Goal: Task Accomplishment & Management: Complete application form

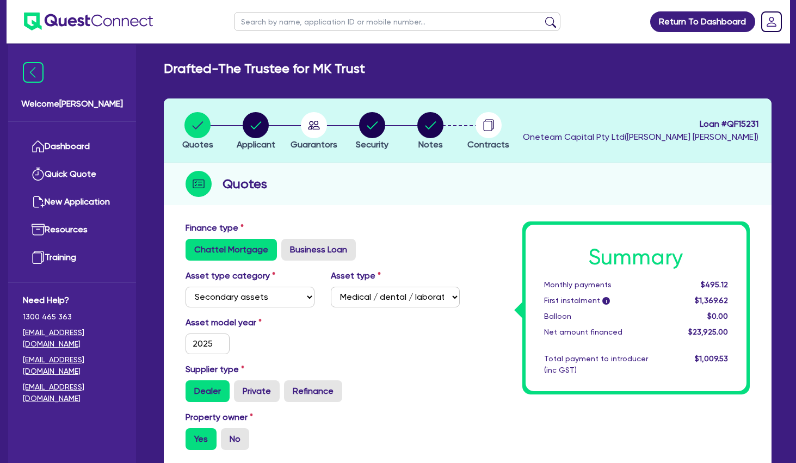
select select "SECONDARY_ASSETS"
select select "MEDICAL_DENTAL_LABORATORY_EQUIPMENT"
click at [252, 123] on circle "button" at bounding box center [256, 125] width 26 height 26
select select "TRUST"
select select "COMPANY"
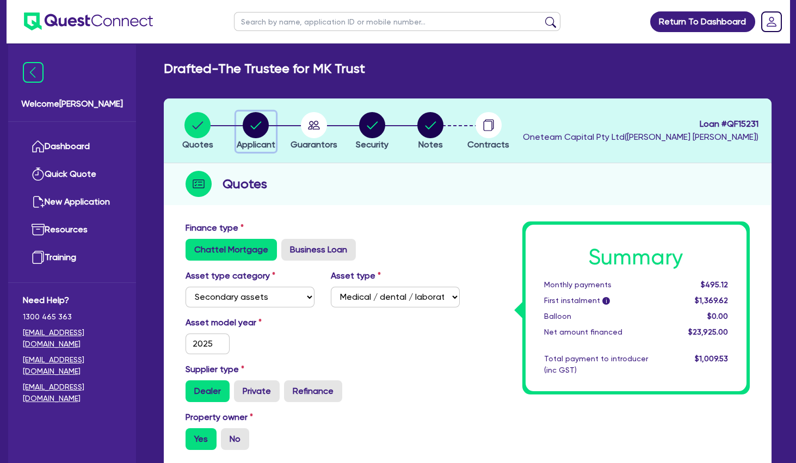
select select "HEALTH_BEAUTY"
select select "HAIR_BEAUTY_SALONS"
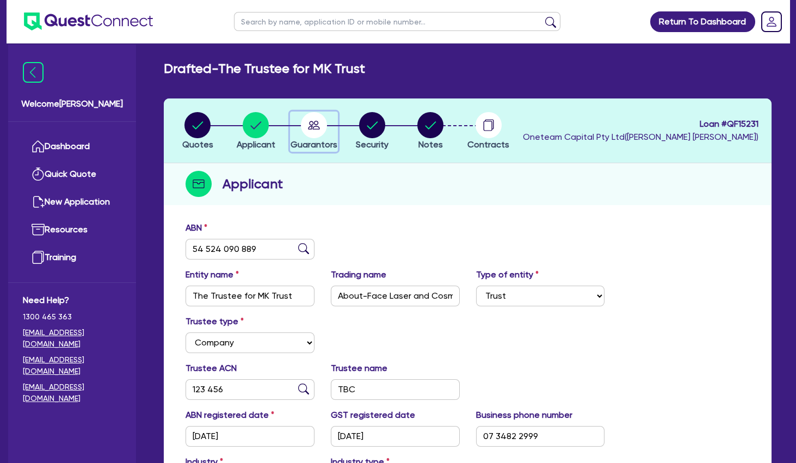
click at [312, 122] on circle "button" at bounding box center [314, 125] width 26 height 26
select select "MR"
select select "MARRIED"
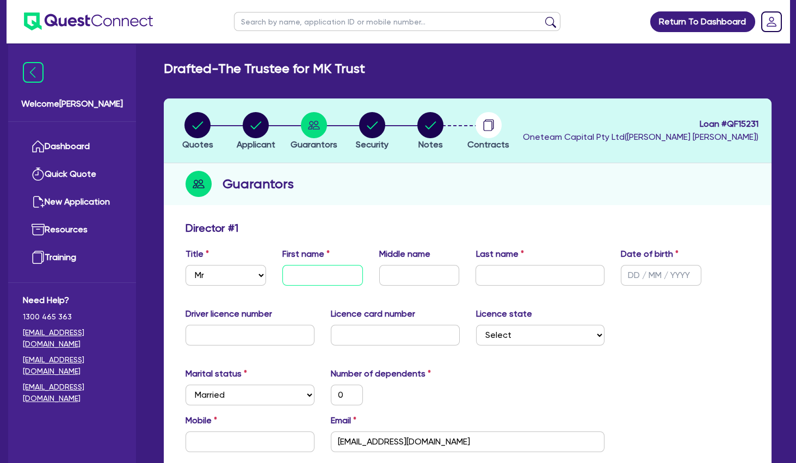
click at [328, 269] on input "text" at bounding box center [322, 275] width 81 height 21
type input "M"
type input "0"
type input "Mi"
type input "0"
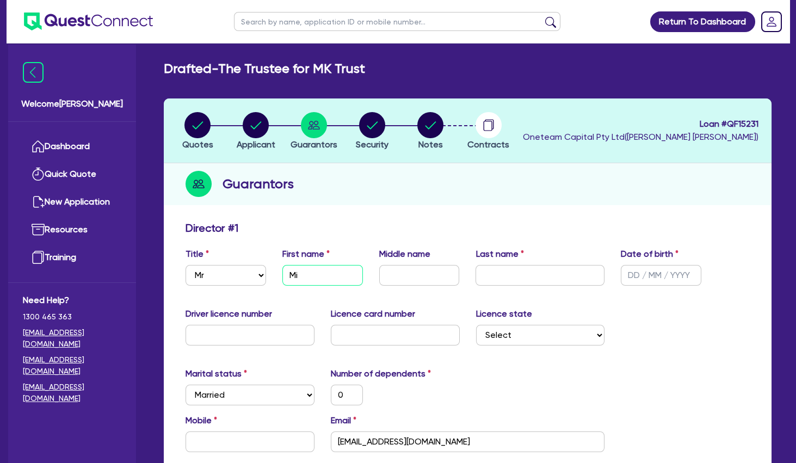
type input "Mic"
type input "0"
type input "Mich"
type input "0"
type input "Micha"
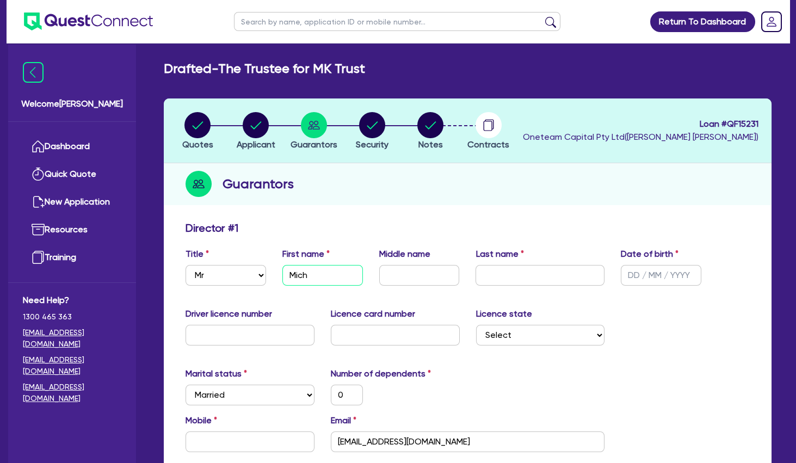
type input "0"
type input "Michae"
type input "0"
type input "[PERSON_NAME]"
type input "0"
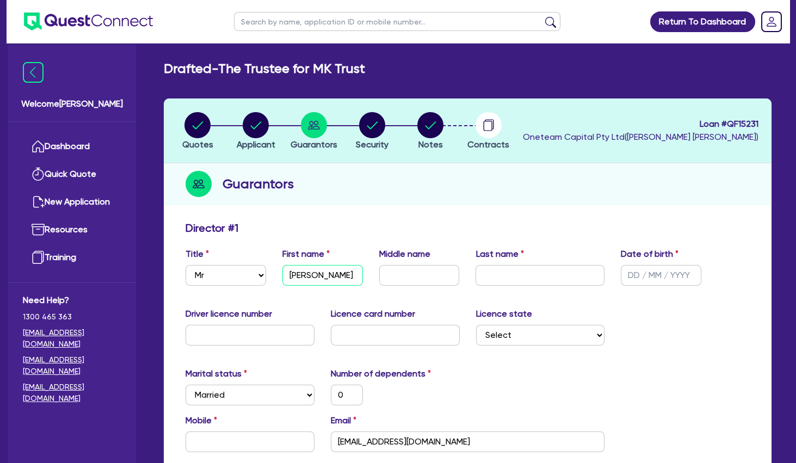
type input "[PERSON_NAME]"
click at [269, 119] on icon "button" at bounding box center [256, 125] width 26 height 26
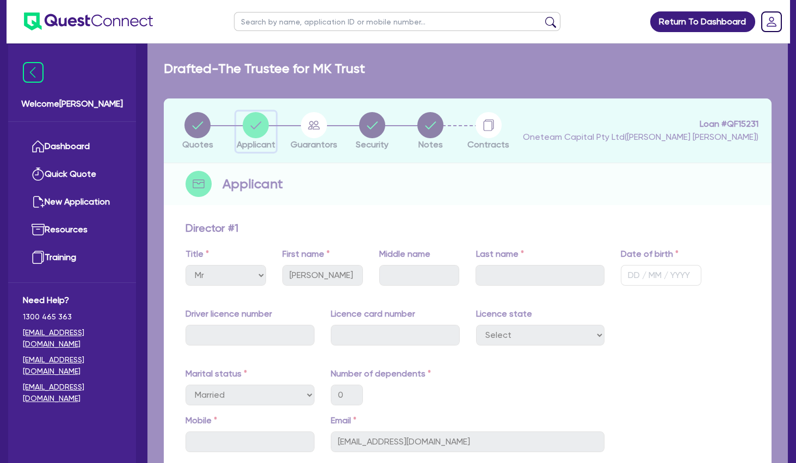
select select "TRUST"
select select "COMPANY"
select select "HEALTH_BEAUTY"
select select "HAIR_BEAUTY_SALONS"
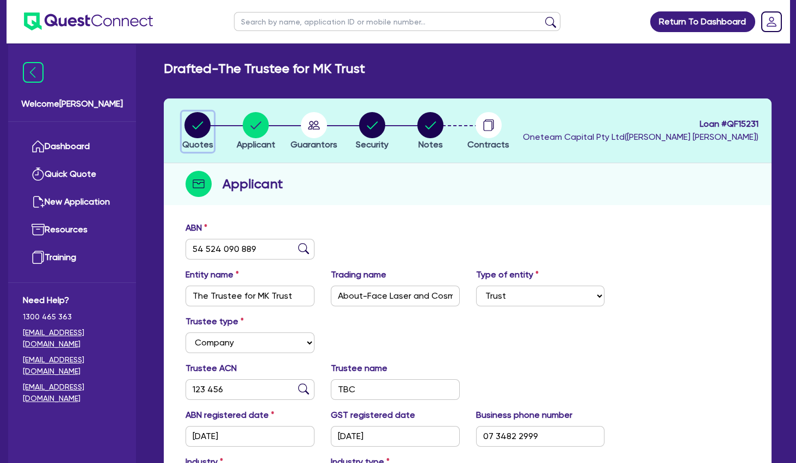
click at [196, 129] on circle "button" at bounding box center [197, 125] width 26 height 26
select select "SECONDARY_ASSETS"
select select "MEDICAL_DENTAL_LABORATORY_EQUIPMENT"
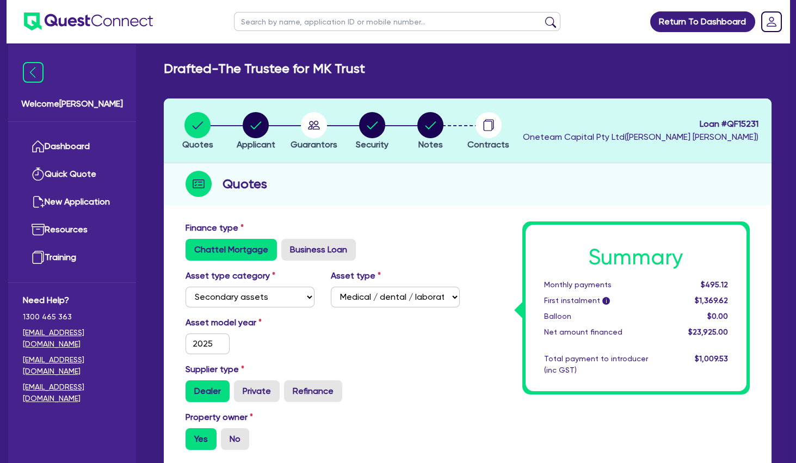
click at [295, 17] on input "text" at bounding box center [397, 21] width 326 height 19
type input "scalp"
click button "submit" at bounding box center [550, 23] width 17 height 15
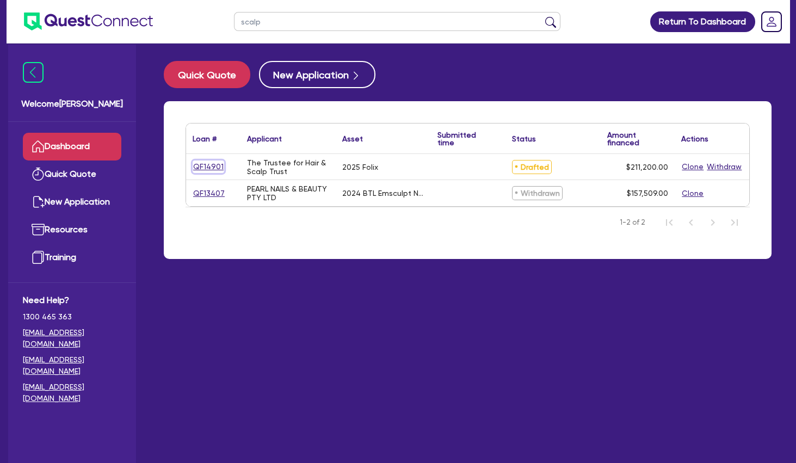
click at [213, 164] on link "QF14901" at bounding box center [209, 166] width 32 height 13
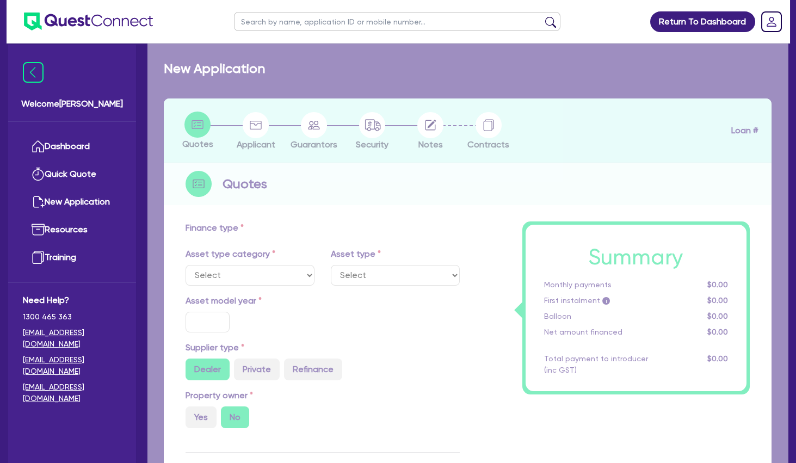
select select "TERTIARY_ASSETS"
type input "2025"
radio input "true"
type input "211,200"
type input "13"
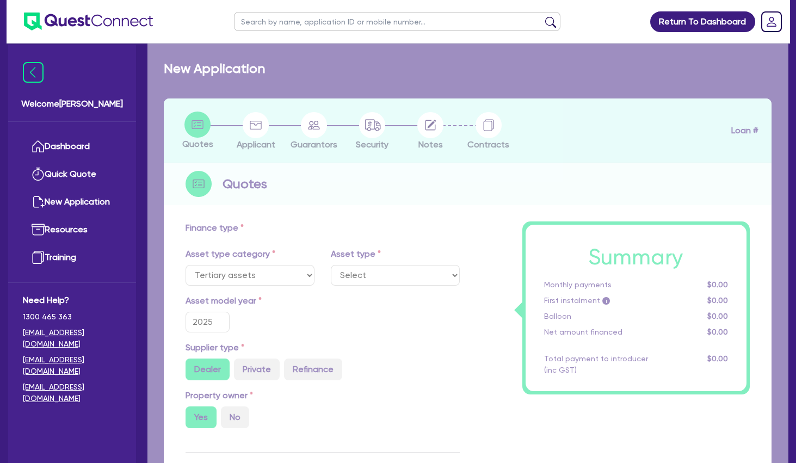
select select "BEAUTY_EQUIPMENT"
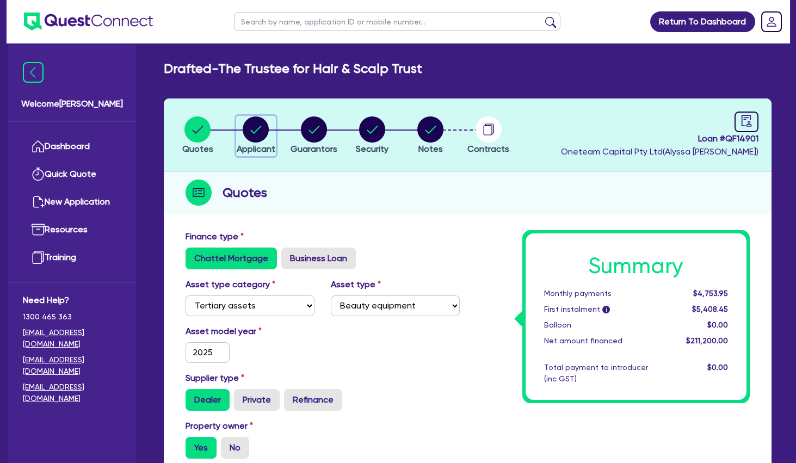
click at [260, 127] on circle "button" at bounding box center [256, 129] width 26 height 26
select select "TRUST"
select select "INDIVIDUAL"
select select "HEALTH_BEAUTY"
select select "HAIR_BEAUTY_SALONS"
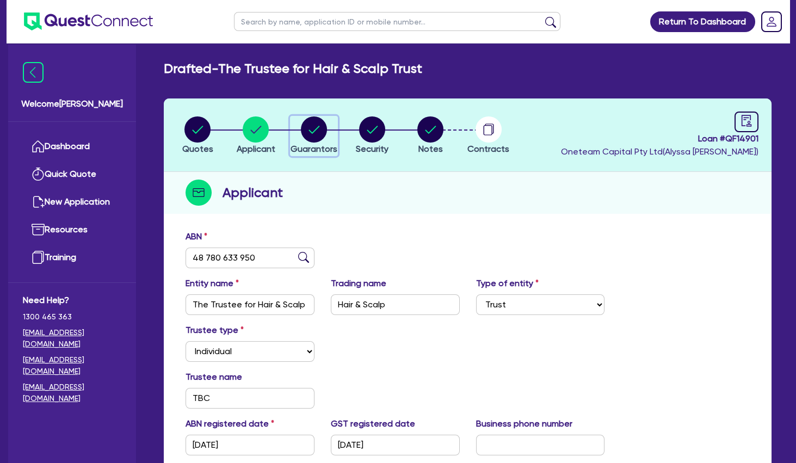
click at [313, 127] on circle "button" at bounding box center [314, 129] width 26 height 26
select select "MRS"
select select "VIC"
select select "MARRIED"
select select "MR"
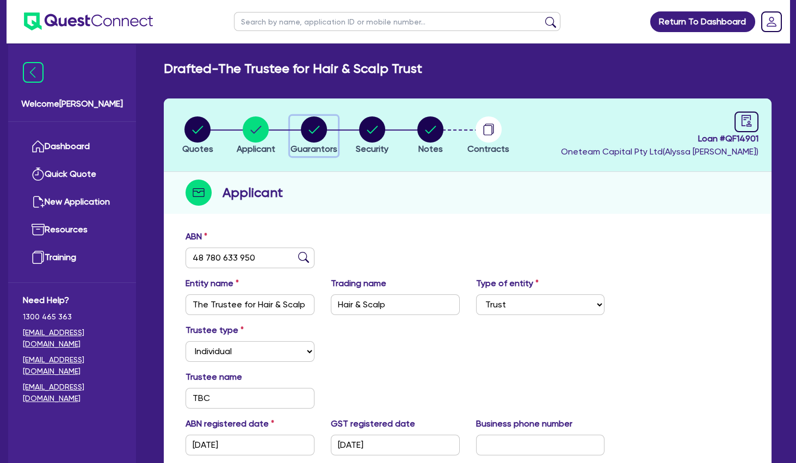
select select "VIC"
select select "MARRIED"
select select "INVESTMENT_PROPERTY"
select select "VEHICLE"
select select "INVESTMENT_PROPERTY_LOAN"
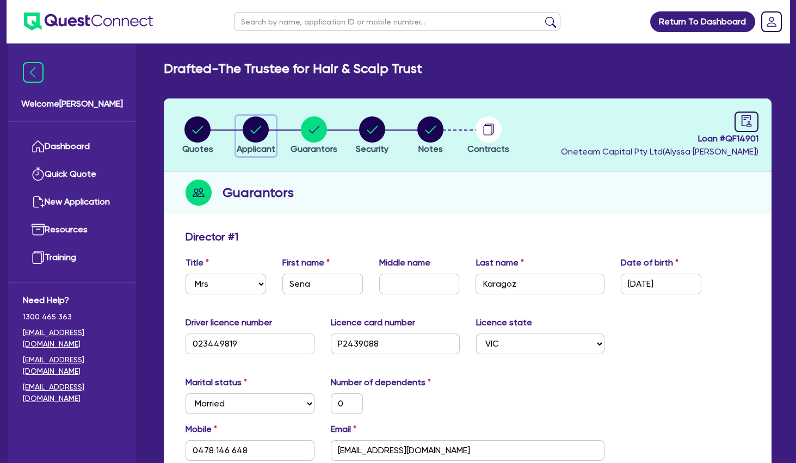
click at [263, 131] on circle "button" at bounding box center [256, 129] width 26 height 26
select select "TRUST"
select select "INDIVIDUAL"
select select "HEALTH_BEAUTY"
select select "HAIR_BEAUTY_SALONS"
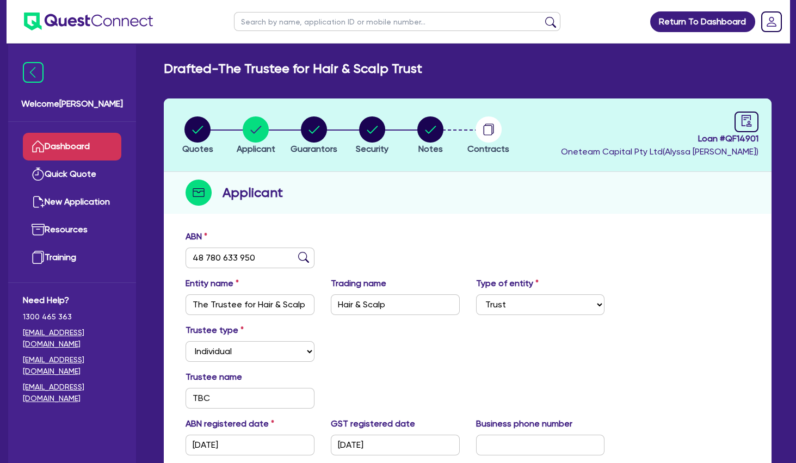
click at [92, 139] on link "Dashboard" at bounding box center [72, 147] width 98 height 28
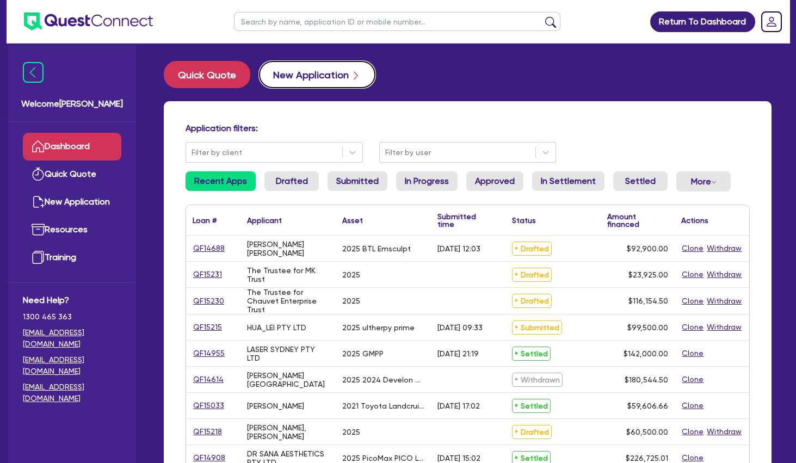
click at [304, 75] on button "New Application" at bounding box center [317, 74] width 116 height 27
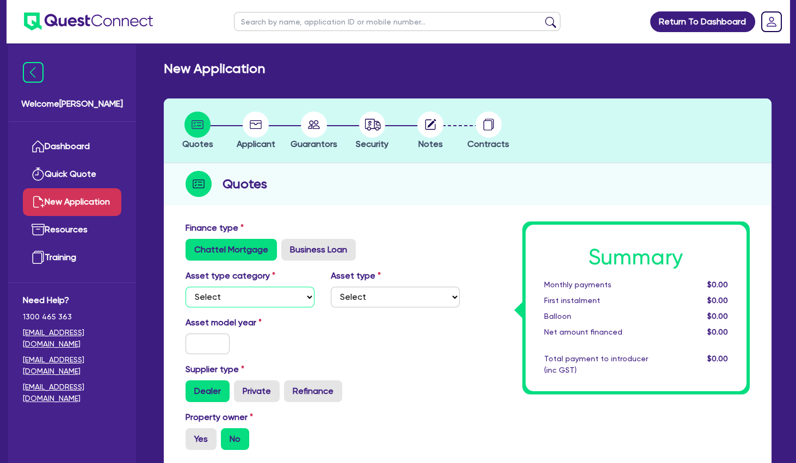
select select "TERTIARY_ASSETS"
click option "Tertiary assets" at bounding box center [0, 0] width 0 height 0
click at [331, 287] on select "Select Beauty equipment IT equipment IT software Watercraft Other" at bounding box center [395, 297] width 129 height 21
select select "BEAUTY_EQUIPMENT"
click option "Beauty equipment" at bounding box center [0, 0] width 0 height 0
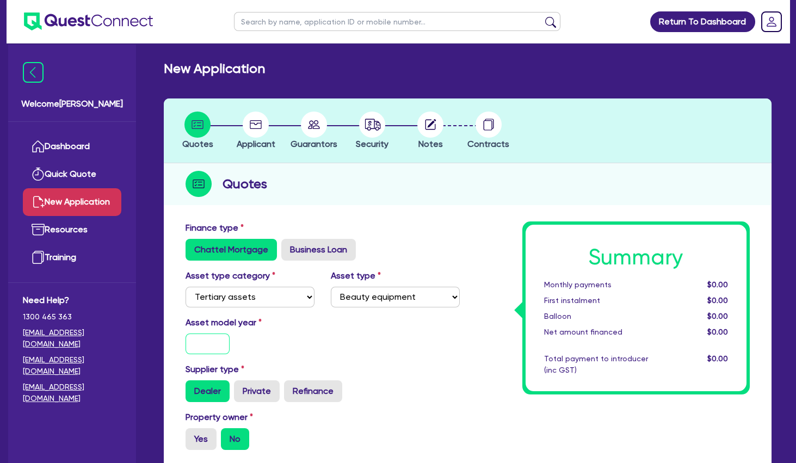
click at [200, 345] on input "text" at bounding box center [207, 343] width 44 height 21
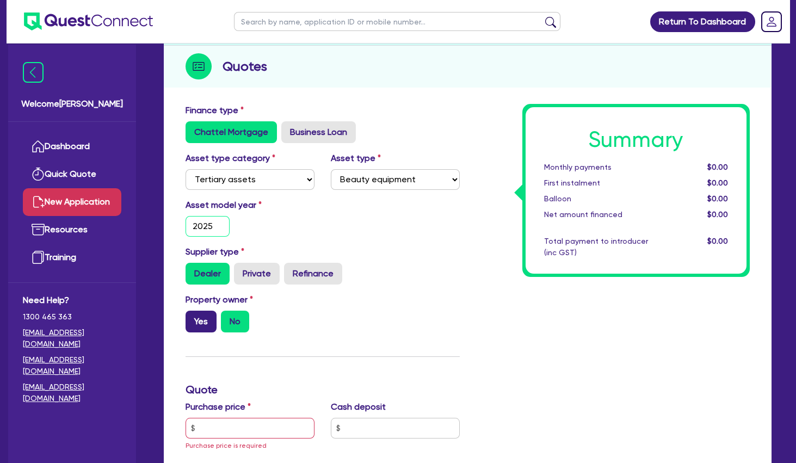
type input "2025"
click at [195, 318] on label "Yes" at bounding box center [200, 322] width 31 height 22
click at [193, 318] on input "Yes" at bounding box center [188, 314] width 7 height 7
radio input "true"
click at [246, 425] on input "text" at bounding box center [249, 428] width 129 height 21
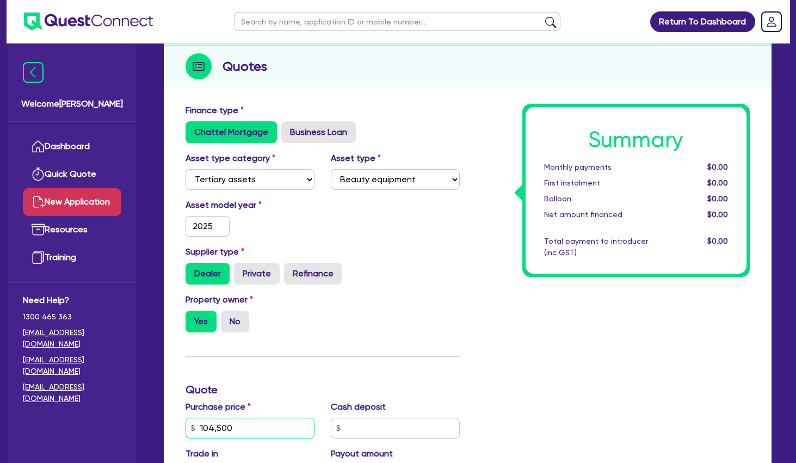
type input "104,500"
click at [385, 429] on input "text" at bounding box center [395, 428] width 129 height 21
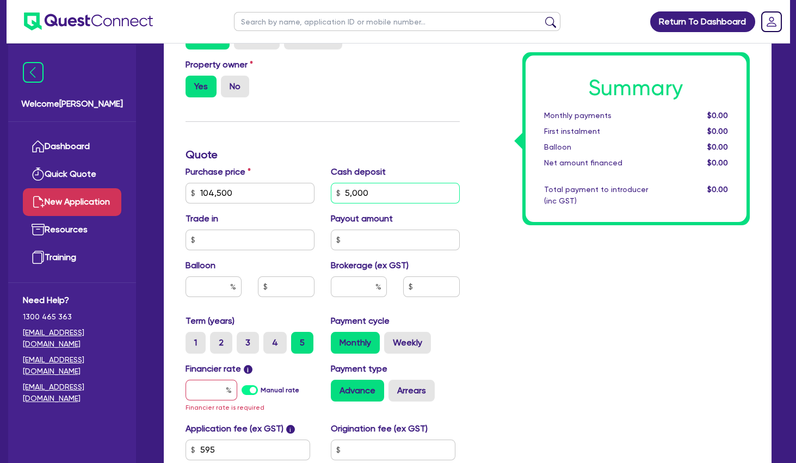
type input "5,000"
click at [359, 293] on input "text" at bounding box center [359, 286] width 56 height 21
type input "4"
click at [208, 386] on input "text" at bounding box center [211, 390] width 52 height 21
type input "1"
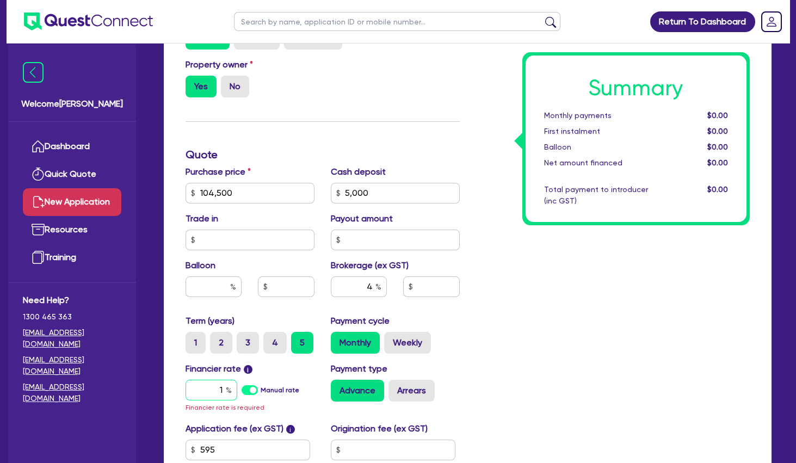
type input "4,006.18"
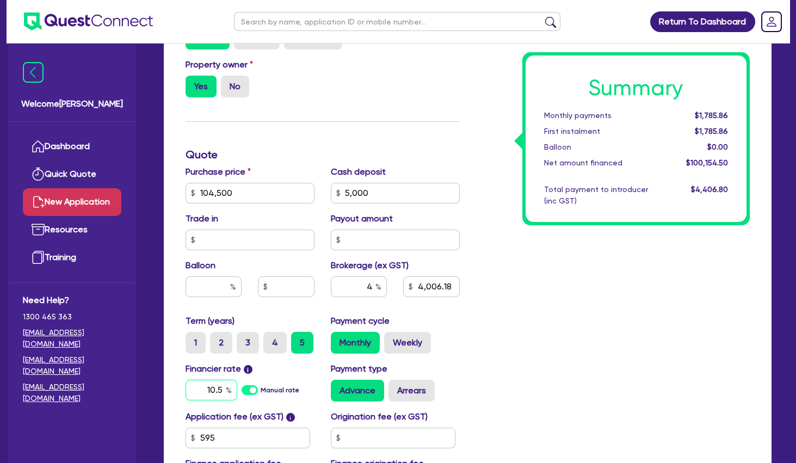
type input "10.5"
click at [580, 357] on div "Summary Monthly payments $2,227.94 First instalment $2,227.94 Balloon $0.00 Net…" at bounding box center [613, 187] width 290 height 636
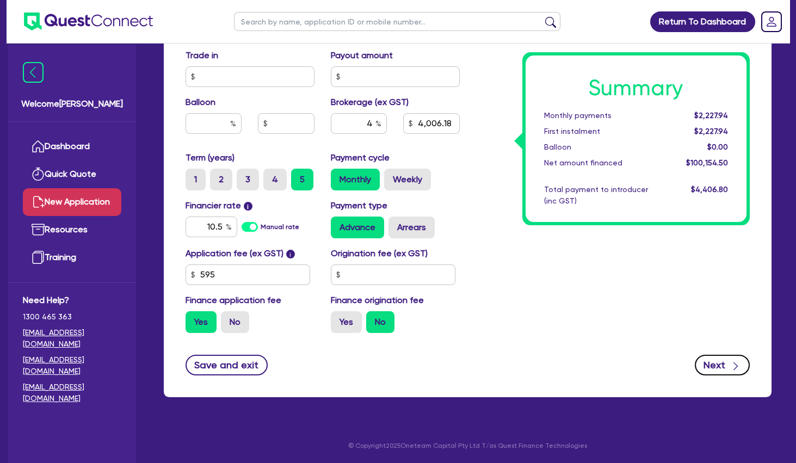
click at [724, 367] on button "Next" at bounding box center [722, 365] width 55 height 21
type input "4,006.18"
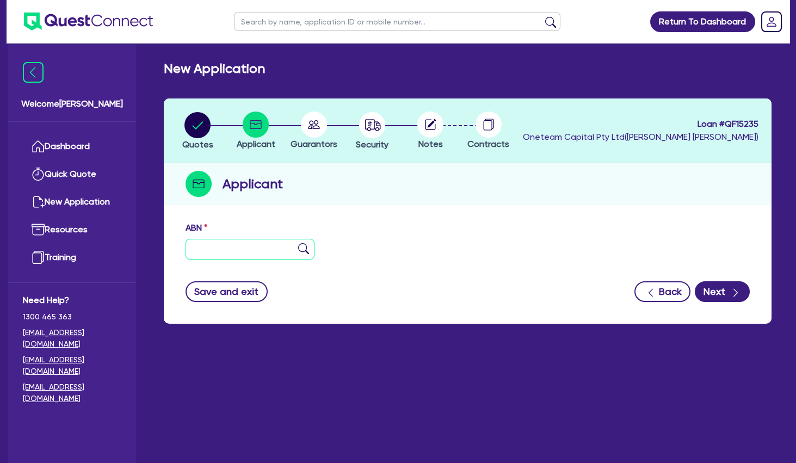
click at [259, 248] on input "text" at bounding box center [249, 249] width 129 height 21
paste input "27 682 761 075"
type input "27 682 761 075"
click at [306, 247] on img at bounding box center [303, 248] width 11 height 11
type input "SCALP SPA THERAPY & CO PTY LTD"
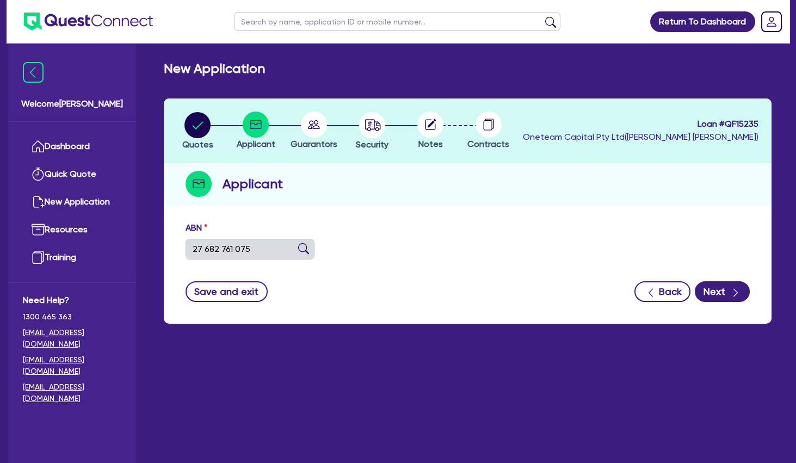
type input "SKIN & SCALP THERAPY"
select select "COMPANY"
type input "[DATE]"
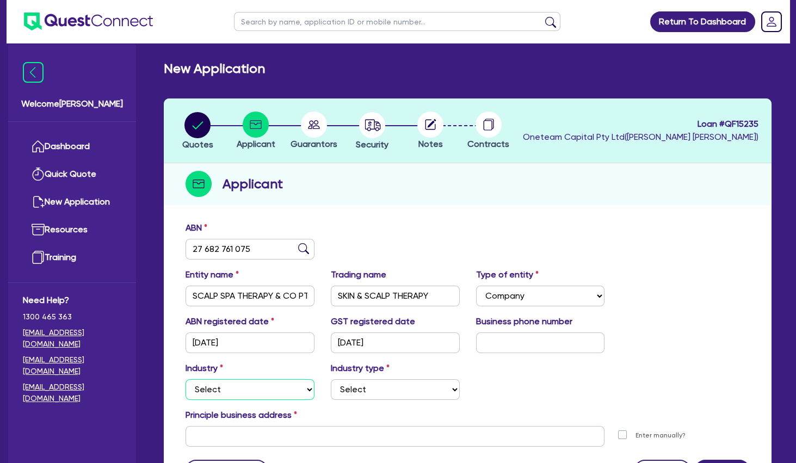
click at [185, 379] on select "Select Accomodation & Food Services Administrative & Support Services Agricultu…" at bounding box center [249, 389] width 129 height 21
select select "HEALTH_BEAUTY"
click option "Health & Beauty" at bounding box center [0, 0] width 0 height 0
click at [331, 379] on select "Select [MEDICAL_DATA], [MEDICAL_DATA] Services Cosmetics Supplies Day Spas, Hea…" at bounding box center [395, 389] width 129 height 21
select select "HAIR_BEAUTY_SALONS"
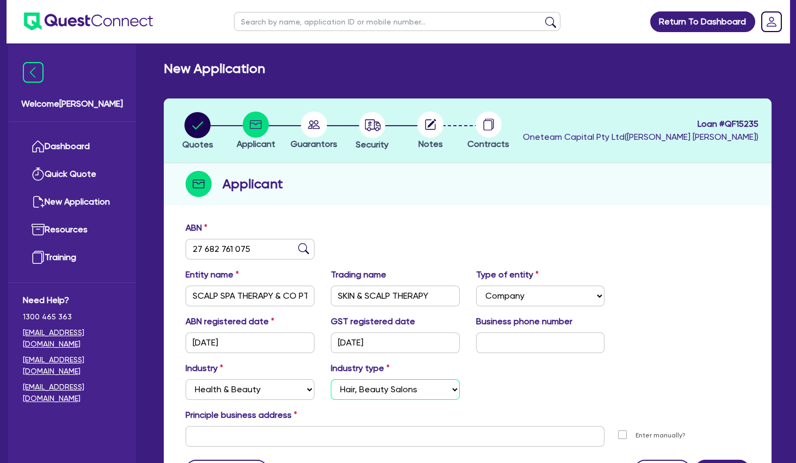
click option "Hair, Beauty Salons" at bounding box center [0, 0] width 0 height 0
click at [373, 298] on input "SKIN & SCALP THERAPY" at bounding box center [395, 296] width 129 height 21
click at [351, 238] on div "ABN 27 682 761 075" at bounding box center [467, 244] width 580 height 47
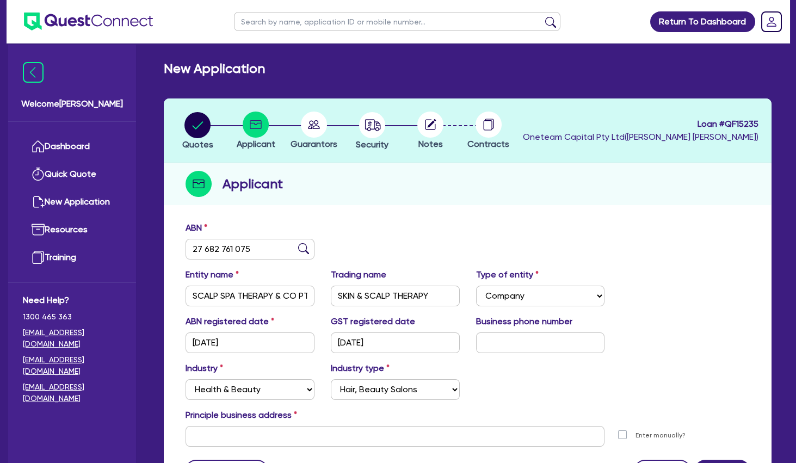
click at [313, 124] on icon at bounding box center [314, 124] width 12 height 9
click at [336, 430] on input "text" at bounding box center [394, 436] width 419 height 21
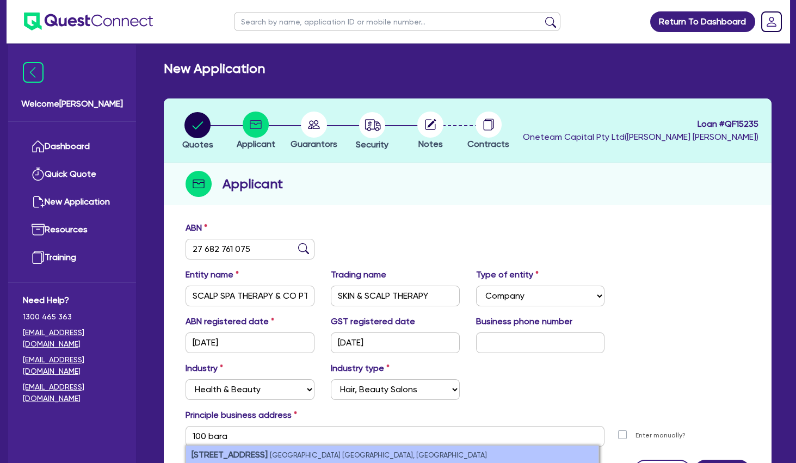
click at [339, 450] on li "[STREET_ADDRESS]" at bounding box center [392, 454] width 412 height 18
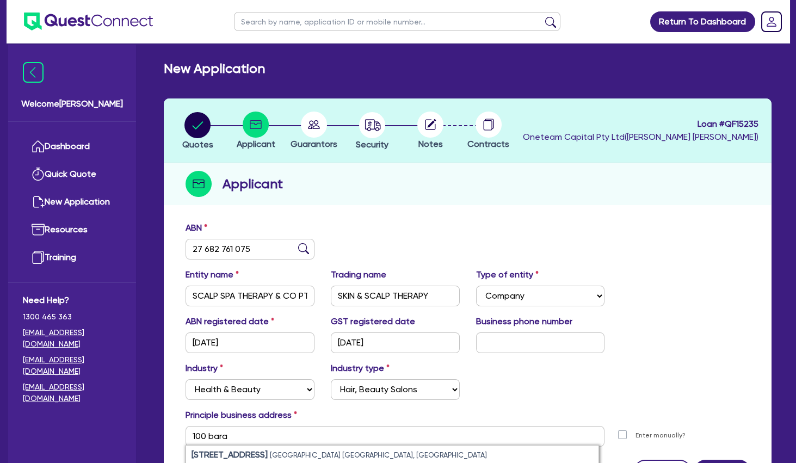
type input "[STREET_ADDRESS]"
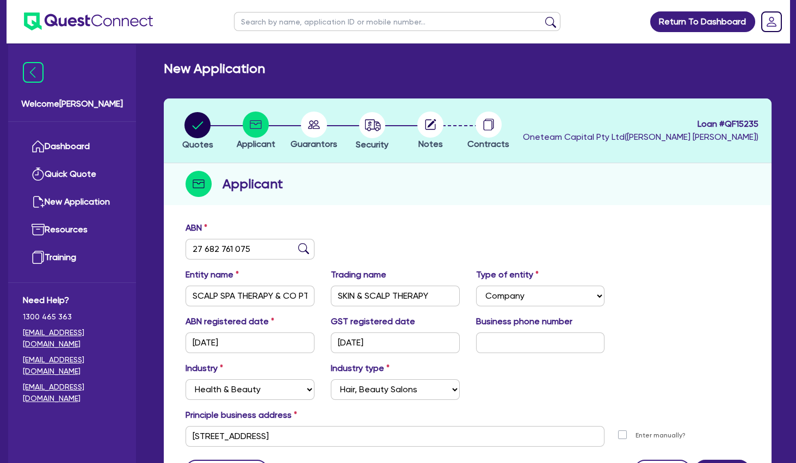
scroll to position [105, 0]
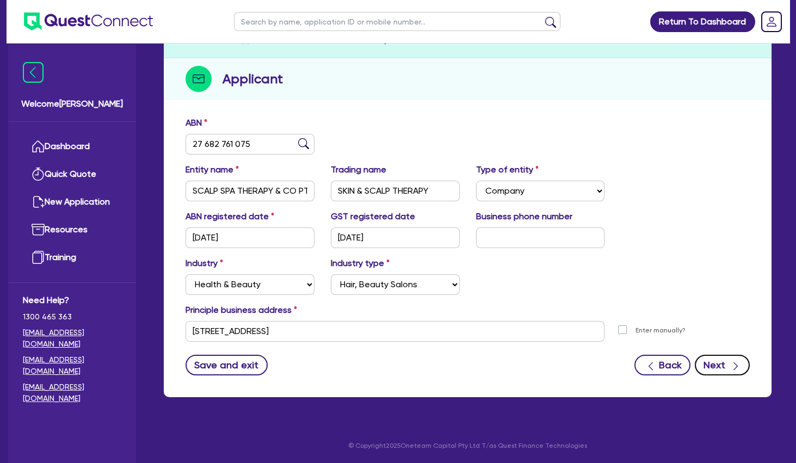
click at [714, 364] on button "Next" at bounding box center [722, 365] width 55 height 21
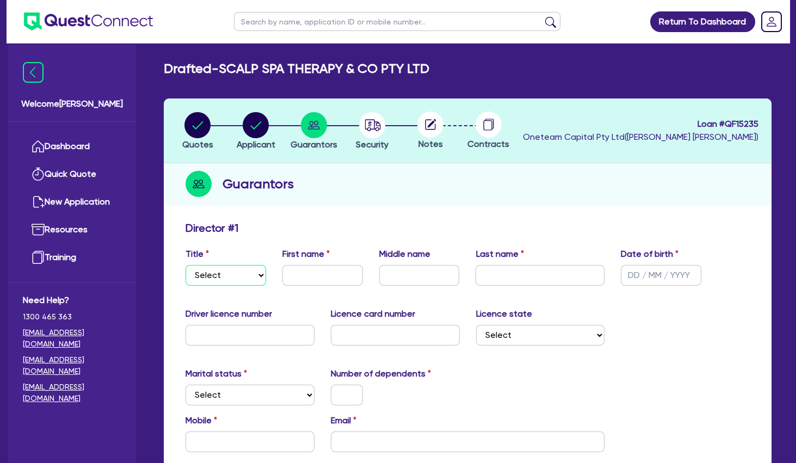
click at [185, 265] on select "Select Mr Mrs Ms Miss Dr" at bounding box center [225, 275] width 81 height 21
select select "MRS"
click option "Mrs" at bounding box center [0, 0] width 0 height 0
click at [330, 270] on input "text" at bounding box center [322, 275] width 81 height 21
type input "[PERSON_NAME]"
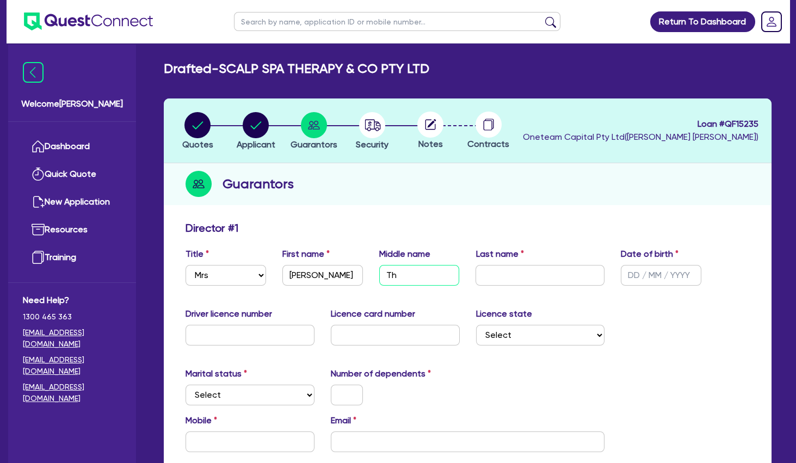
click at [415, 275] on input "Th" at bounding box center [419, 275] width 81 height 21
type input "Thi"
click at [513, 275] on input "text" at bounding box center [539, 275] width 129 height 21
type input "[PERSON_NAME]"
click at [651, 272] on input "text" at bounding box center [661, 275] width 81 height 21
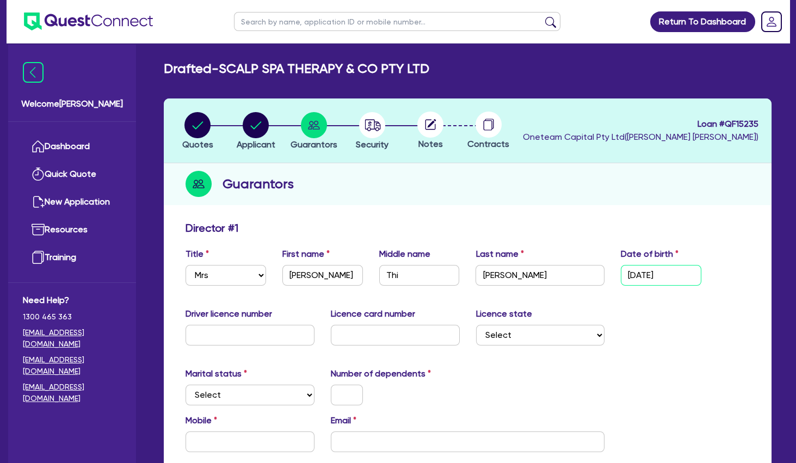
type input "[DATE]"
click at [281, 336] on input "text" at bounding box center [249, 335] width 129 height 21
type input "07577015"
click at [413, 333] on input "text" at bounding box center [395, 335] width 129 height 21
type input "2060055847"
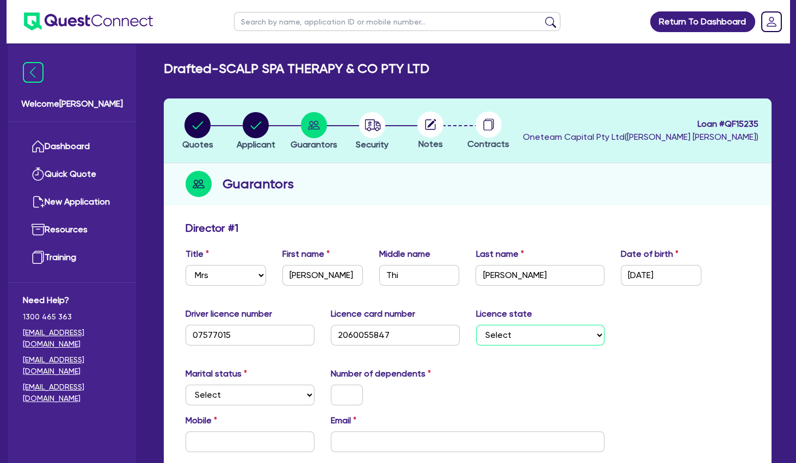
click at [476, 325] on select "Select [GEOGRAPHIC_DATA] [GEOGRAPHIC_DATA] [GEOGRAPHIC_DATA] [GEOGRAPHIC_DATA] …" at bounding box center [540, 335] width 129 height 21
select select "[GEOGRAPHIC_DATA]"
click option "[GEOGRAPHIC_DATA]" at bounding box center [0, 0] width 0 height 0
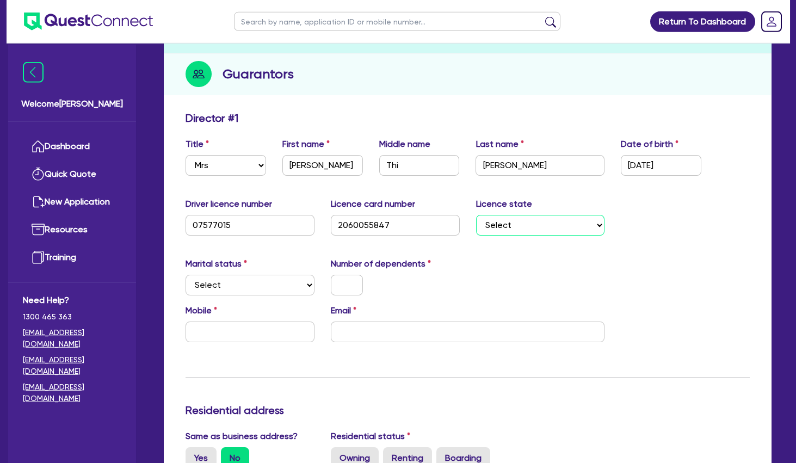
scroll to position [176, 0]
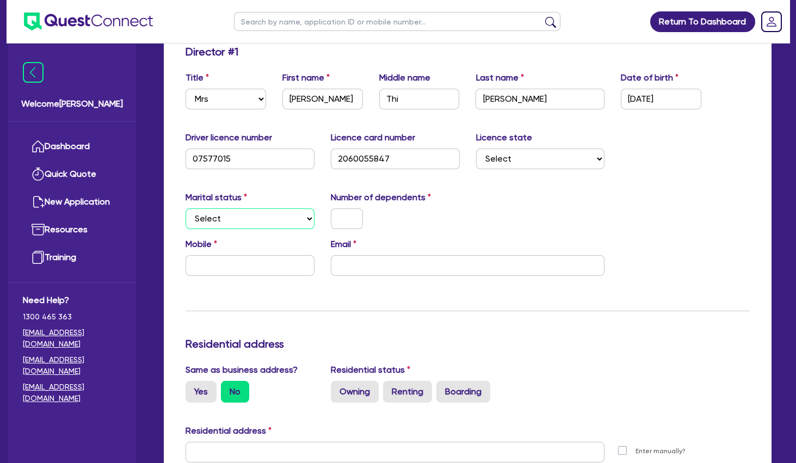
click at [185, 208] on select "Select Single Married De Facto / Partner" at bounding box center [249, 218] width 129 height 21
select select "SINGLE"
click option "Single" at bounding box center [0, 0] width 0 height 0
drag, startPoint x: 326, startPoint y: 227, endPoint x: 345, endPoint y: 219, distance: 20.7
click at [330, 226] on div at bounding box center [347, 218] width 48 height 21
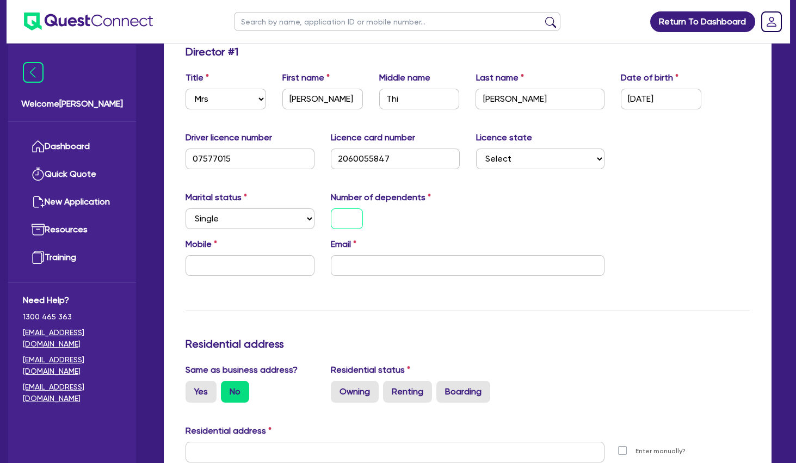
click at [346, 218] on input "text" at bounding box center [347, 218] width 32 height 21
click at [370, 268] on input "email" at bounding box center [468, 265] width 274 height 21
paste input "[EMAIL_ADDRESS][DOMAIN_NAME]"
type input "0"
type input "[EMAIL_ADDRESS][DOMAIN_NAME]"
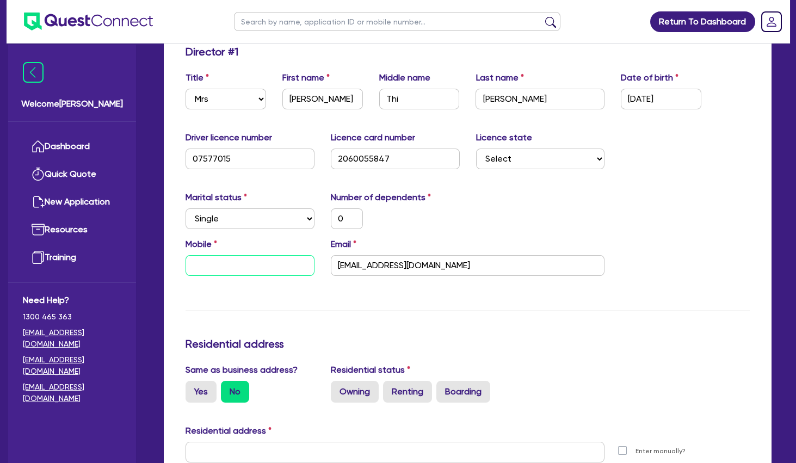
click at [269, 265] on input "text" at bounding box center [249, 265] width 129 height 21
paste input "0423 084 969"
type input "0"
type input "0423 084 969"
click at [284, 293] on div "Update residential status for Director #1 Boarding is only acceptable when the …" at bounding box center [467, 447] width 564 height 804
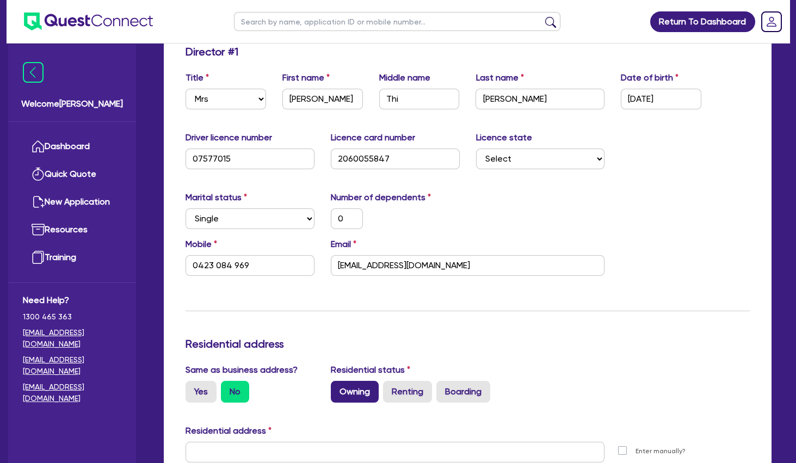
click at [360, 392] on label "Owning" at bounding box center [355, 392] width 48 height 22
click at [338, 388] on input "Owning" at bounding box center [334, 384] width 7 height 7
radio input "true"
type input "0"
type input "0423 084 969"
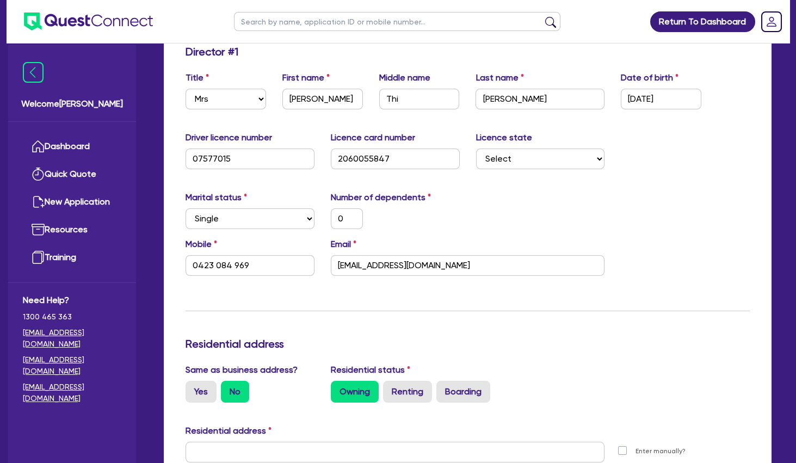
scroll to position [352, 0]
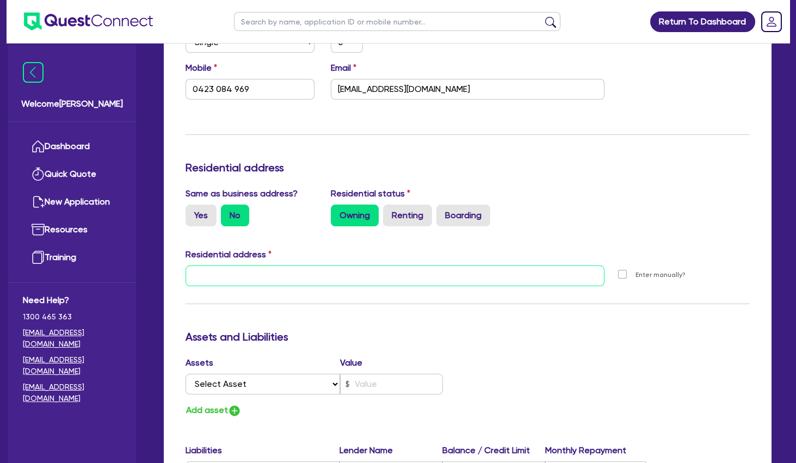
click at [311, 282] on input "text" at bounding box center [394, 275] width 419 height 21
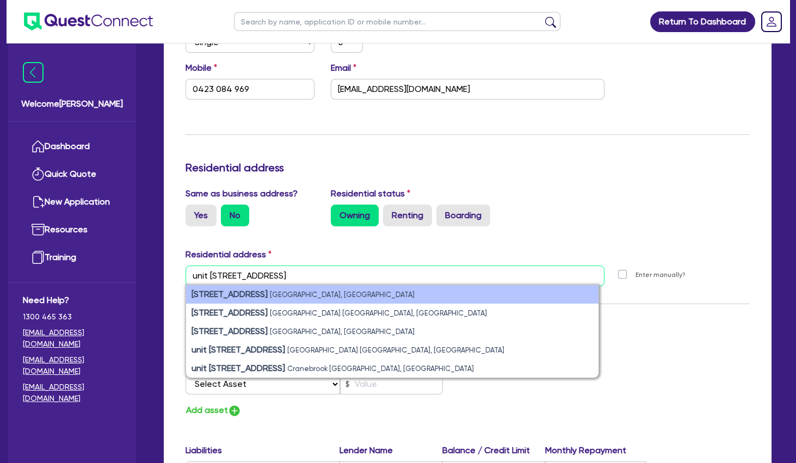
type input "unit [STREET_ADDRESS]"
click at [320, 293] on small "[GEOGRAPHIC_DATA], [GEOGRAPHIC_DATA]" at bounding box center [342, 294] width 145 height 8
type input "0"
type input "0423 084 969"
type input "[STREET_ADDRESS]"
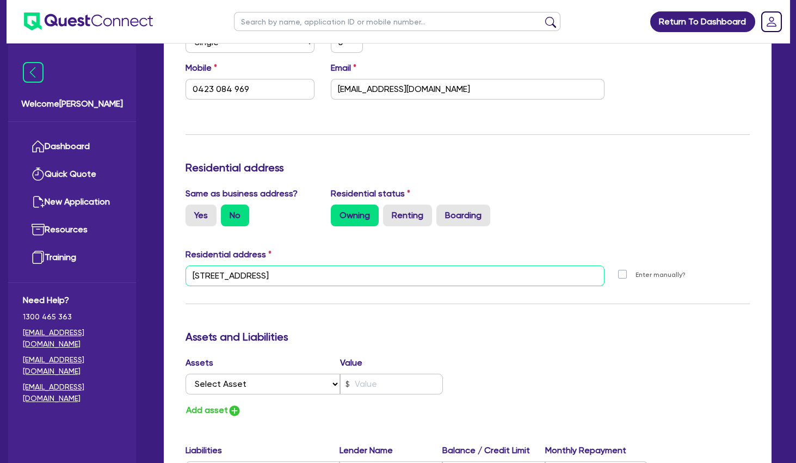
click at [325, 278] on input "[STREET_ADDRESS]" at bounding box center [394, 275] width 419 height 21
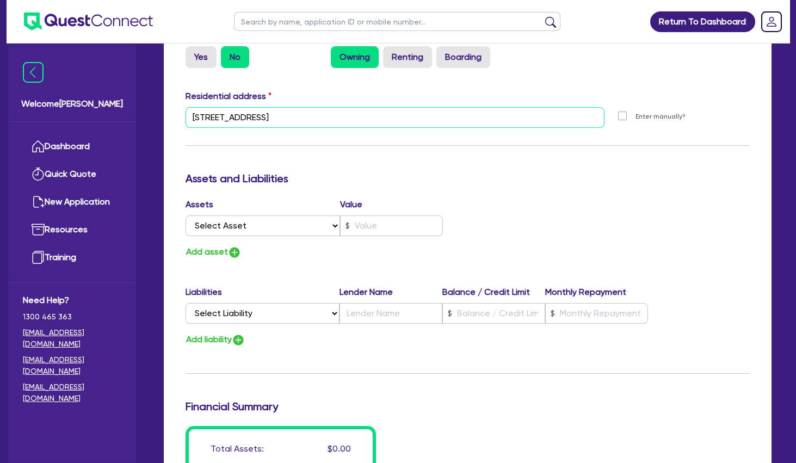
scroll to position [529, 0]
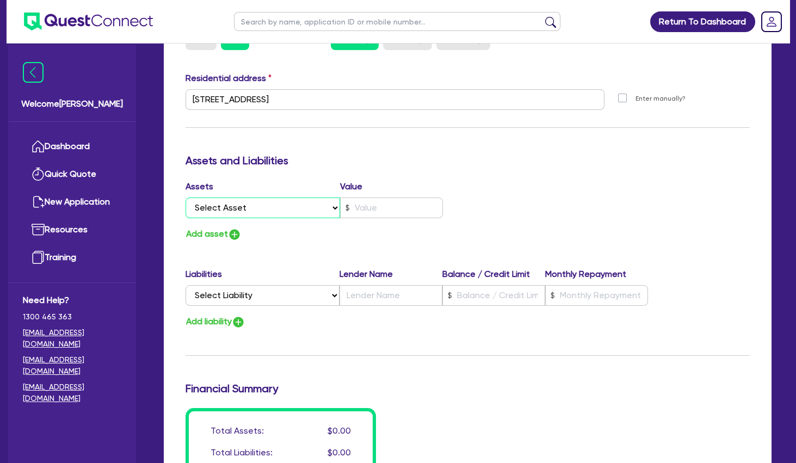
click at [185, 197] on select "Select Asset Cash Property Investment property Vehicle Truck Trailer Equipment …" at bounding box center [262, 207] width 154 height 21
select select "PROPERTY"
click option "Property" at bounding box center [0, 0] width 0 height 0
type input "0"
type input "0423 084 969"
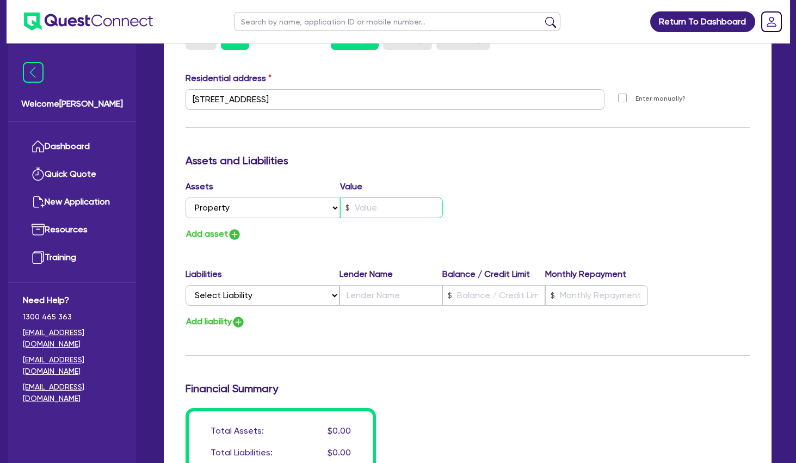
click at [376, 209] on input "text" at bounding box center [391, 207] width 103 height 21
type input "0"
type input "0423 084 969"
type input "3"
type input "0"
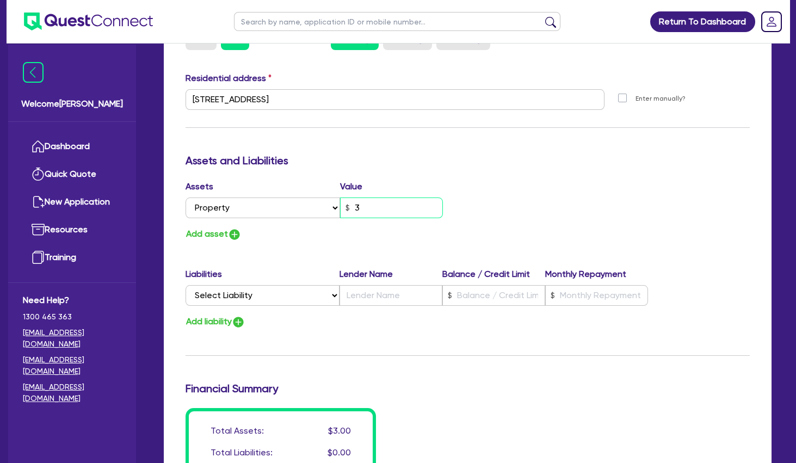
type input "0423 084 969"
type input "36"
type input "0"
type input "0423 084 969"
type input "360"
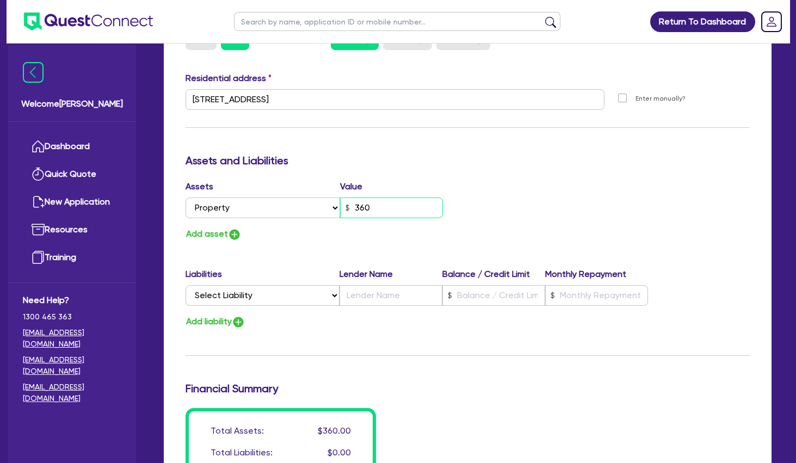
type input "0"
type input "0423 084 969"
type input "3,600"
type input "0"
type input "0423 084 969"
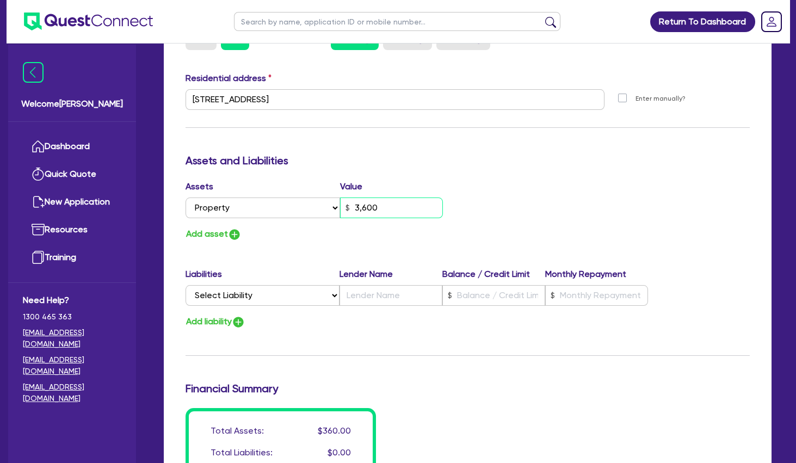
type input "36,000"
type input "0"
type input "0423 084 969"
type input "360,000"
type input "0"
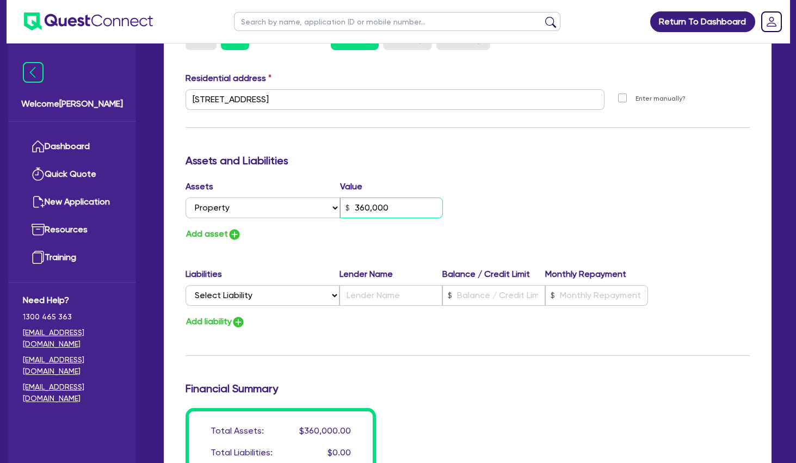
type input "0423 084 969"
type input "3,600,000"
click at [185, 285] on select "Select Liability Credit card Mortgage Investment property loan Vehicle loan Tru…" at bounding box center [262, 295] width 154 height 21
select select "MORTGAGE"
click option "Mortgage" at bounding box center [0, 0] width 0 height 0
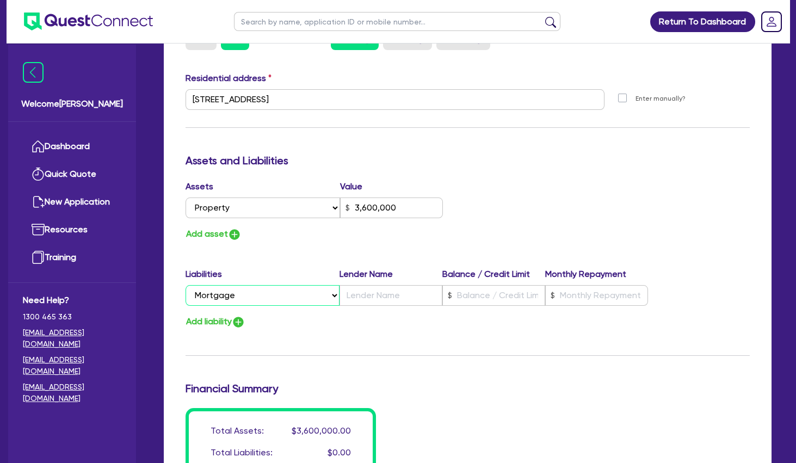
type input "0"
type input "0423 084 969"
type input "3,600,000"
click at [480, 298] on input "text" at bounding box center [493, 295] width 103 height 21
type input "0"
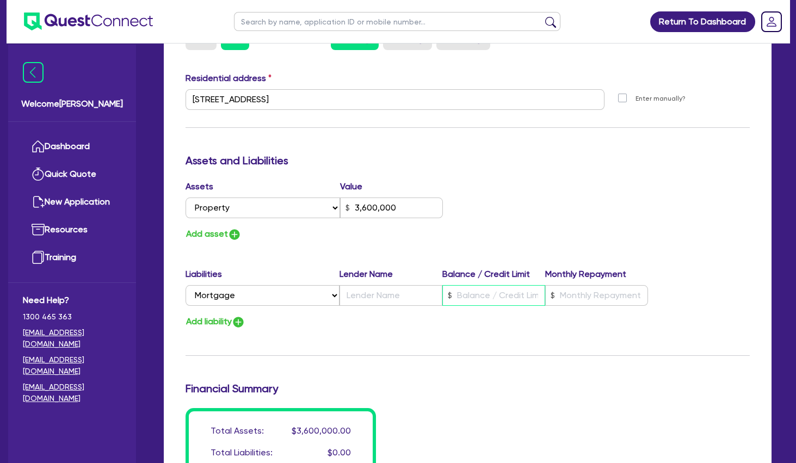
type input "0423 084 969"
type input "3,600,000"
type input "7"
type input "0"
type input "0423 084 969"
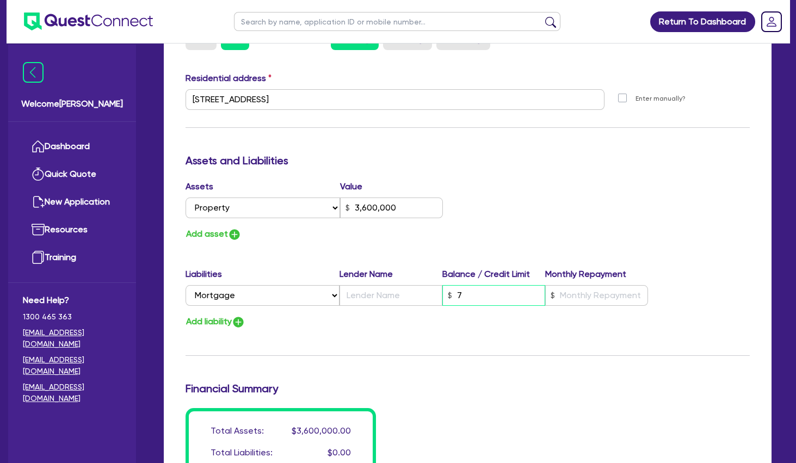
type input "3,600,000"
type input "76"
type input "0"
type input "0423 084 969"
type input "3,600,000"
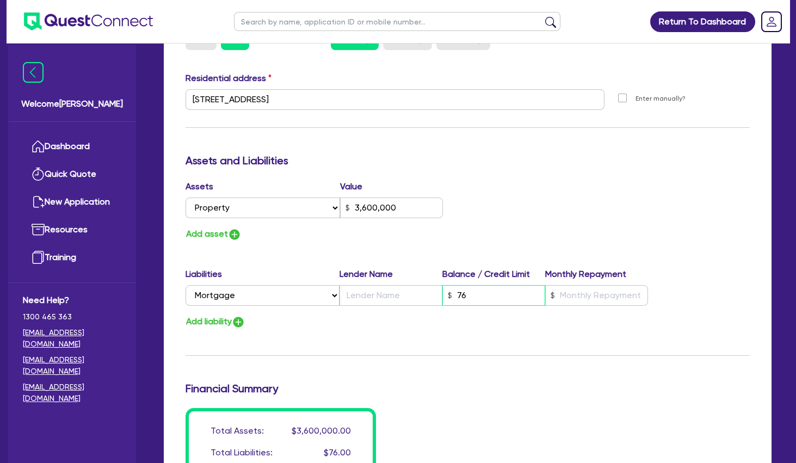
type input "760"
type input "0"
type input "0423 084 969"
type input "3,600,000"
type input "7,600"
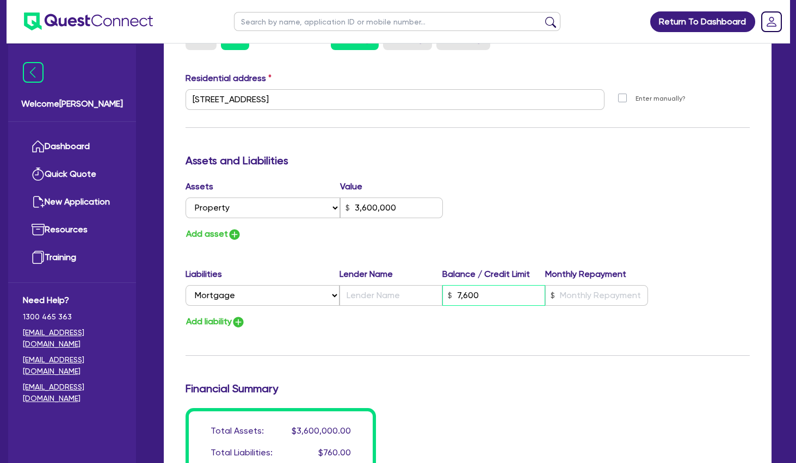
type input "0"
type input "0423 084 969"
type input "3,600,000"
type input "76,000"
type input "0"
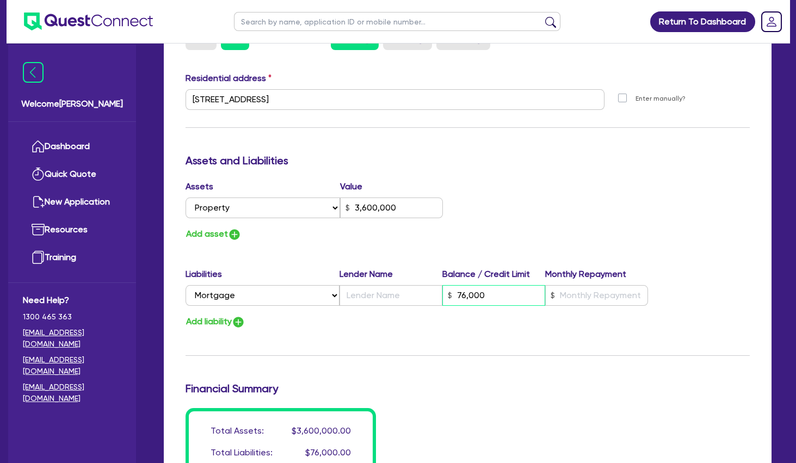
type input "0423 084 969"
type input "3,600,000"
type input "760,000"
click at [212, 230] on button "Add asset" at bounding box center [213, 234] width 56 height 15
type input "0"
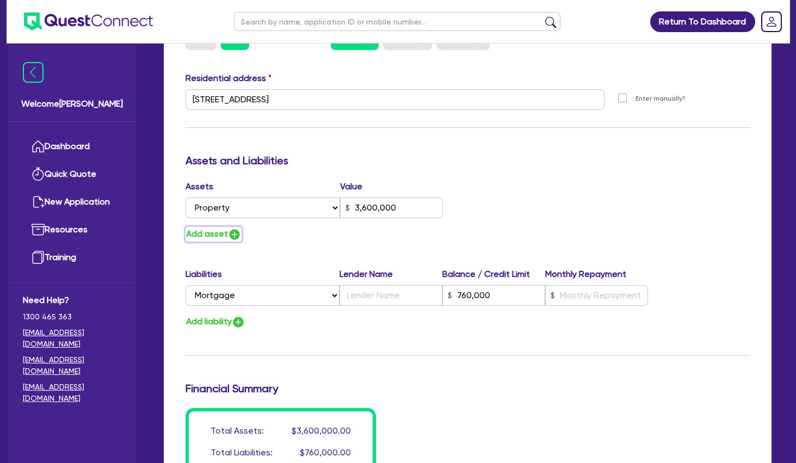
type input "0423 084 969"
type input "3,600,000"
type input "760,000"
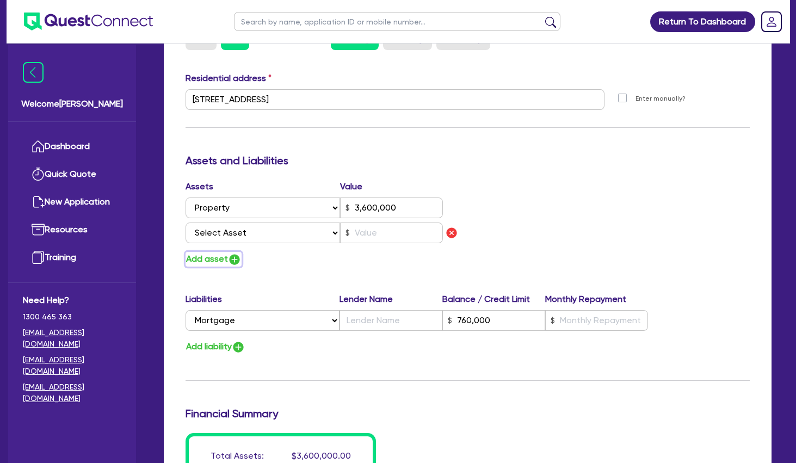
click at [216, 256] on button "Add asset" at bounding box center [213, 259] width 56 height 15
type input "0"
type input "0423 084 969"
type input "3,600,000"
type input "760,000"
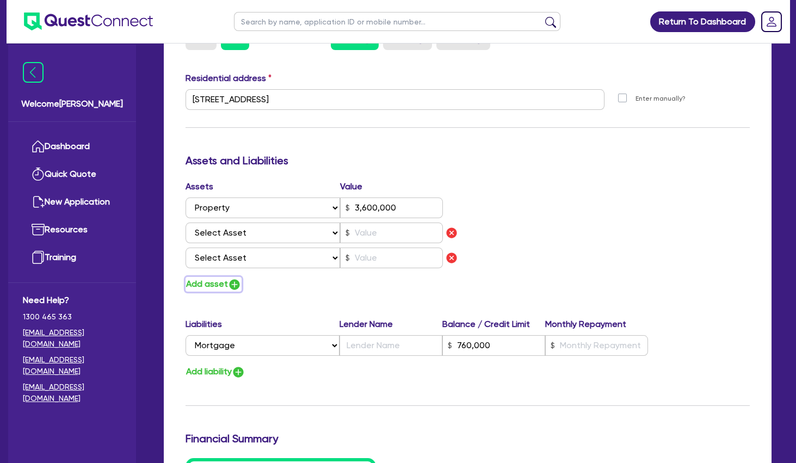
click at [215, 282] on button "Add asset" at bounding box center [213, 284] width 56 height 15
type input "0"
type input "0423 084 969"
type input "3,600,000"
type input "760,000"
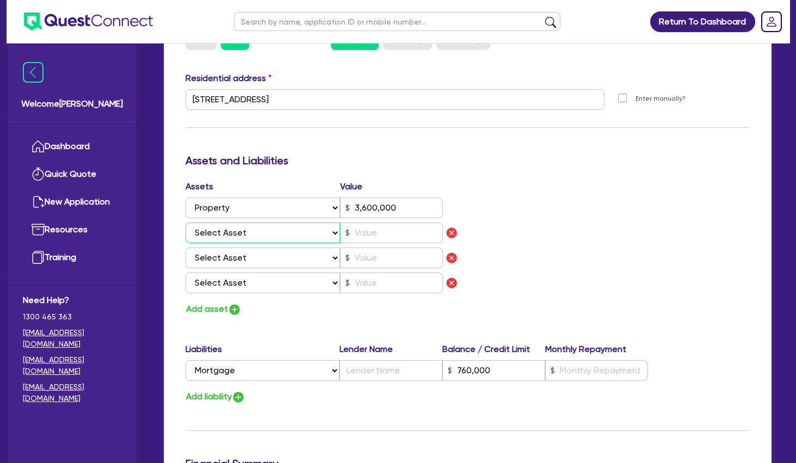
click at [185, 222] on select "Select Asset Cash Property Investment property Vehicle Truck Trailer Equipment …" at bounding box center [262, 232] width 154 height 21
select select "CASH"
click option "Cash" at bounding box center [0, 0] width 0 height 0
type input "0"
type input "0423 084 969"
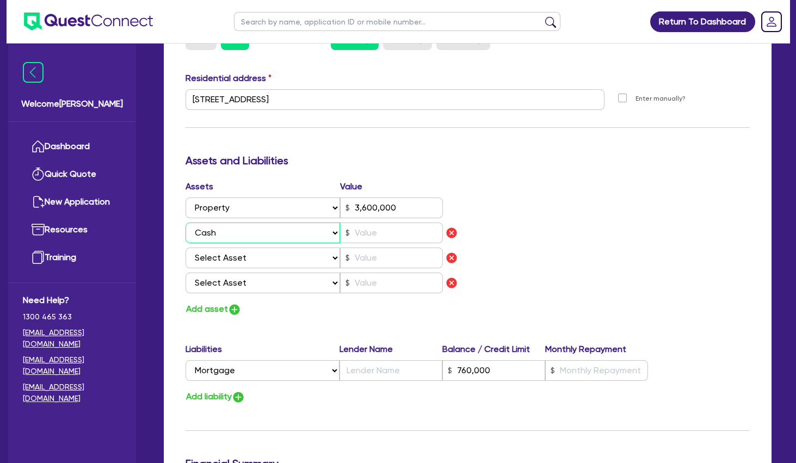
type input "3,600,000"
type input "760,000"
click at [185, 247] on select "Select Asset Cash Property Investment property Vehicle Truck Trailer Equipment …" at bounding box center [262, 257] width 154 height 21
select select "VEHICLE"
click option "Vehicle" at bounding box center [0, 0] width 0 height 0
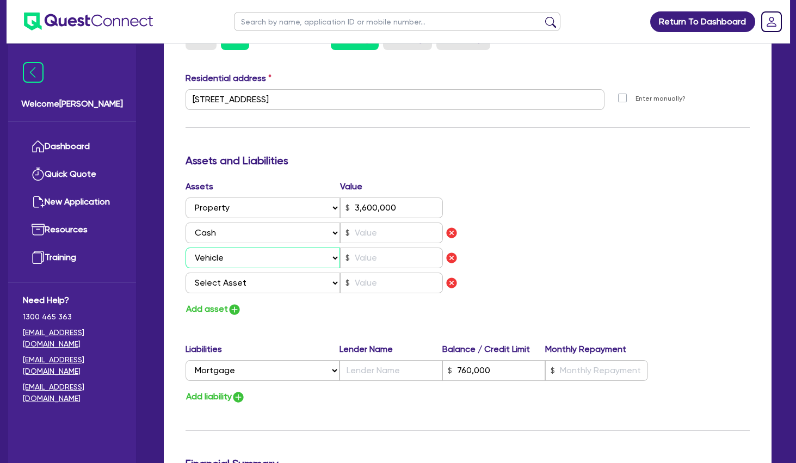
type input "0"
type input "0423 084 969"
type input "3,600,000"
type input "760,000"
click at [185, 273] on select "Select Asset Cash Property Investment property Vehicle Truck Trailer Equipment …" at bounding box center [262, 283] width 154 height 21
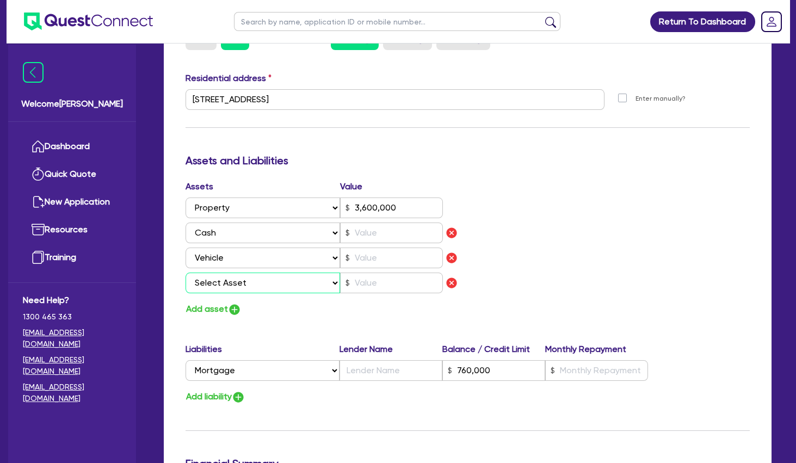
select select "HOUSEHOLD_PERSONAL"
click option "Household & personal asset" at bounding box center [0, 0] width 0 height 0
type input "0"
type input "0423 084 969"
type input "3,600,000"
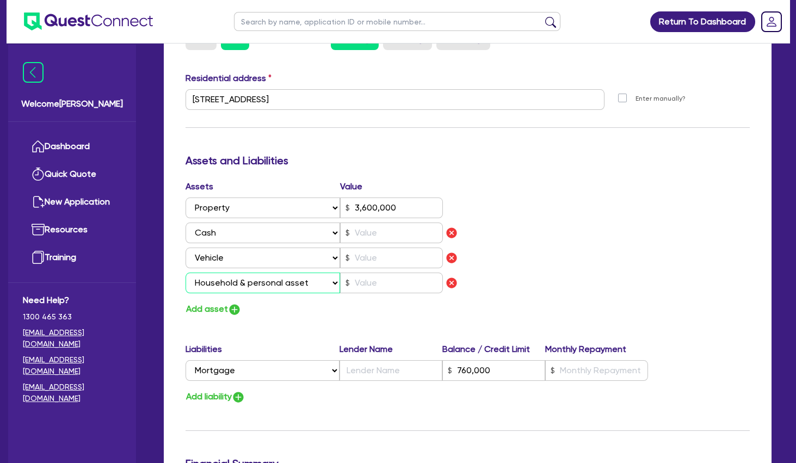
type input "760,000"
click at [387, 237] on input "text" at bounding box center [391, 232] width 103 height 21
type input "0"
type input "0423 084 969"
type input "3,600,000"
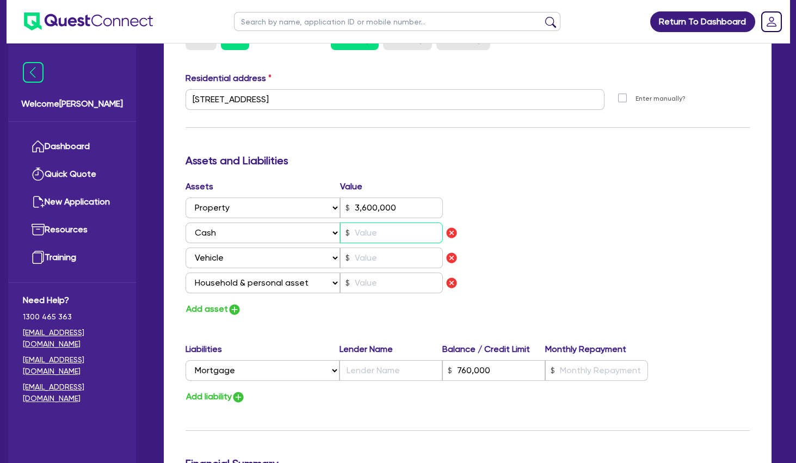
type input "760,000"
type input "3"
type input "0"
type input "0423 084 969"
type input "3,600,000"
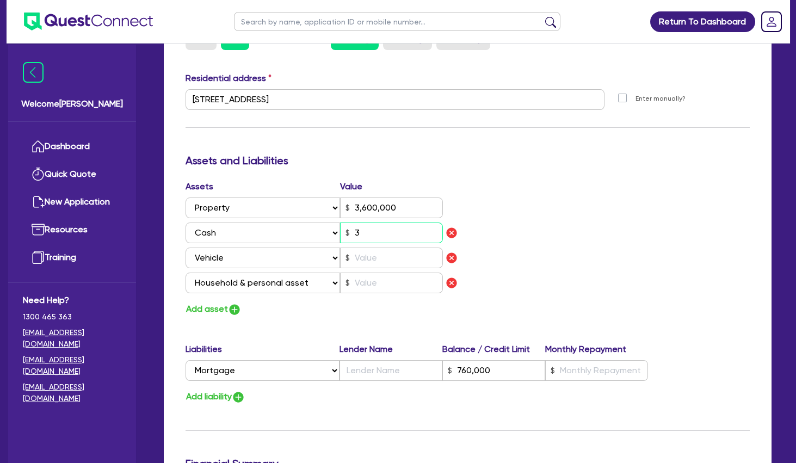
type input "760,000"
type input "30"
type input "0"
type input "0423 084 969"
type input "3,600,000"
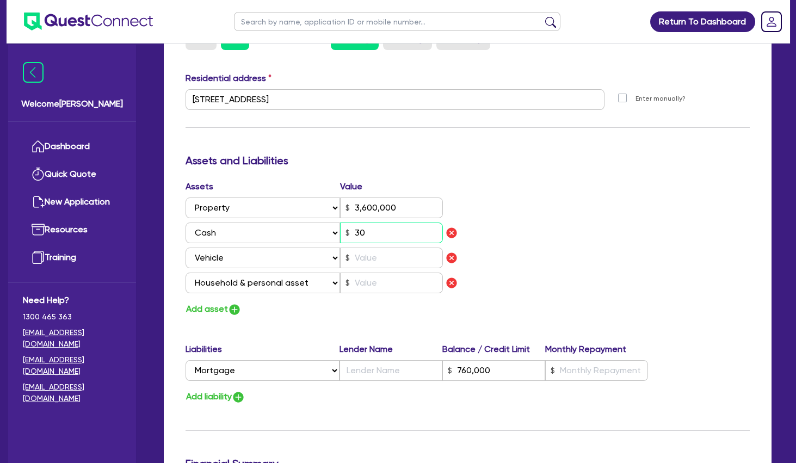
type input "760,000"
type input "300"
type input "0"
type input "0423 084 969"
type input "3,600,000"
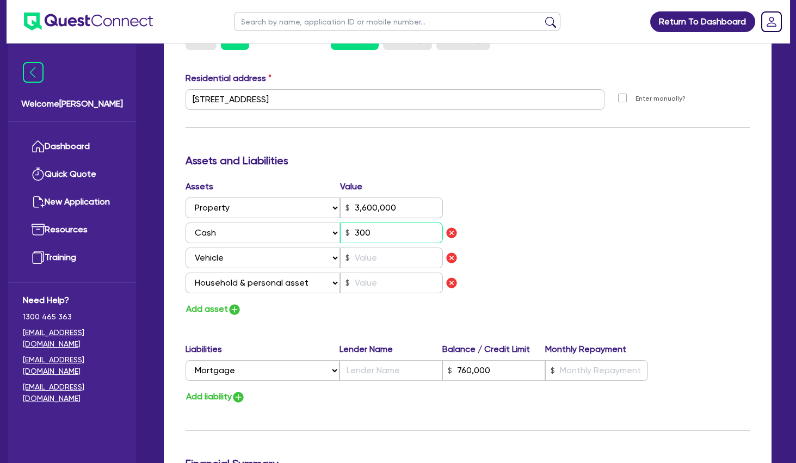
type input "760,000"
type input "3,000"
type input "0"
type input "0423 084 969"
type input "3,600,000"
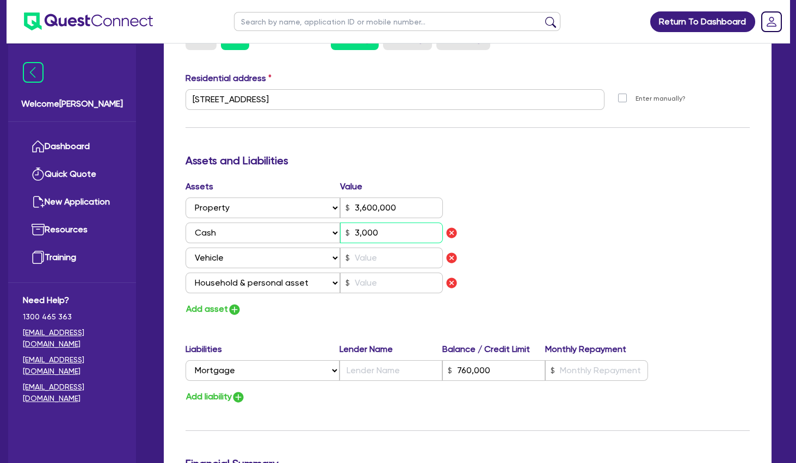
type input "760,000"
type input "30,000"
type input "0"
type input "0423 084 969"
type input "3,600,000"
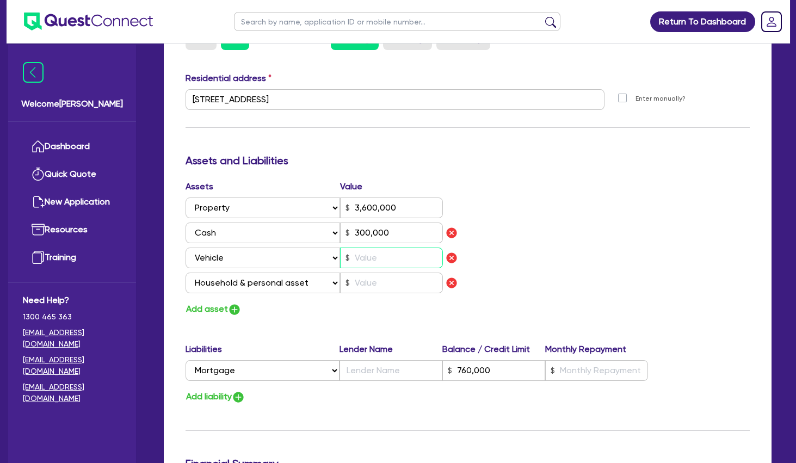
click at [368, 255] on input "text" at bounding box center [391, 257] width 103 height 21
click at [373, 279] on input "text" at bounding box center [391, 283] width 103 height 21
click at [208, 397] on button "Add liability" at bounding box center [215, 396] width 60 height 15
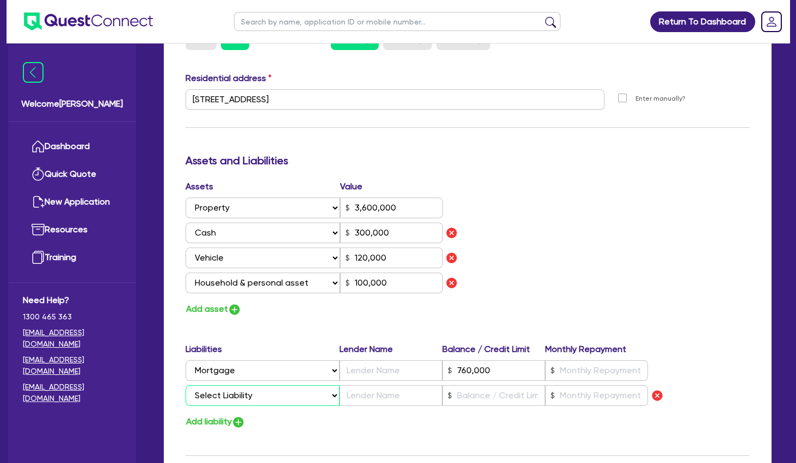
click at [185, 385] on select "Select Liability Credit card Mortgage Investment property loan Vehicle loan Tru…" at bounding box center [262, 395] width 154 height 21
click option "Vehicle loan" at bounding box center [0, 0] width 0 height 0
click at [480, 394] on input "text" at bounding box center [493, 395] width 103 height 21
click at [592, 398] on input "text" at bounding box center [596, 395] width 103 height 21
click at [591, 363] on input "text" at bounding box center [596, 370] width 103 height 21
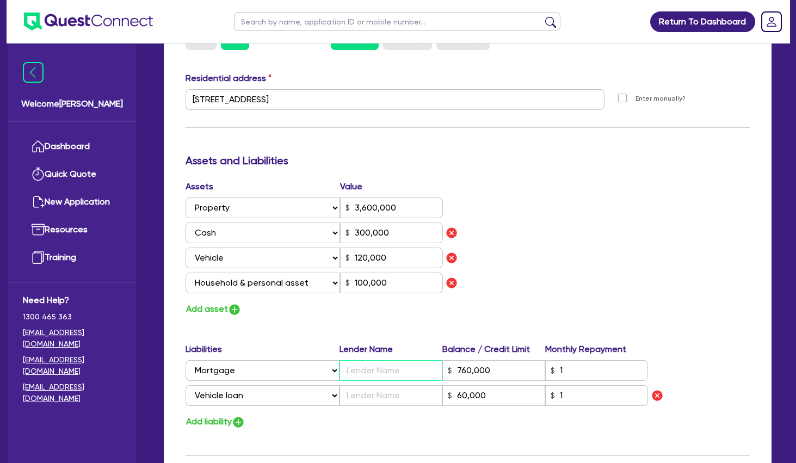
click at [410, 367] on input "text" at bounding box center [390, 370] width 103 height 21
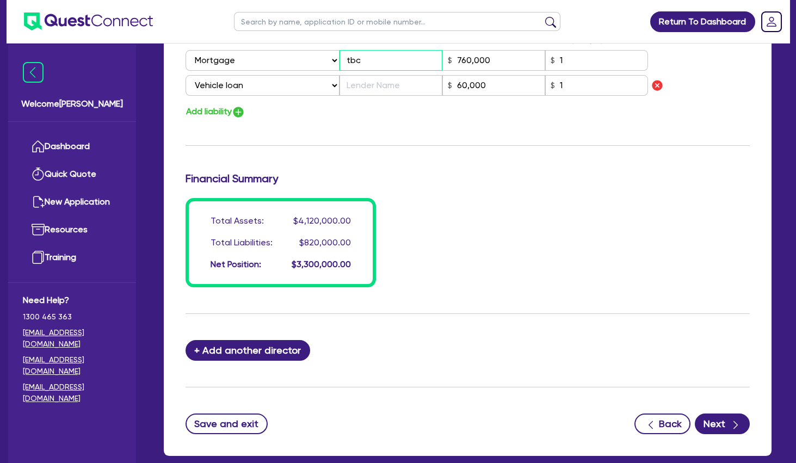
scroll to position [881, 0]
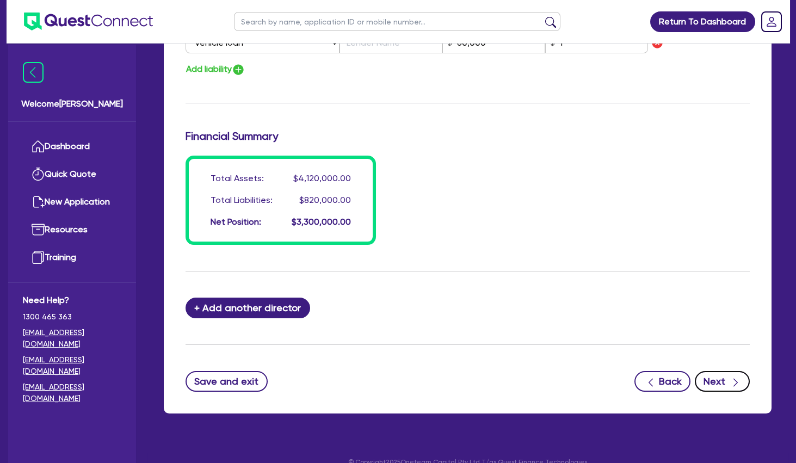
click at [728, 381] on button "Next" at bounding box center [722, 381] width 55 height 21
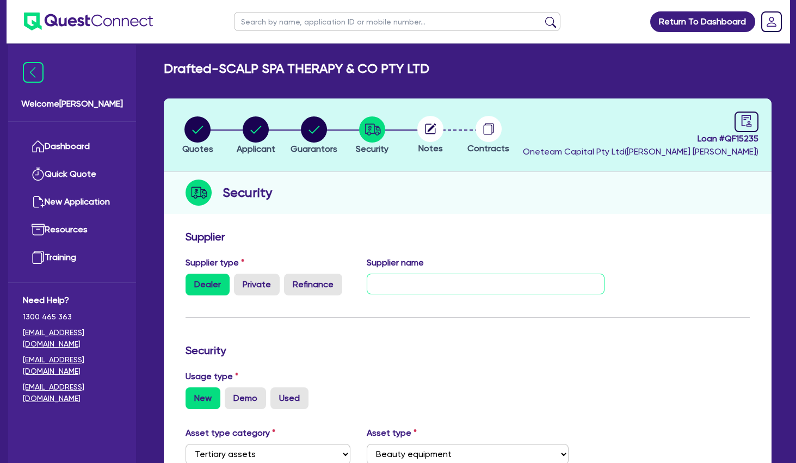
click at [405, 276] on input "text" at bounding box center [486, 284] width 238 height 21
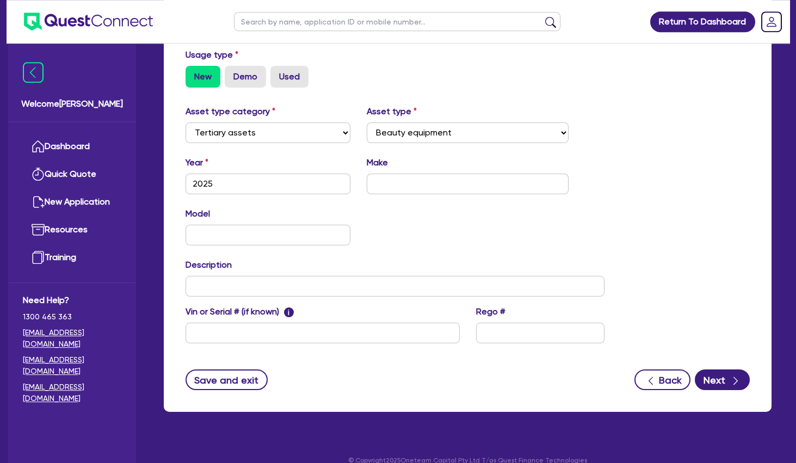
scroll to position [336, 0]
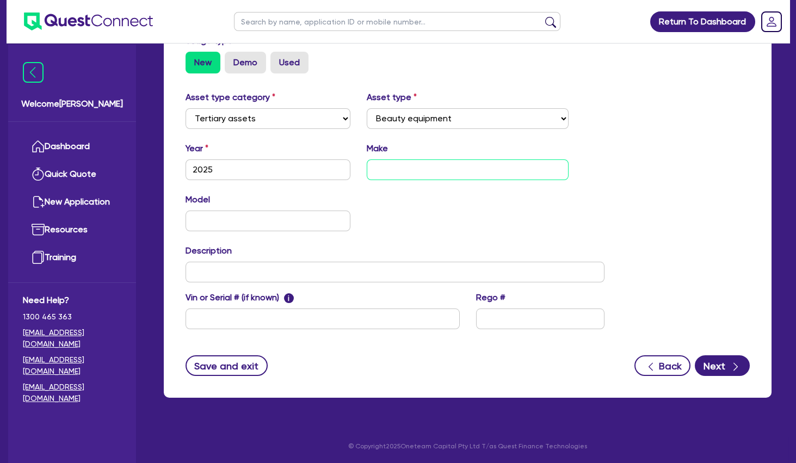
click at [388, 168] on input "text" at bounding box center [467, 169] width 201 height 21
click at [721, 367] on button "Next" at bounding box center [722, 365] width 55 height 21
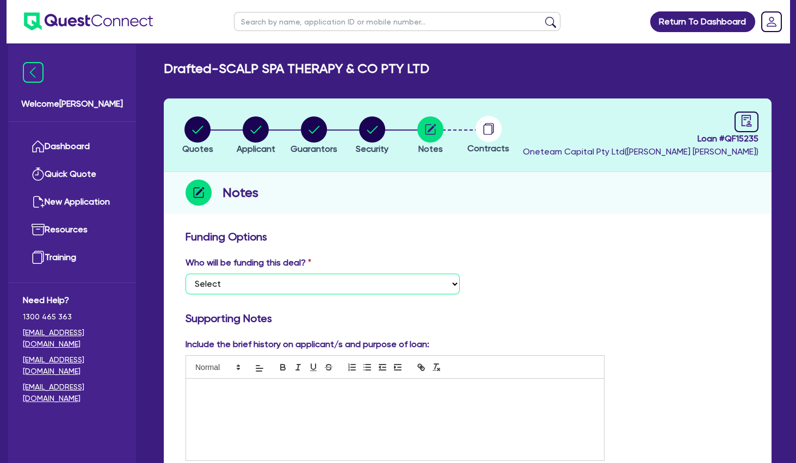
click at [185, 274] on select "Select I want Quest to fund 100% I will fund 100% I will co-fund with Quest Oth…" at bounding box center [322, 284] width 274 height 21
click option "Other - I am referring this deal in" at bounding box center [0, 0] width 0 height 0
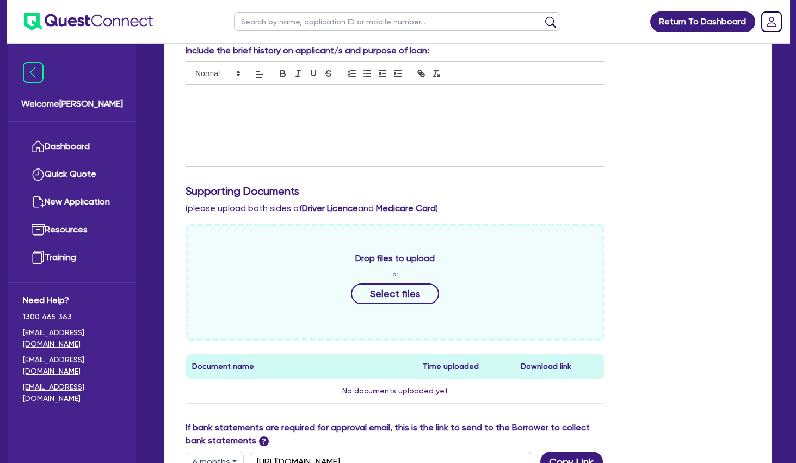
scroll to position [516, 0]
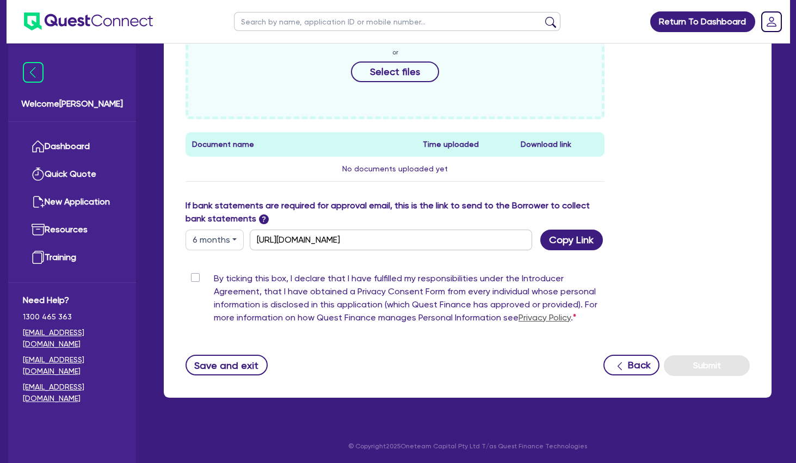
click at [214, 277] on label "By ticking this box, I declare that I have fulfilled my responsibilities under …" at bounding box center [409, 300] width 391 height 57
click at [194, 277] on input "By ticking this box, I declare that I have fulfilled my responsibilities under …" at bounding box center [189, 277] width 9 height 10
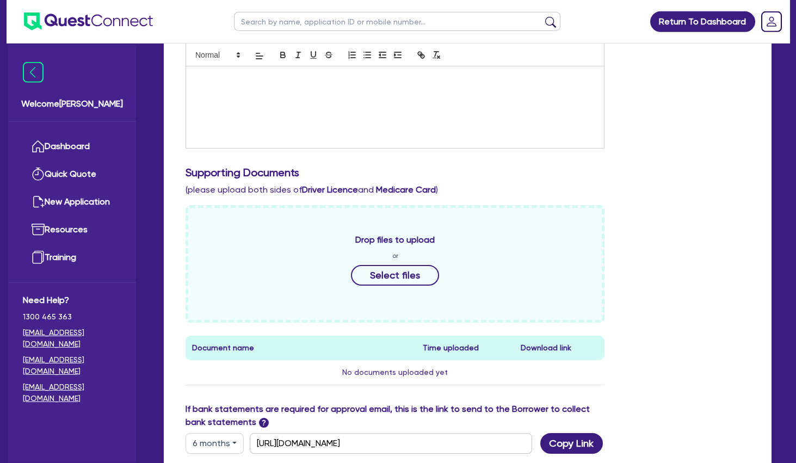
scroll to position [281, 0]
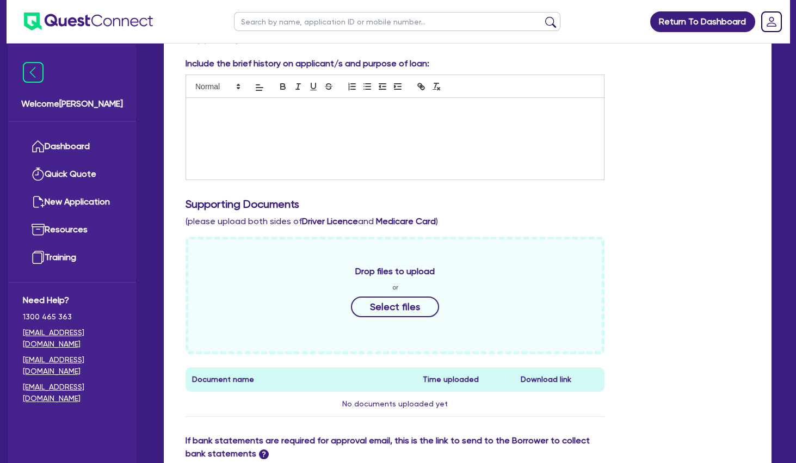
click at [308, 133] on div at bounding box center [395, 139] width 418 height 82
click at [284, 117] on p "shes paid $5,000 deposit. qutoed aorund $2100 per month" at bounding box center [394, 119] width 401 height 10
click at [296, 145] on div "shes paid $5,000 deposit. quoted around $2100 per month" at bounding box center [395, 139] width 418 height 82
click at [463, 145] on div "shes paid $5,000 deposit. quoted around $2100 per month" at bounding box center [395, 139] width 418 height 82
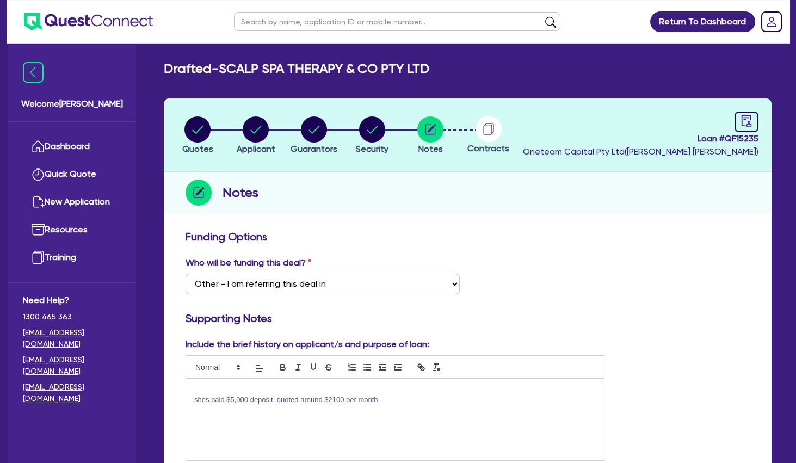
scroll to position [0, 0]
click at [744, 125] on icon "audit" at bounding box center [746, 121] width 12 height 12
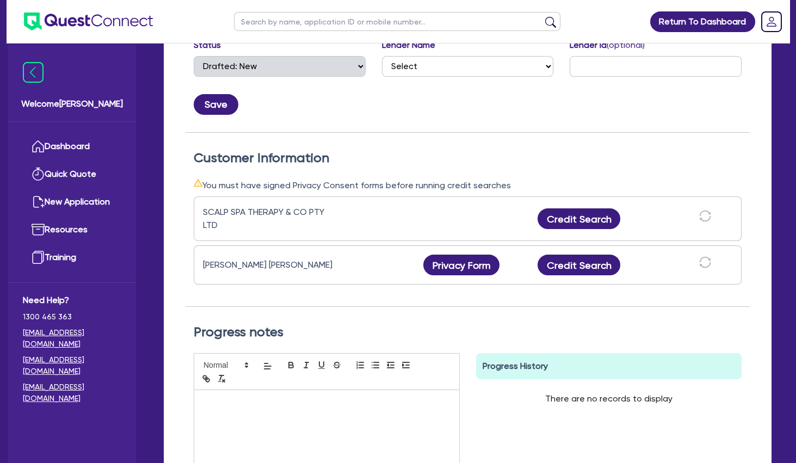
scroll to position [235, 0]
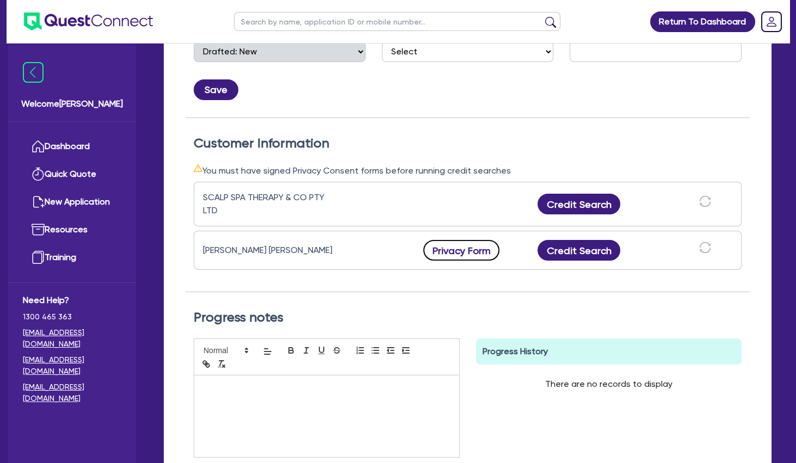
click at [472, 249] on button "Privacy Form" at bounding box center [461, 250] width 76 height 21
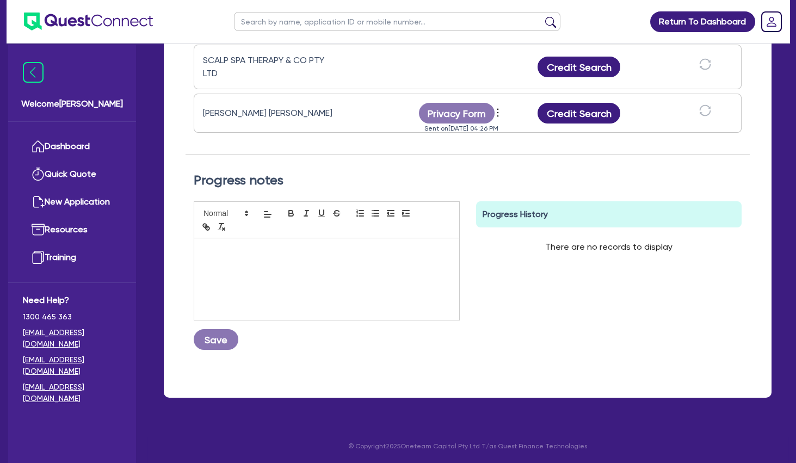
scroll to position [0, 0]
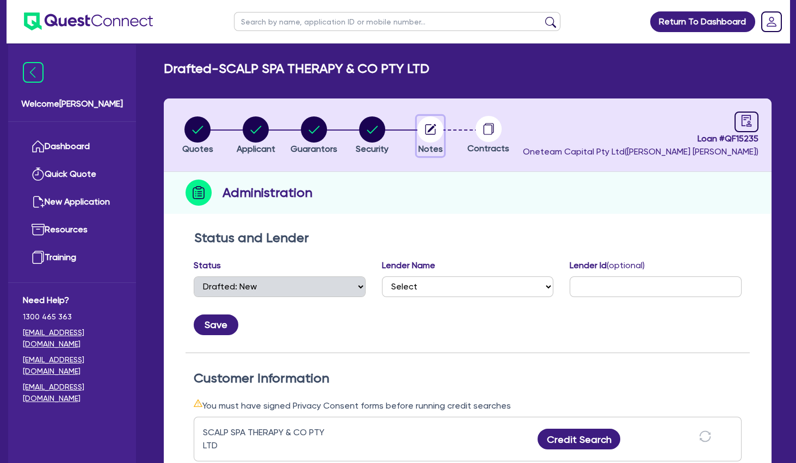
click at [430, 135] on circle "button" at bounding box center [430, 129] width 26 height 26
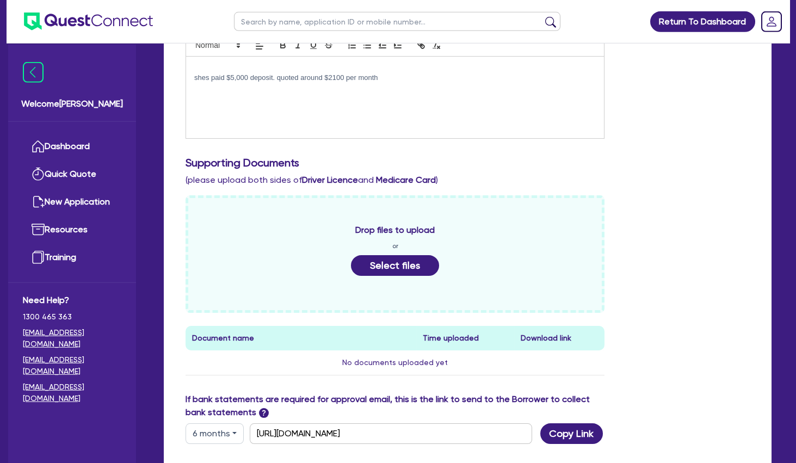
scroll to position [352, 0]
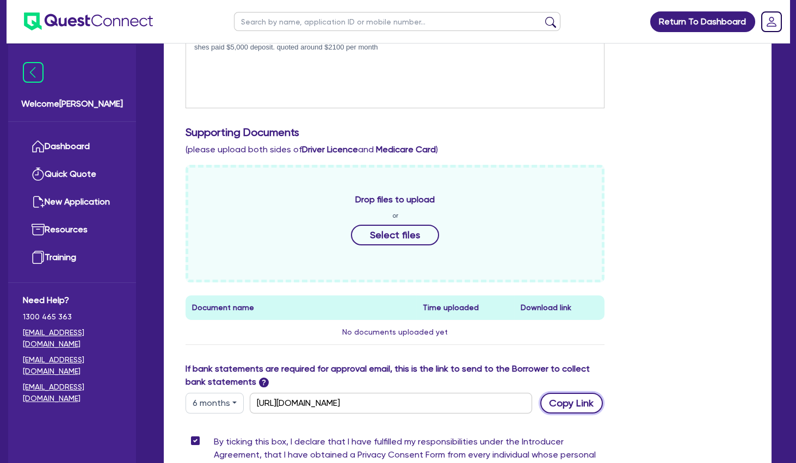
click at [576, 395] on button "Copy Link" at bounding box center [571, 403] width 63 height 21
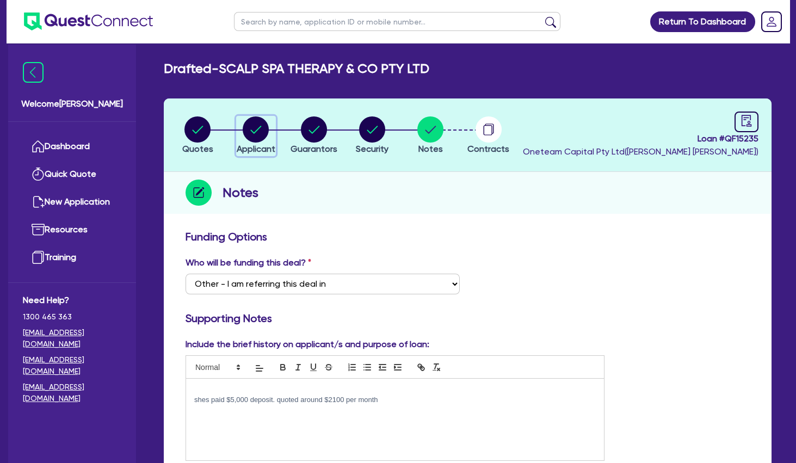
click at [263, 131] on circle "button" at bounding box center [256, 129] width 26 height 26
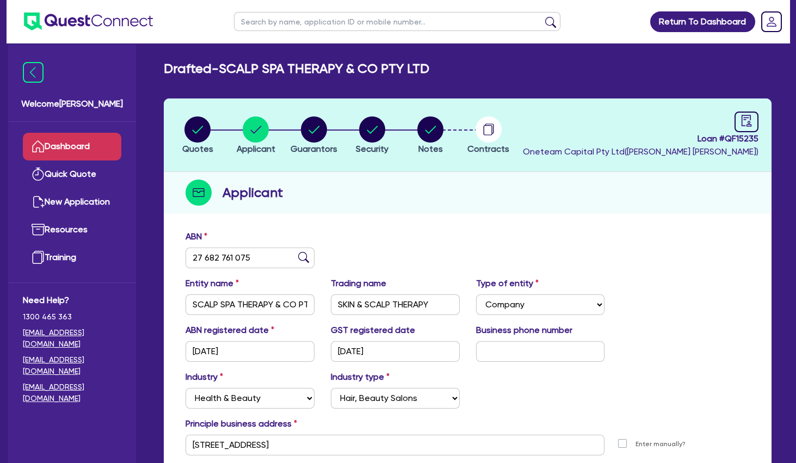
click at [78, 145] on link "Dashboard" at bounding box center [72, 147] width 98 height 28
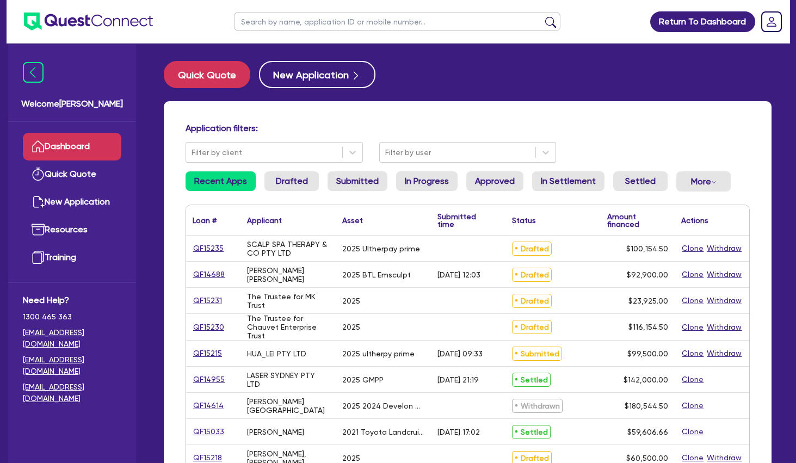
click at [280, 24] on input "text" at bounding box center [397, 21] width 326 height 19
click at [542, 16] on button "submit" at bounding box center [550, 23] width 17 height 15
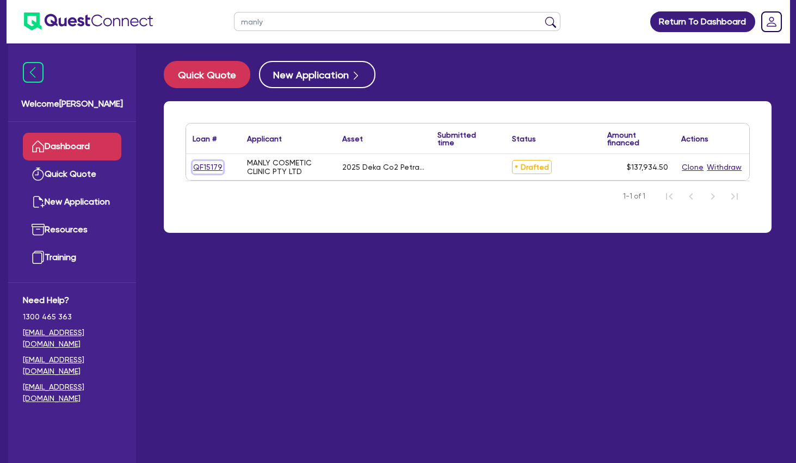
click at [210, 163] on link "QF15179" at bounding box center [208, 167] width 30 height 13
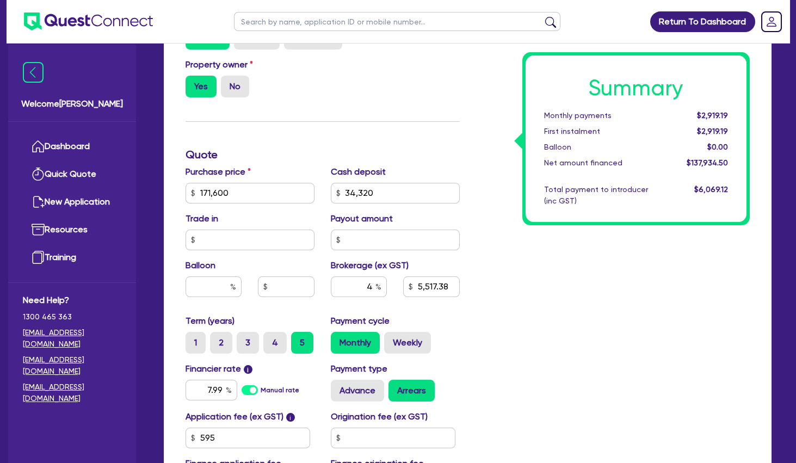
scroll to position [59, 0]
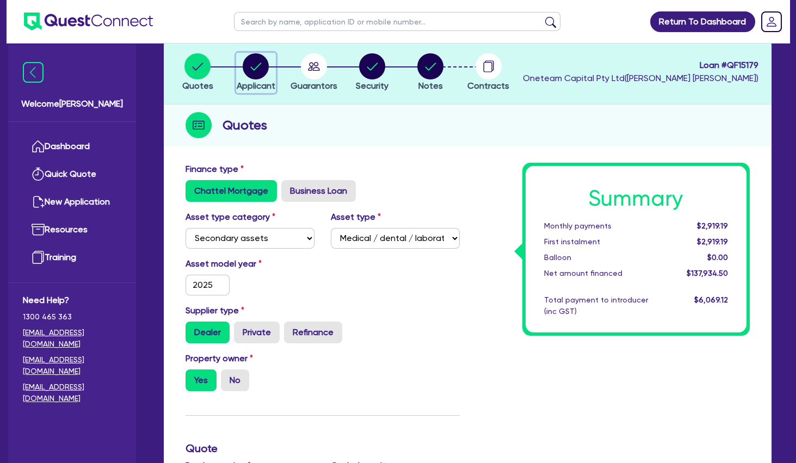
click at [259, 75] on circle "button" at bounding box center [256, 66] width 26 height 26
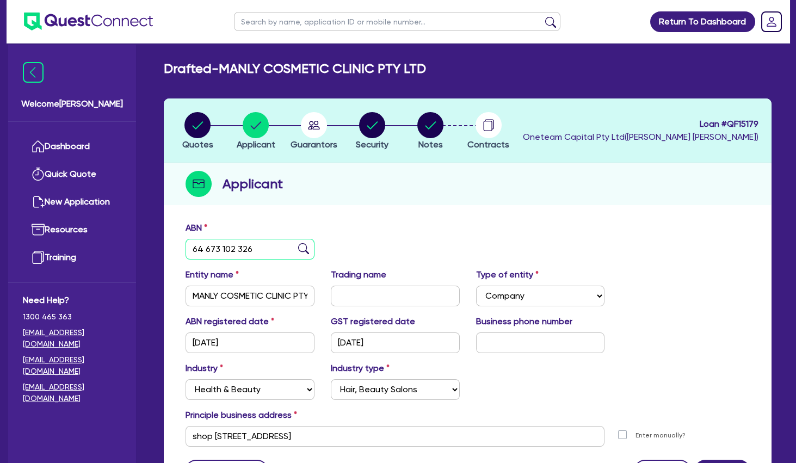
click at [240, 256] on input "64 673 102 326" at bounding box center [249, 249] width 129 height 21
drag, startPoint x: 368, startPoint y: 187, endPoint x: 360, endPoint y: 187, distance: 7.6
click at [363, 187] on div "Applicant" at bounding box center [468, 184] width 608 height 42
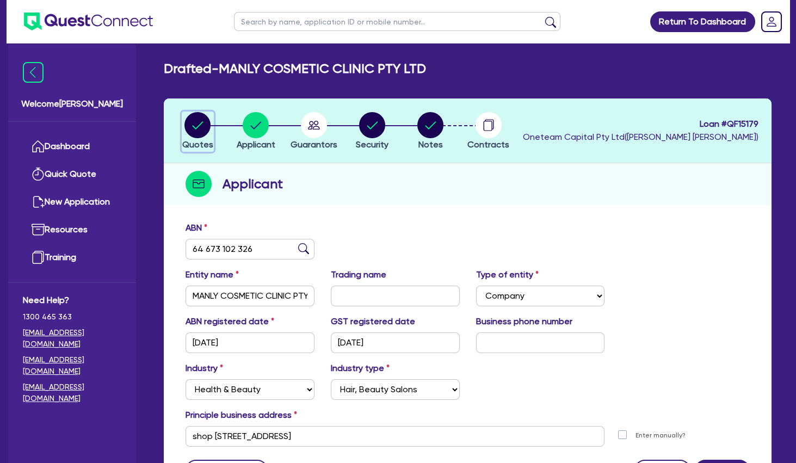
click at [193, 125] on circle "button" at bounding box center [197, 125] width 26 height 26
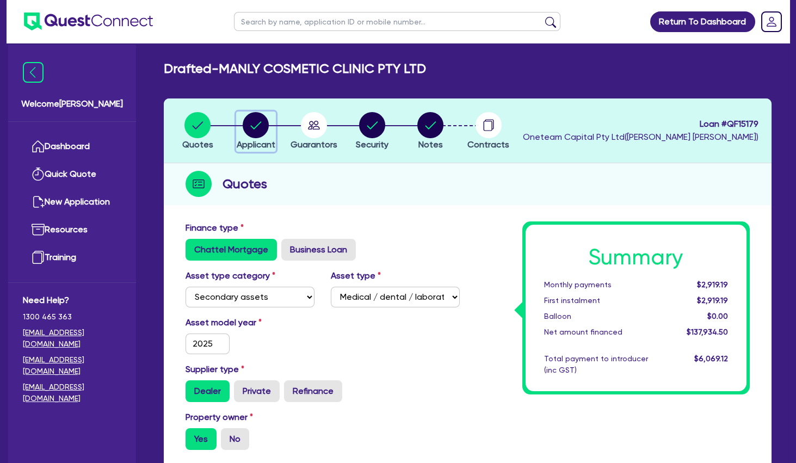
click at [258, 126] on circle "button" at bounding box center [256, 125] width 26 height 26
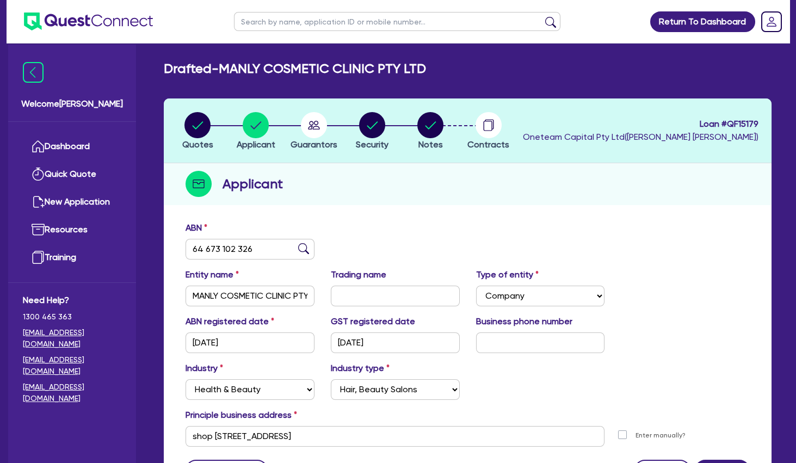
click at [375, 240] on div "ABN 64 673 102 326" at bounding box center [467, 244] width 580 height 47
drag, startPoint x: 265, startPoint y: 292, endPoint x: 183, endPoint y: 293, distance: 82.7
click at [185, 293] on input "MANLY COSMETIC CLINIC PTY LTD" at bounding box center [249, 296] width 129 height 21
click at [351, 190] on div "Applicant" at bounding box center [468, 184] width 608 height 42
click at [318, 127] on icon "button" at bounding box center [314, 125] width 12 height 9
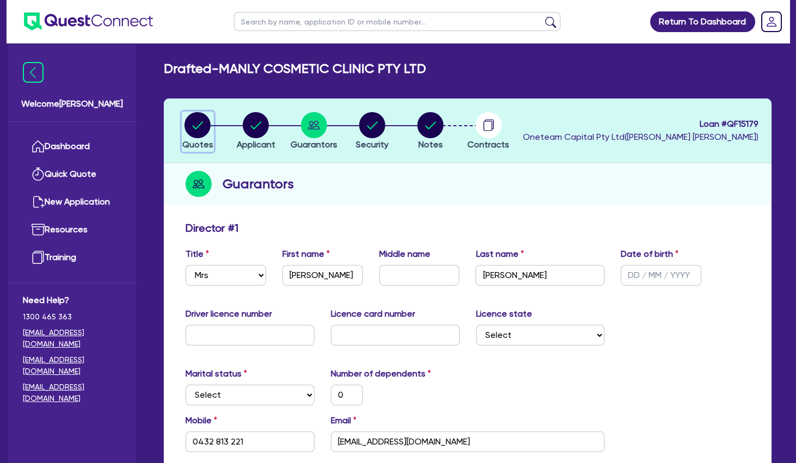
click at [195, 126] on circle "button" at bounding box center [197, 125] width 26 height 26
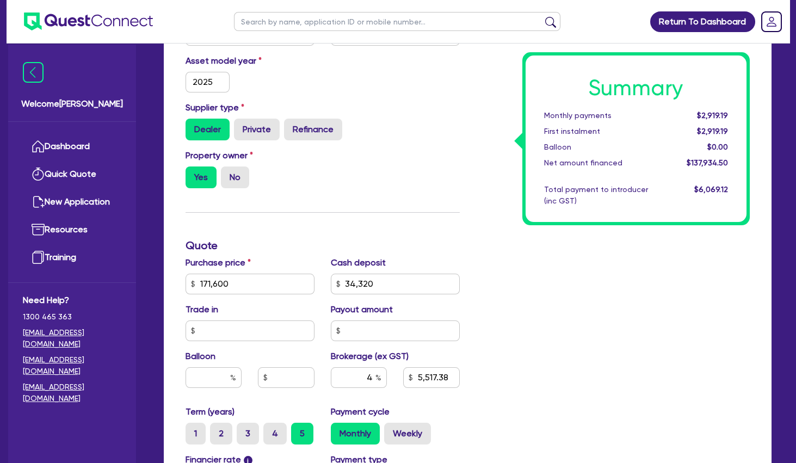
scroll to position [294, 0]
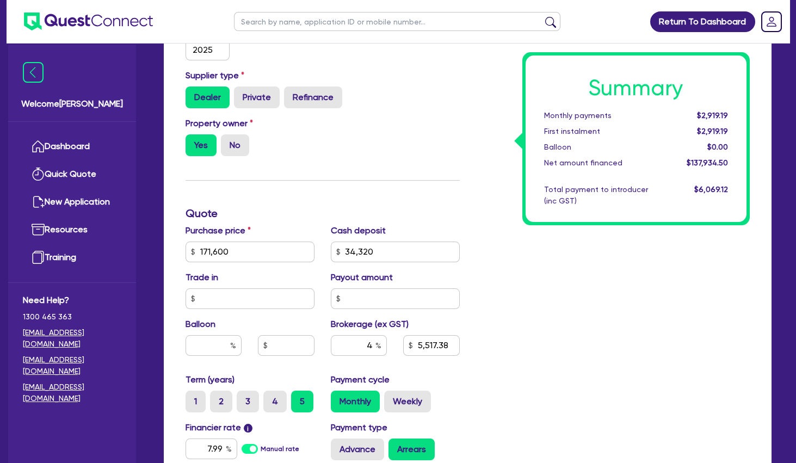
click at [277, 216] on h3 "Quote" at bounding box center [322, 213] width 274 height 13
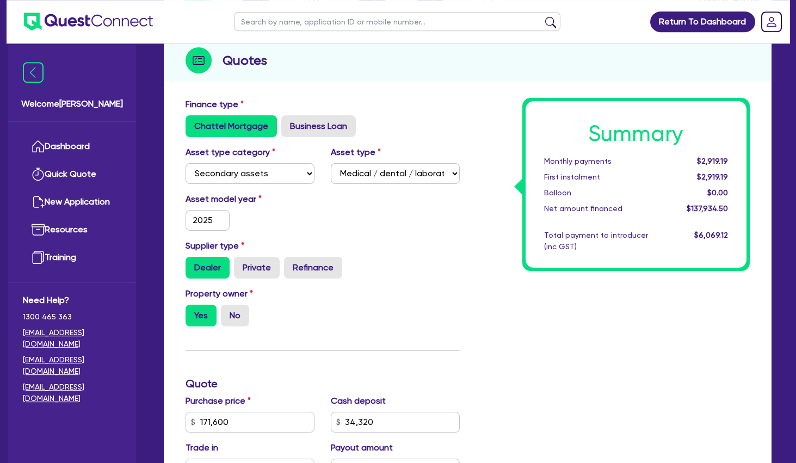
scroll to position [0, 0]
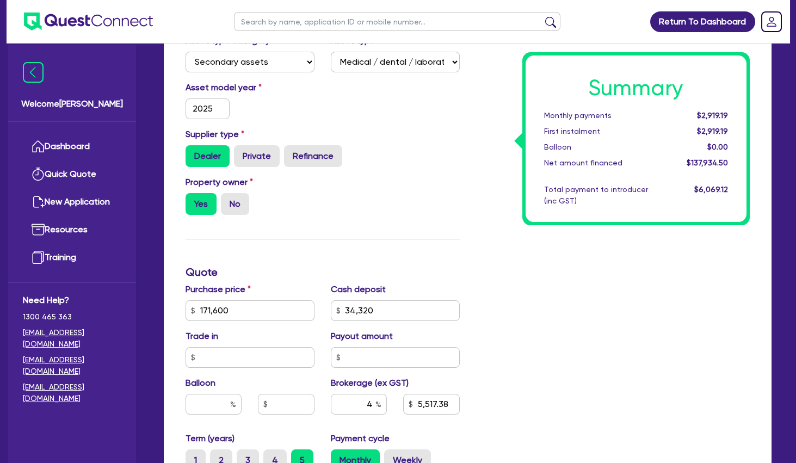
click at [435, 236] on div "Finance type Chattel Mortgage Business Loan Asset type category Select Cars and…" at bounding box center [322, 304] width 290 height 636
drag, startPoint x: 543, startPoint y: 299, endPoint x: 535, endPoint y: 297, distance: 8.3
click at [539, 298] on div "Summary Monthly payments $2,919.19 First instalment $2,919.19 Balloon $0.00 Net…" at bounding box center [613, 304] width 290 height 636
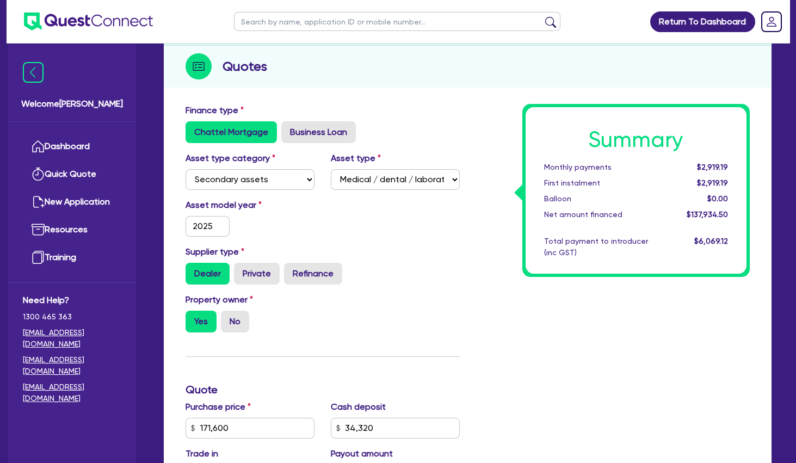
scroll to position [0, 0]
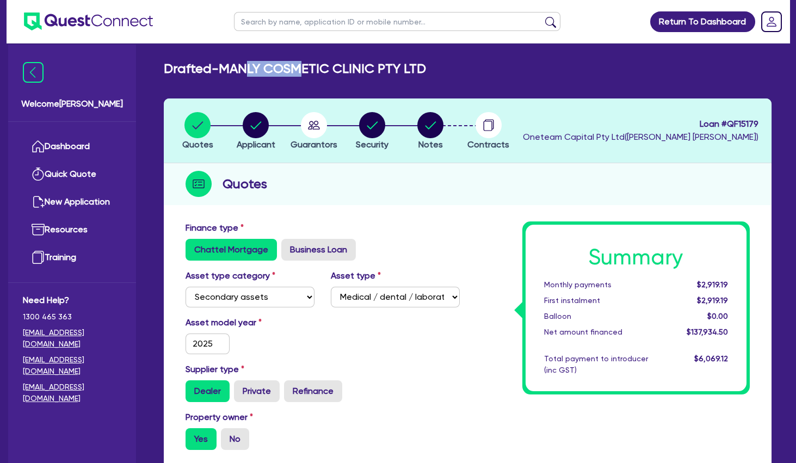
drag, startPoint x: 274, startPoint y: 69, endPoint x: 321, endPoint y: 70, distance: 46.8
click at [318, 70] on h2 "Drafted - MANLY COSMETIC CLINIC PTY LTD" at bounding box center [295, 69] width 262 height 16
click at [321, 70] on h2 "Drafted - MANLY COSMETIC CLINIC PTY LTD" at bounding box center [295, 69] width 262 height 16
drag, startPoint x: 340, startPoint y: 71, endPoint x: 371, endPoint y: 71, distance: 31.0
click at [361, 71] on h2 "Drafted - MANLY COSMETIC CLINIC PTY LTD" at bounding box center [295, 69] width 262 height 16
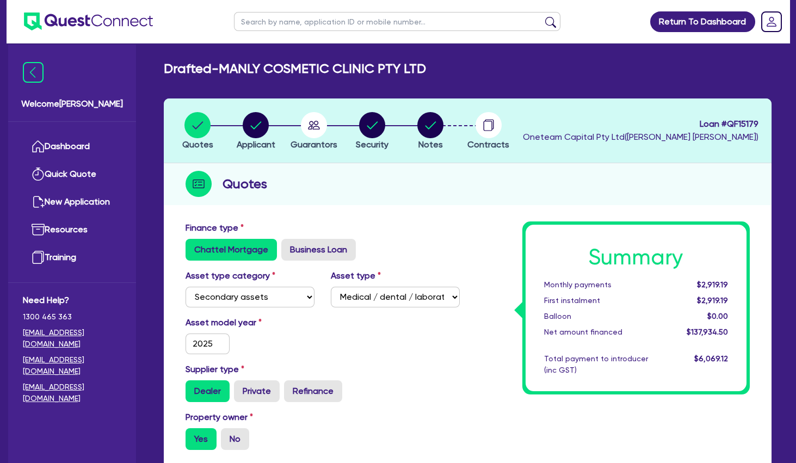
click at [371, 71] on h2 "Drafted - MANLY COSMETIC CLINIC PTY LTD" at bounding box center [295, 69] width 262 height 16
click at [261, 127] on circle "button" at bounding box center [256, 125] width 26 height 26
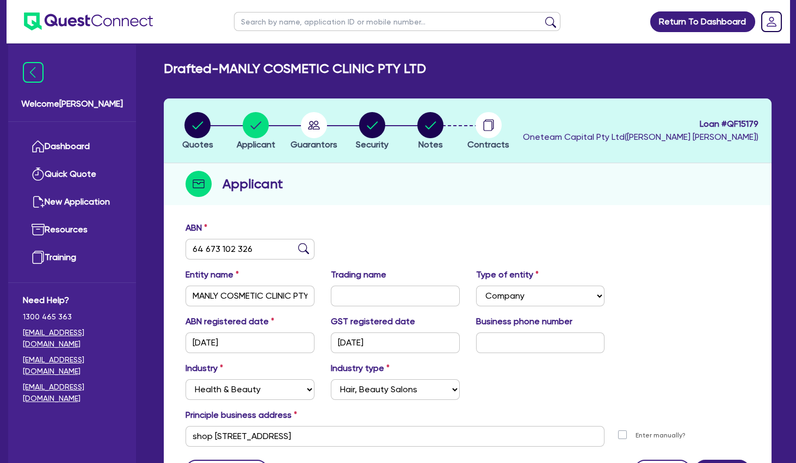
click at [435, 230] on div "ABN 64 673 102 326" at bounding box center [467, 244] width 580 height 47
click at [313, 128] on icon "button" at bounding box center [314, 125] width 12 height 9
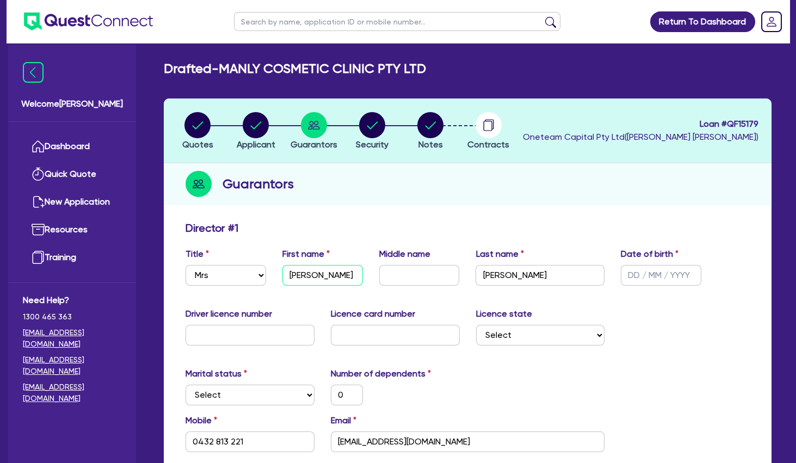
click at [303, 274] on input "[PERSON_NAME]" at bounding box center [322, 275] width 81 height 21
click at [499, 276] on input "[PERSON_NAME]" at bounding box center [539, 275] width 129 height 21
drag, startPoint x: 424, startPoint y: 227, endPoint x: 416, endPoint y: 221, distance: 9.8
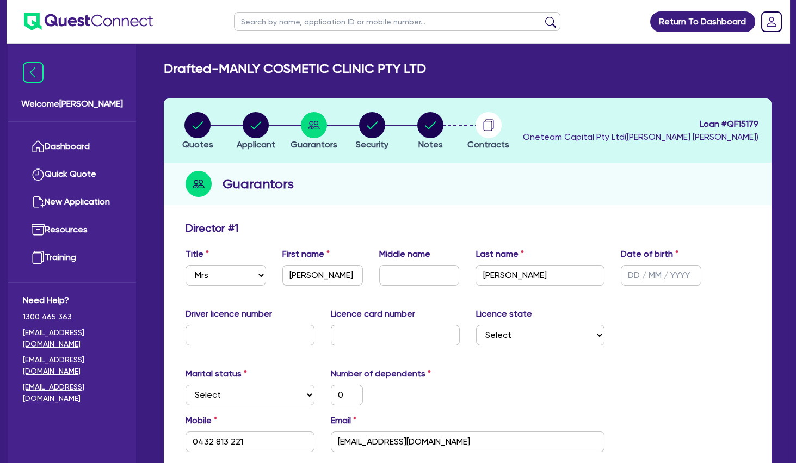
click at [422, 225] on div "Director # 1" at bounding box center [467, 229] width 580 height 17
drag, startPoint x: 307, startPoint y: 70, endPoint x: 372, endPoint y: 69, distance: 64.2
click at [359, 70] on h2 "Drafted - MANLY COSMETIC CLINIC PTY LTD" at bounding box center [295, 69] width 262 height 16
click at [372, 69] on h2 "Drafted - MANLY COSMETIC CLINIC PTY LTD" at bounding box center [295, 69] width 262 height 16
drag, startPoint x: 302, startPoint y: 72, endPoint x: 412, endPoint y: 71, distance: 109.3
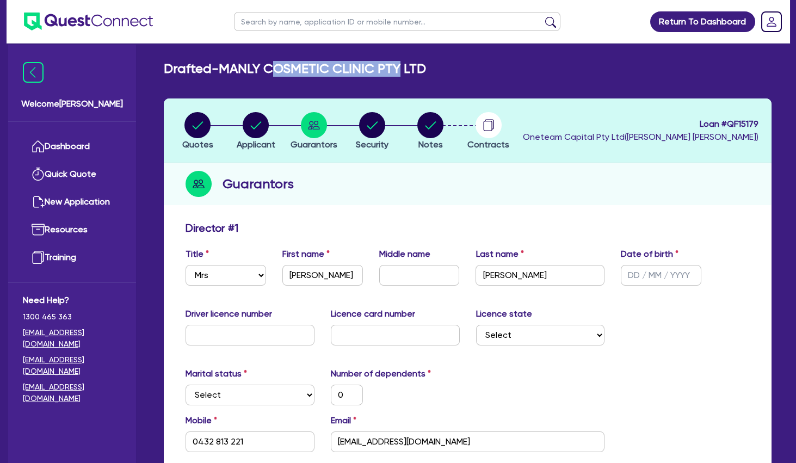
click at [412, 71] on h2 "Drafted - MANLY COSMETIC CLINIC PTY LTD" at bounding box center [295, 69] width 262 height 16
drag, startPoint x: 323, startPoint y: 68, endPoint x: 397, endPoint y: 66, distance: 74.0
click at [389, 67] on h2 "Drafted - MANLY COSMETIC CLINIC PTY LTD" at bounding box center [295, 69] width 262 height 16
click at [397, 66] on h2 "Drafted - MANLY COSMETIC CLINIC PTY LTD" at bounding box center [295, 69] width 262 height 16
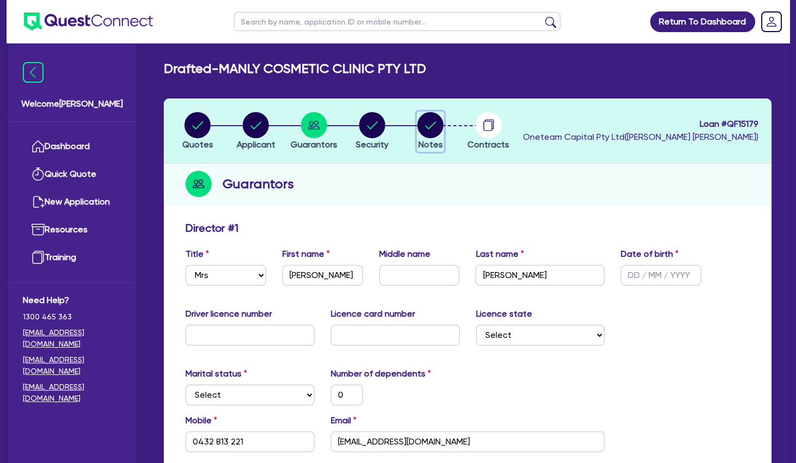
click at [431, 127] on circle "button" at bounding box center [430, 125] width 26 height 26
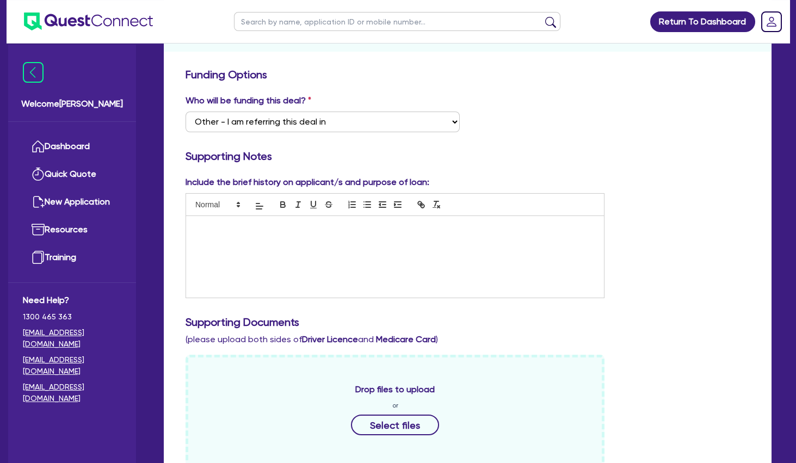
scroll to position [176, 0]
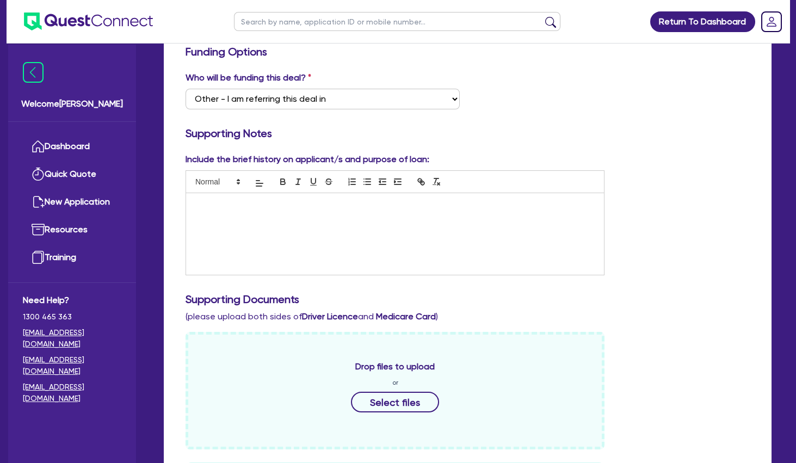
click at [269, 235] on div at bounding box center [395, 234] width 418 height 82
click at [229, 215] on p at bounding box center [394, 215] width 401 height 10
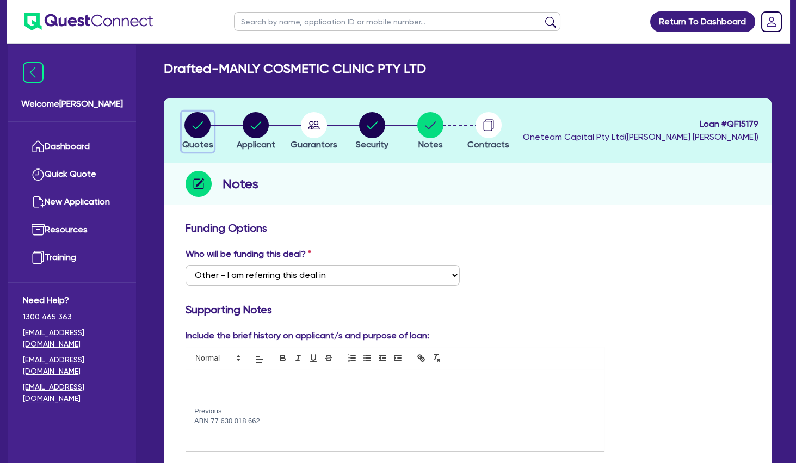
click at [202, 127] on circle "button" at bounding box center [197, 125] width 26 height 26
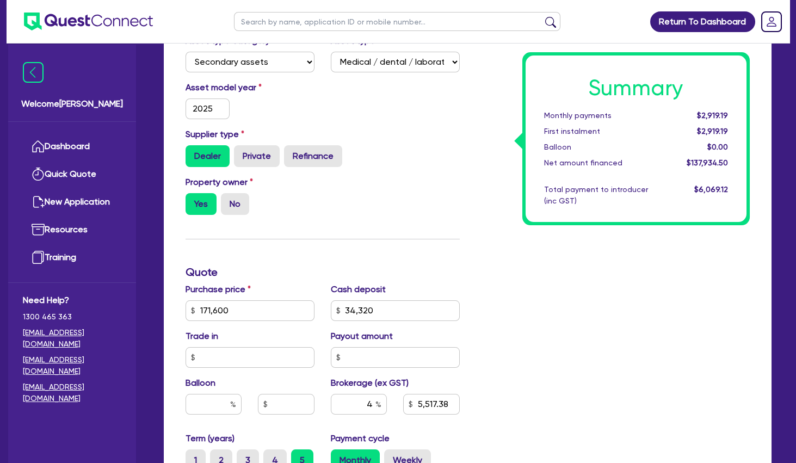
scroll to position [294, 0]
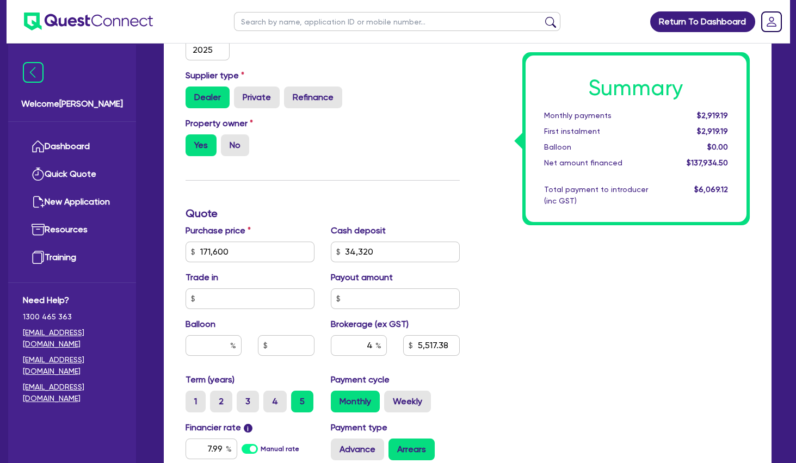
click at [468, 208] on div "Summary Monthly payments $2,919.19 First instalment $2,919.19 Balloon $0.00 Net…" at bounding box center [613, 246] width 290 height 636
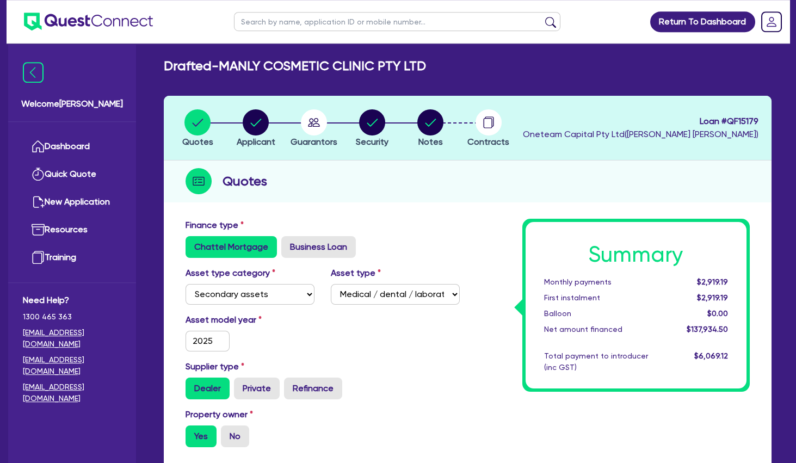
scroll to position [0, 0]
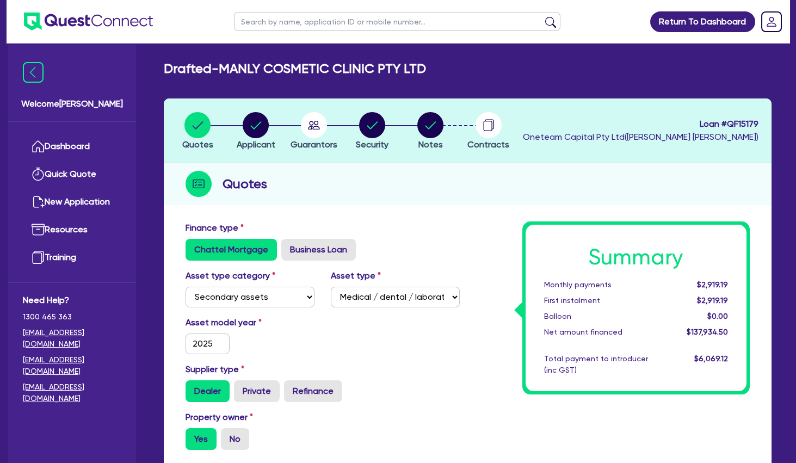
click at [445, 122] on li "Notes" at bounding box center [430, 131] width 58 height 38
click at [429, 127] on circle "button" at bounding box center [430, 125] width 26 height 26
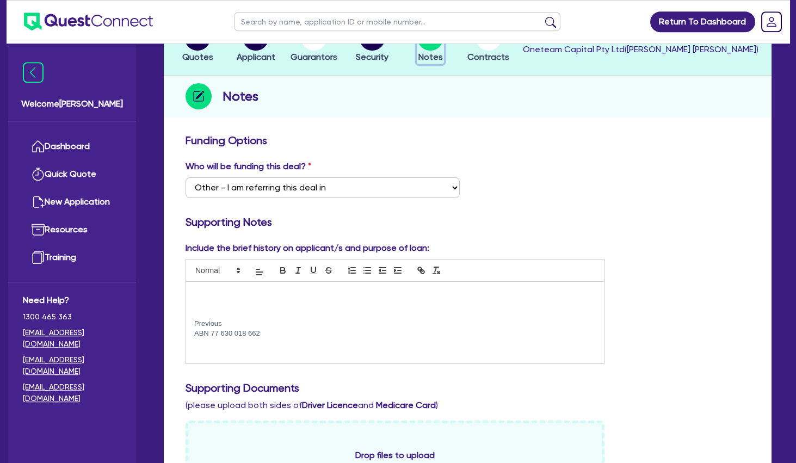
scroll to position [117, 0]
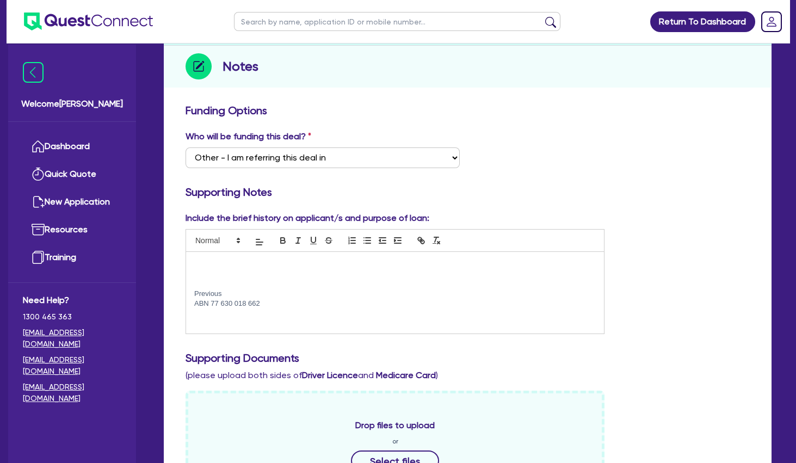
click at [206, 269] on p at bounding box center [394, 274] width 401 height 10
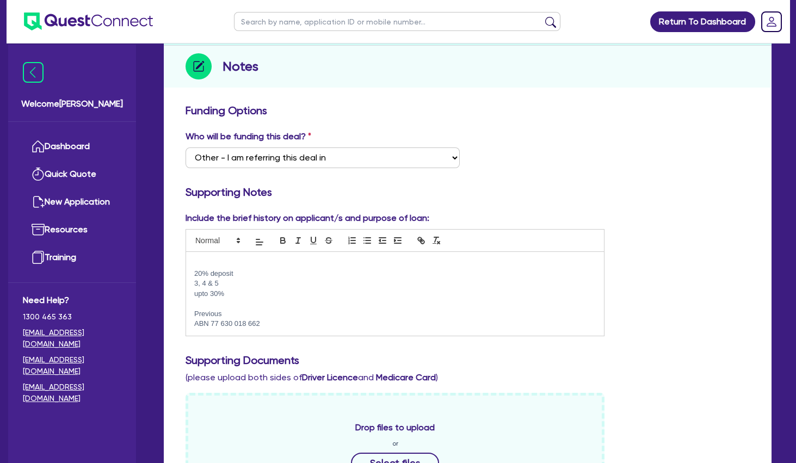
click at [227, 304] on p at bounding box center [394, 304] width 401 height 10
click at [264, 300] on p at bounding box center [394, 304] width 401 height 10
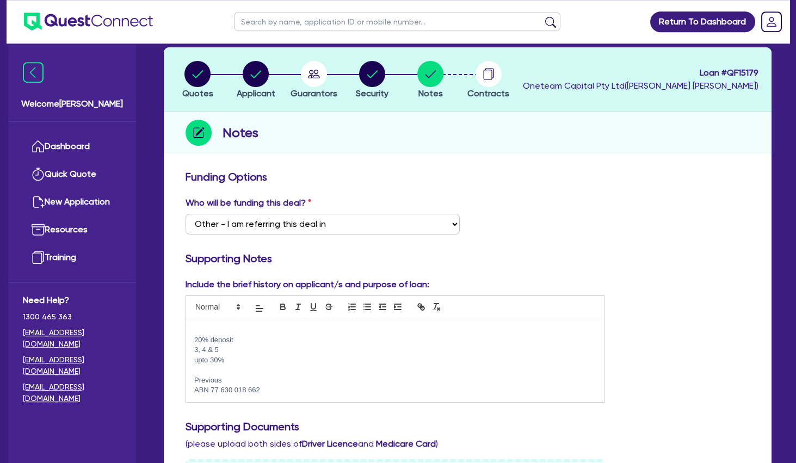
scroll to position [0, 0]
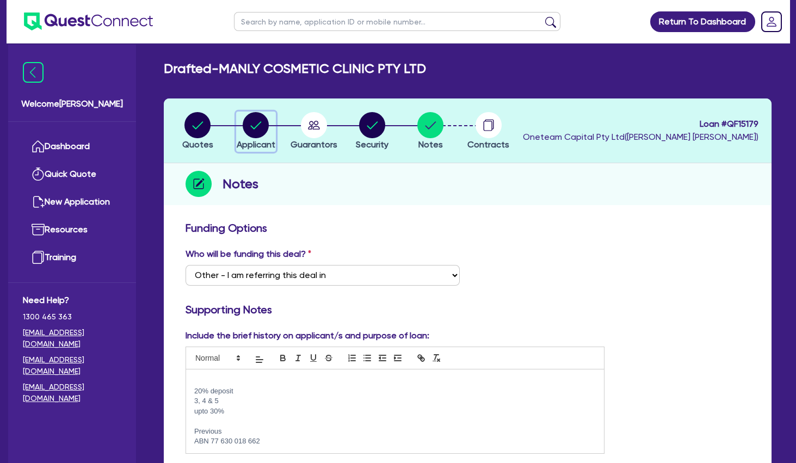
click at [255, 123] on circle "button" at bounding box center [256, 125] width 26 height 26
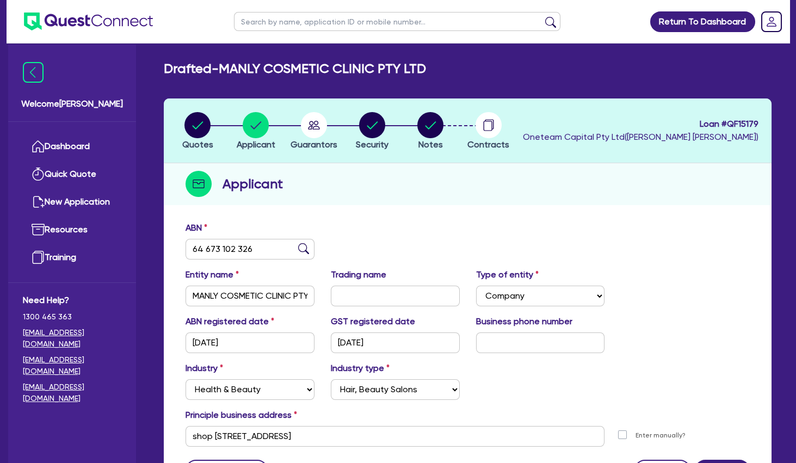
click at [383, 190] on div "Applicant" at bounding box center [468, 184] width 608 height 42
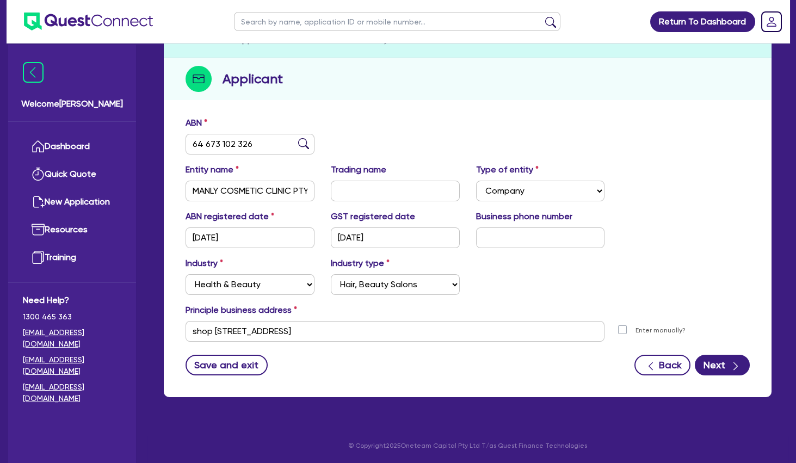
click at [364, 361] on div "Save and exit Back Next" at bounding box center [467, 365] width 580 height 21
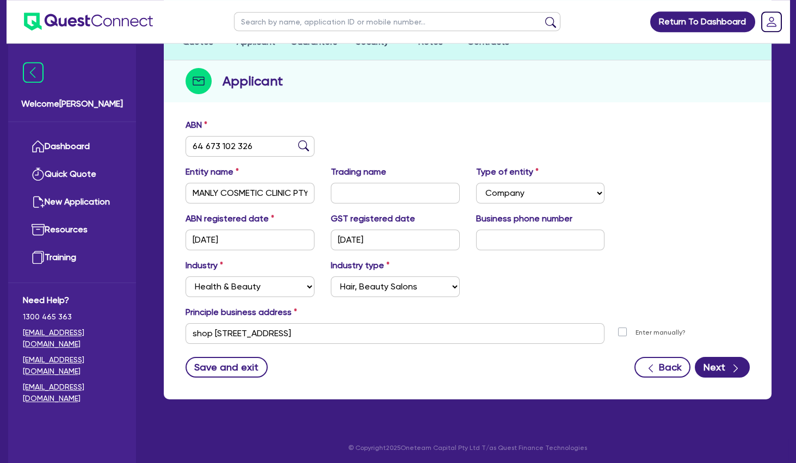
scroll to position [0, 0]
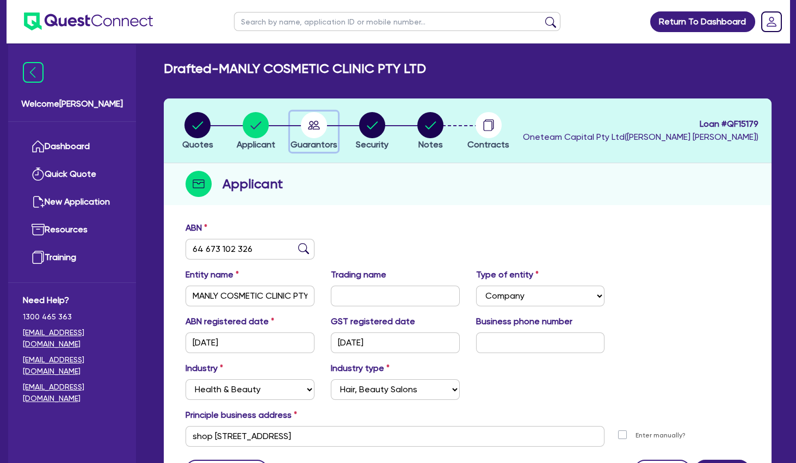
click at [319, 122] on circle "button" at bounding box center [314, 125] width 26 height 26
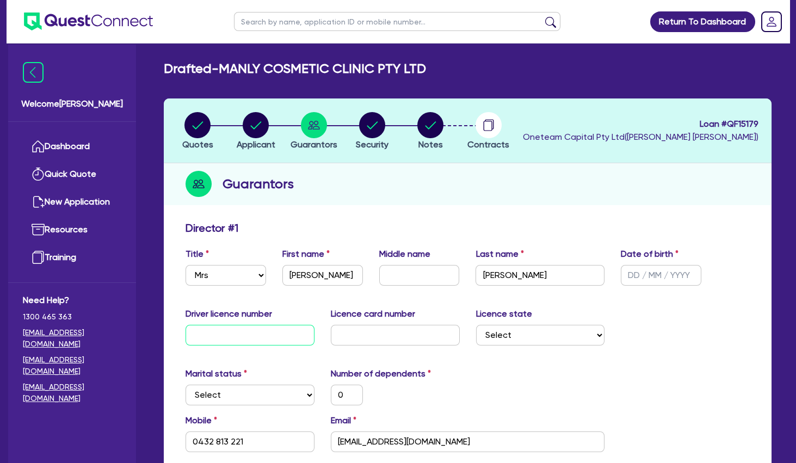
click at [249, 329] on input "text" at bounding box center [249, 335] width 129 height 21
click at [498, 368] on div "Marital status Select [DEMOGRAPHIC_DATA] Married De Facto / Partner Number of d…" at bounding box center [467, 390] width 580 height 47
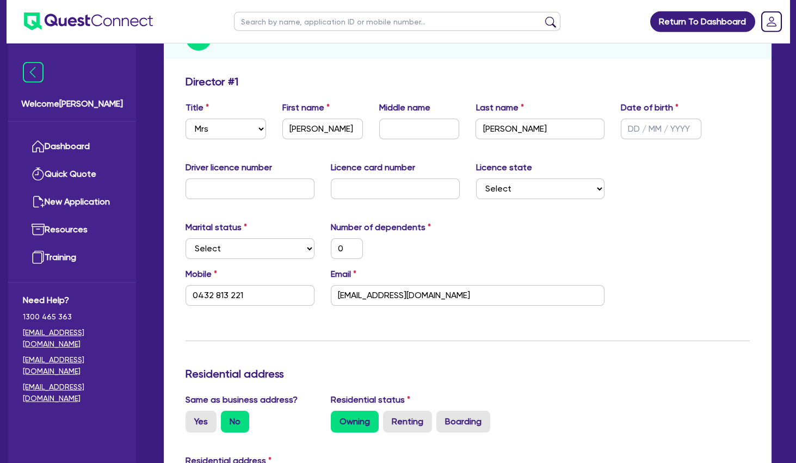
scroll to position [176, 0]
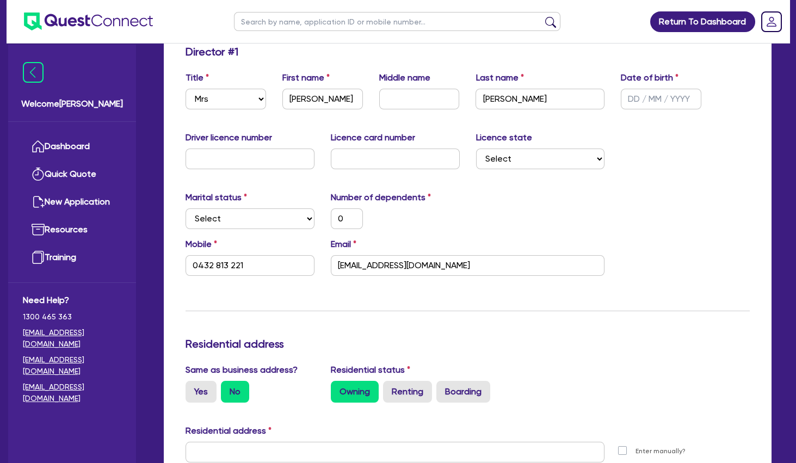
click at [508, 333] on div "Update residential status for Director #1 Boarding is only acceptable when the …" at bounding box center [467, 447] width 564 height 804
click at [476, 148] on select "Select [GEOGRAPHIC_DATA] [GEOGRAPHIC_DATA] [GEOGRAPHIC_DATA] [GEOGRAPHIC_DATA] …" at bounding box center [540, 158] width 129 height 21
click option "[GEOGRAPHIC_DATA]" at bounding box center [0, 0] width 0 height 0
click at [536, 218] on div "Marital status Select [DEMOGRAPHIC_DATA] Married De Facto / Partner Number of d…" at bounding box center [467, 214] width 580 height 47
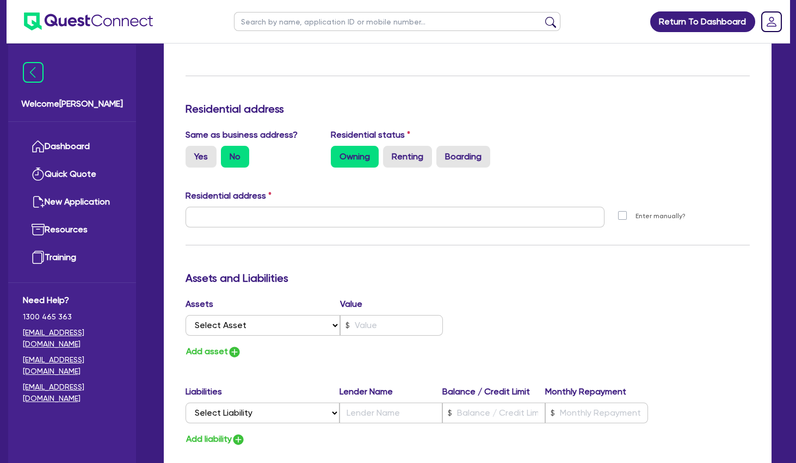
click at [602, 145] on div "Residential status Owning Renting Boarding" at bounding box center [468, 147] width 290 height 39
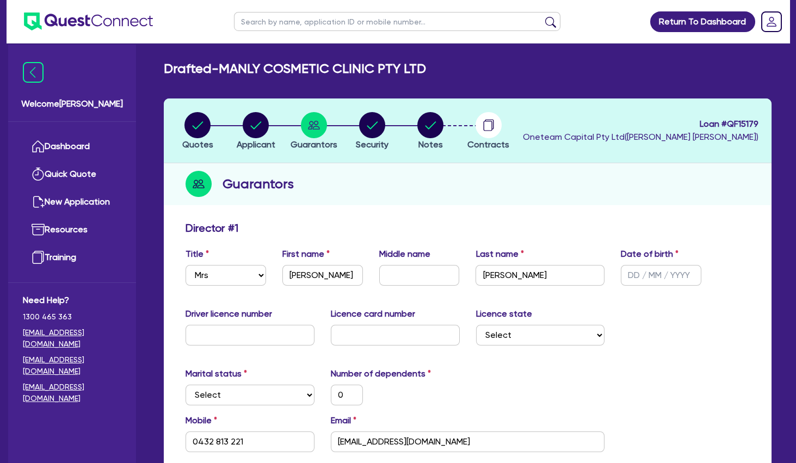
scroll to position [0, 0]
click at [649, 271] on input "text" at bounding box center [661, 275] width 81 height 21
click at [662, 317] on div "Driver licence number Licence card number Licence state Select [GEOGRAPHIC_DATA…" at bounding box center [467, 330] width 580 height 47
click at [499, 370] on div "Marital status Select [DEMOGRAPHIC_DATA] Married De Facto / Partner Number of d…" at bounding box center [467, 390] width 580 height 47
click at [492, 368] on div "Marital status Select [DEMOGRAPHIC_DATA] Married De Facto / Partner Number of d…" at bounding box center [467, 390] width 580 height 47
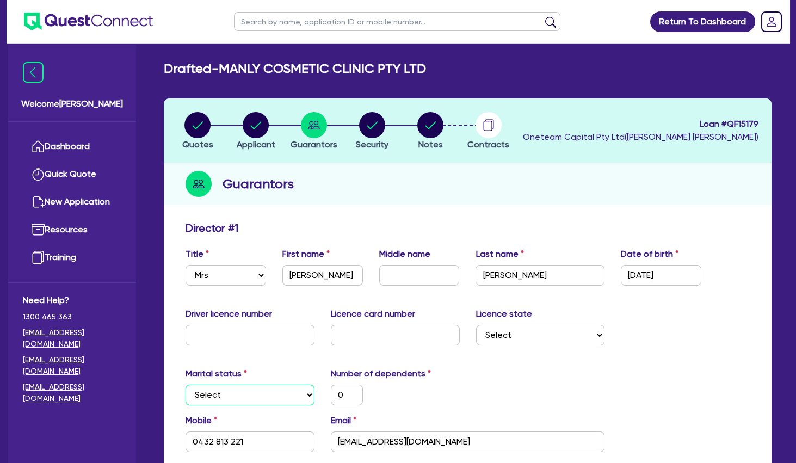
click at [185, 385] on select "Select Single Married De Facto / Partner" at bounding box center [249, 395] width 129 height 21
click option "Single" at bounding box center [0, 0] width 0 height 0
click at [380, 370] on label "Number of dependents" at bounding box center [381, 373] width 100 height 13
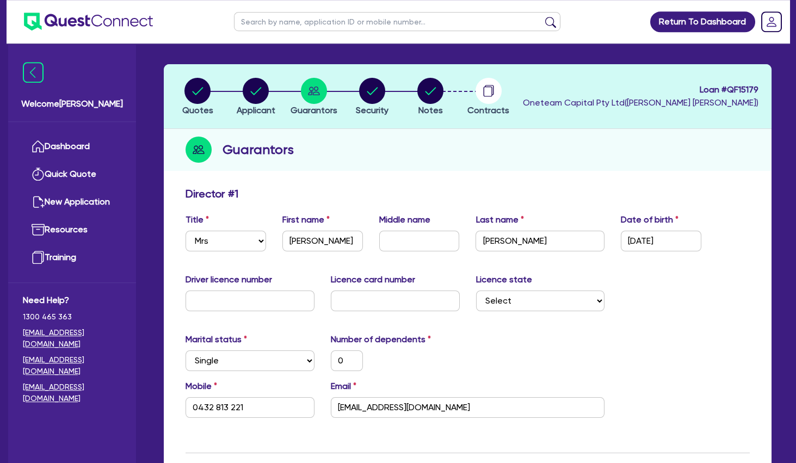
scroll to position [59, 0]
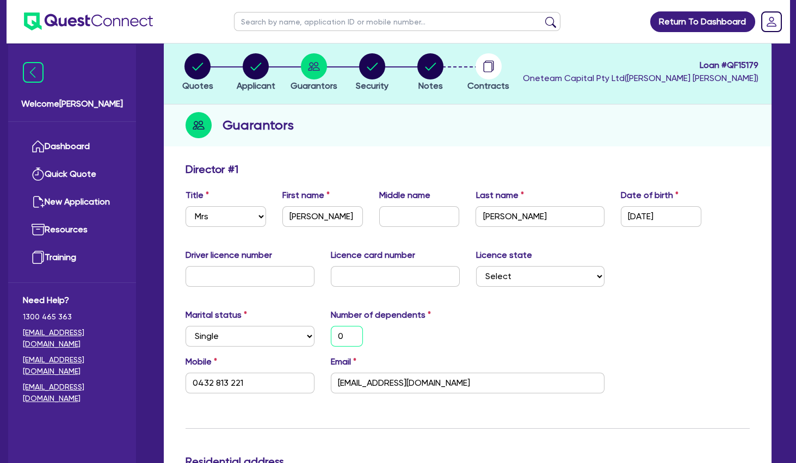
drag, startPoint x: 342, startPoint y: 338, endPoint x: 293, endPoint y: 328, distance: 50.5
click at [331, 333] on input "0" at bounding box center [347, 336] width 32 height 21
click at [383, 329] on div "2" at bounding box center [395, 336] width 145 height 21
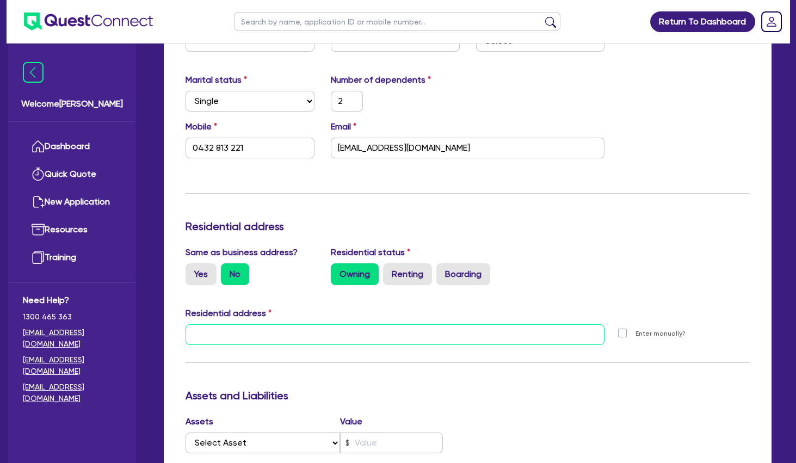
click at [280, 329] on input "text" at bounding box center [394, 334] width 419 height 21
click at [250, 339] on input "text" at bounding box center [394, 334] width 419 height 21
paste input "[STREET_ADDRESS]"
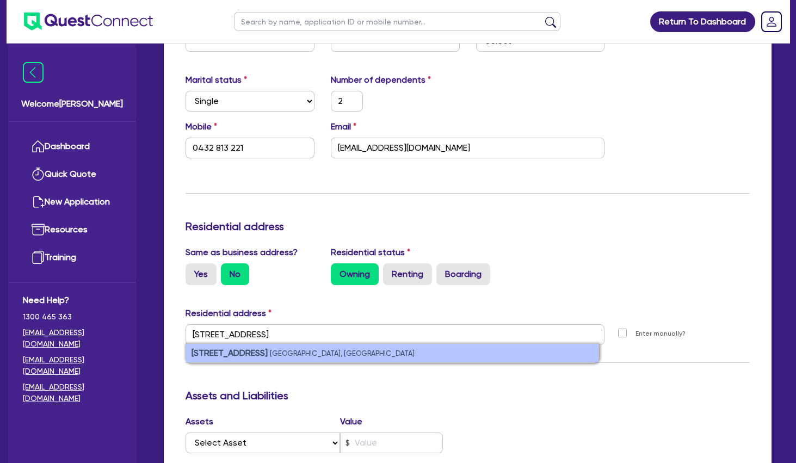
click at [270, 352] on small "[GEOGRAPHIC_DATA], [GEOGRAPHIC_DATA]" at bounding box center [342, 353] width 145 height 8
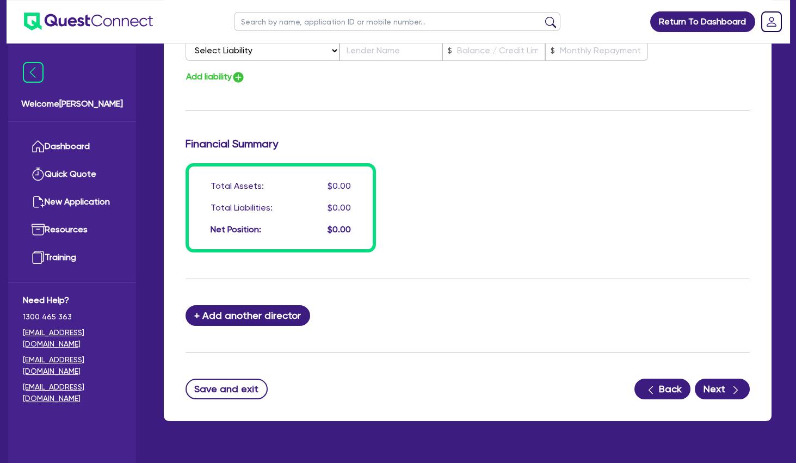
scroll to position [797, 0]
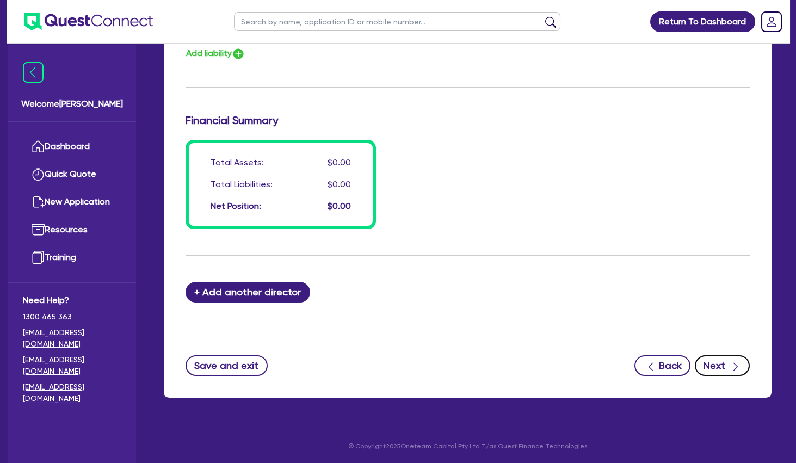
click at [727, 355] on button "Next" at bounding box center [722, 365] width 55 height 21
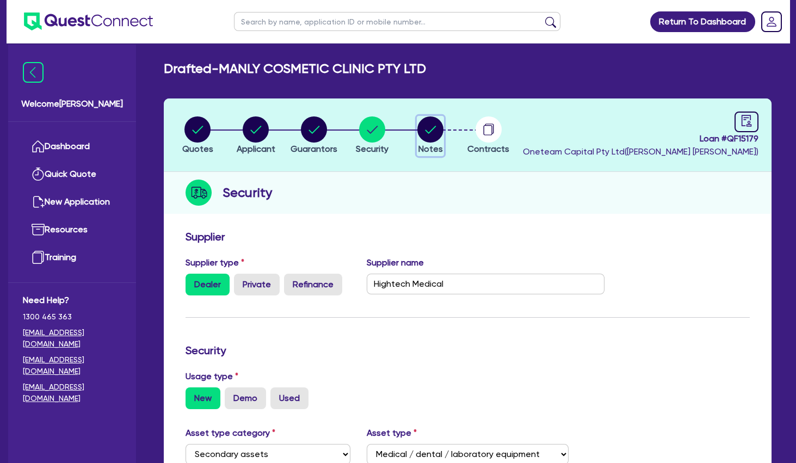
click at [429, 128] on circle "button" at bounding box center [430, 129] width 26 height 26
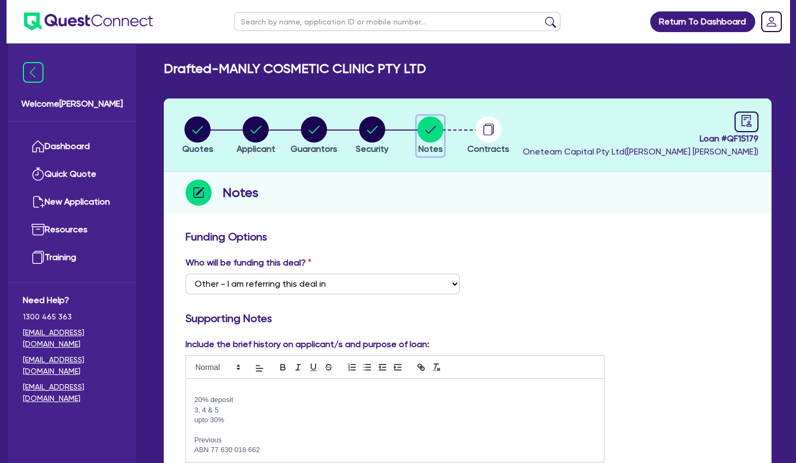
scroll to position [235, 0]
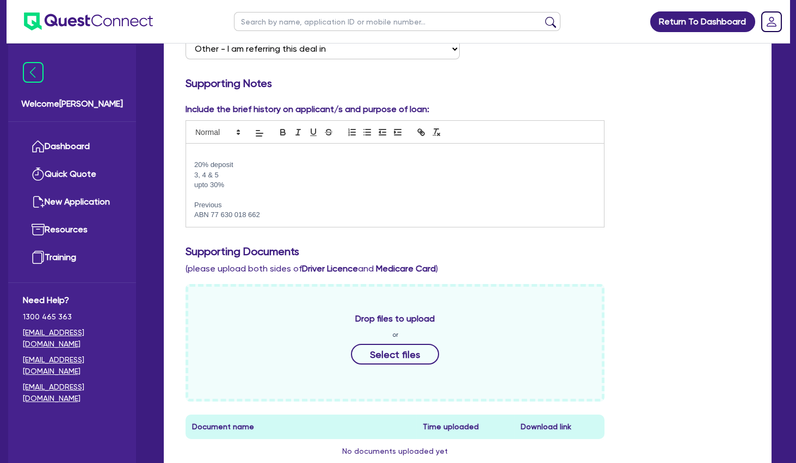
click at [230, 180] on p "3, 4 & 5" at bounding box center [394, 175] width 401 height 10
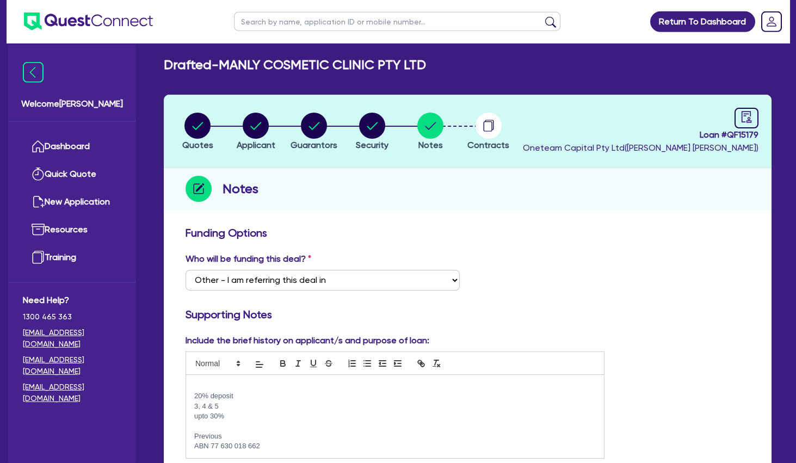
scroll to position [0, 0]
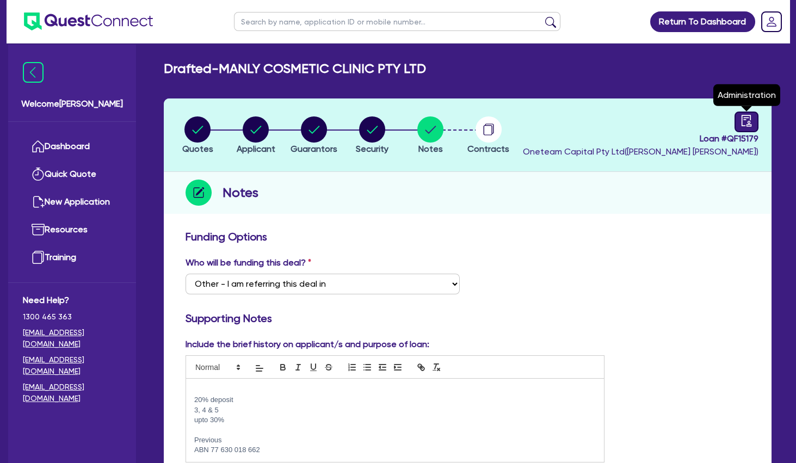
click at [746, 118] on icon "audit" at bounding box center [746, 121] width 12 height 12
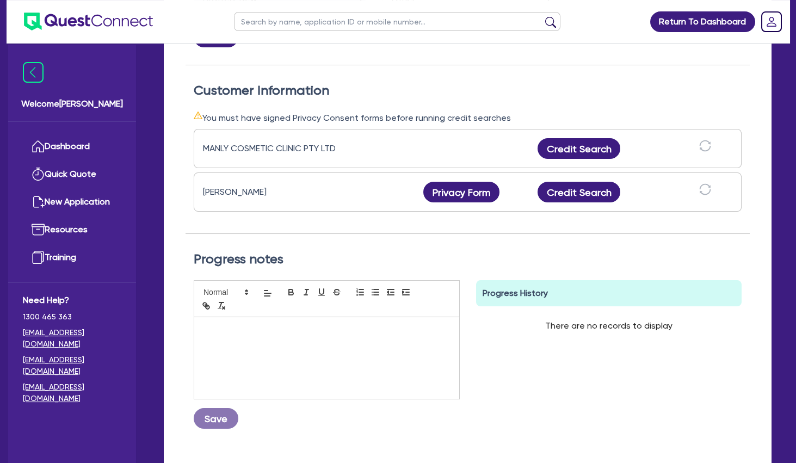
scroll to position [294, 0]
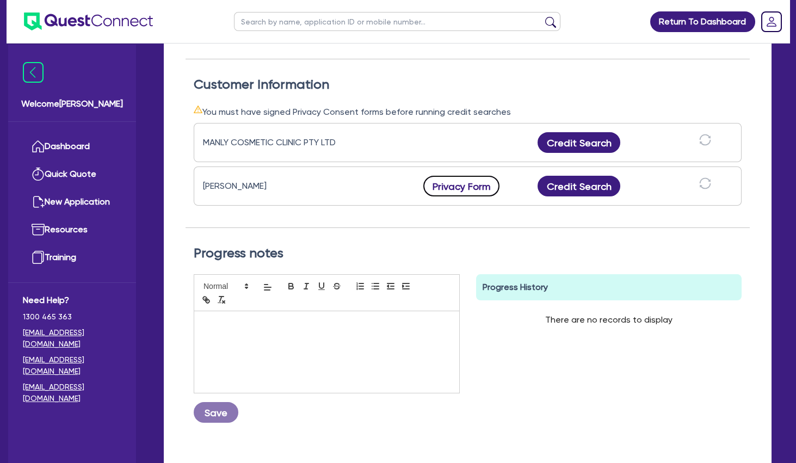
click at [461, 184] on button "Privacy Form" at bounding box center [461, 186] width 76 height 21
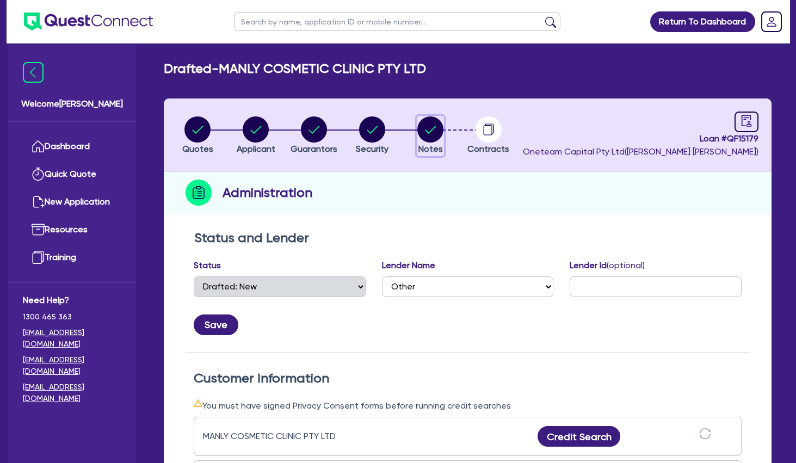
click at [431, 127] on circle "button" at bounding box center [430, 129] width 26 height 26
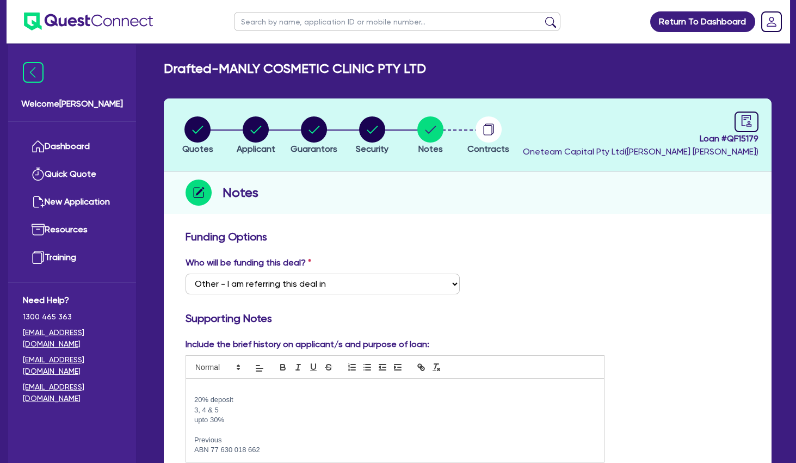
click at [239, 387] on p at bounding box center [394, 390] width 401 height 10
click at [262, 403] on p at bounding box center [394, 400] width 401 height 10
click at [230, 412] on p at bounding box center [394, 410] width 401 height 10
click at [238, 418] on p at bounding box center [394, 420] width 401 height 10
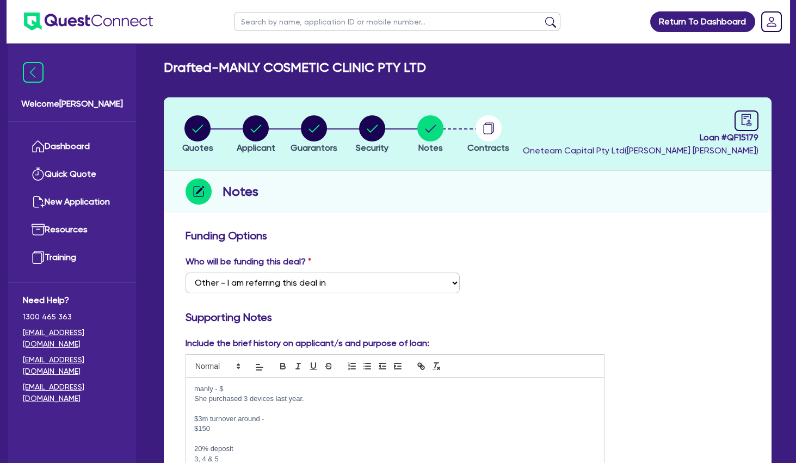
scroll to position [176, 0]
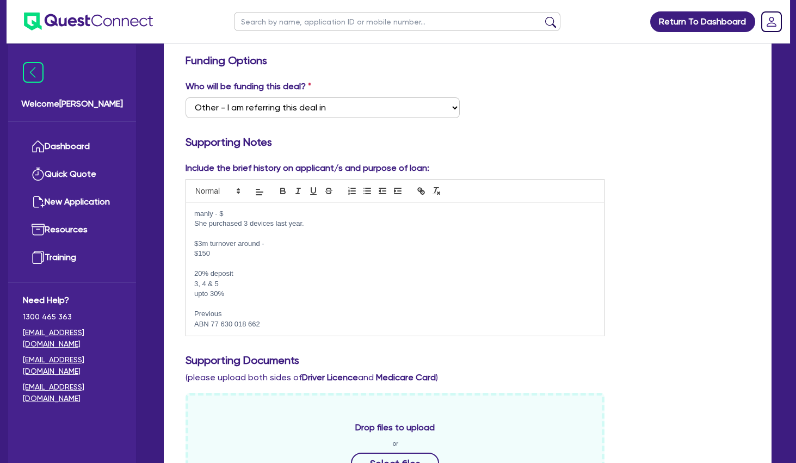
click at [233, 304] on p at bounding box center [394, 304] width 401 height 10
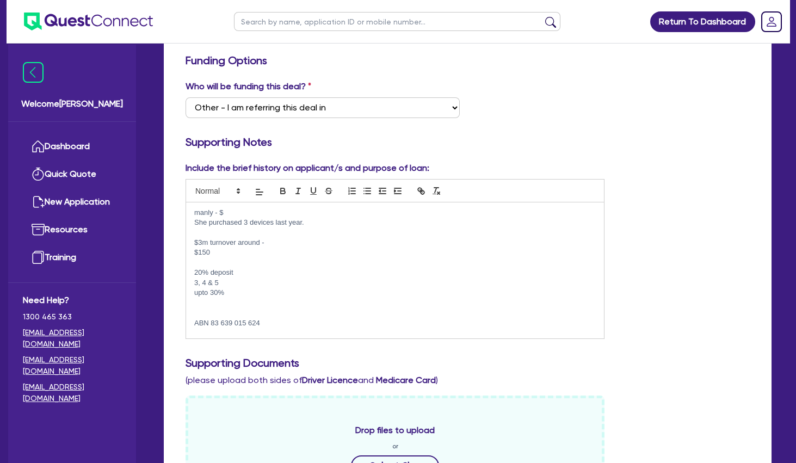
scroll to position [27, 0]
click at [225, 306] on p at bounding box center [394, 307] width 401 height 10
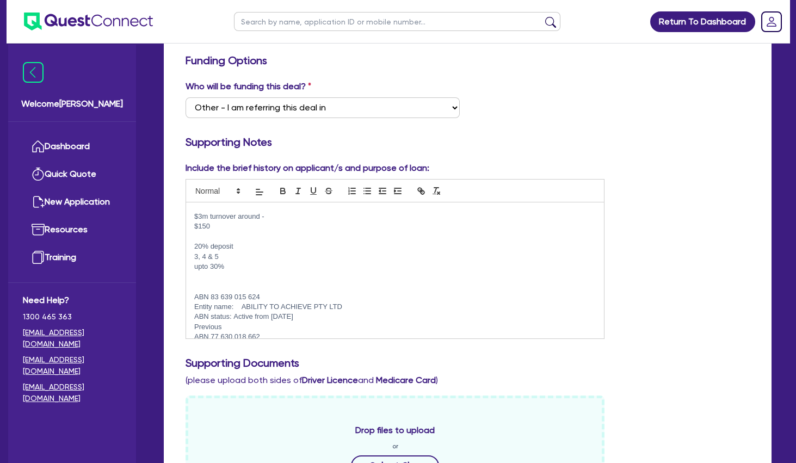
scroll to position [0, 0]
click at [281, 217] on p "$3m turnover around -" at bounding box center [394, 217] width 401 height 10
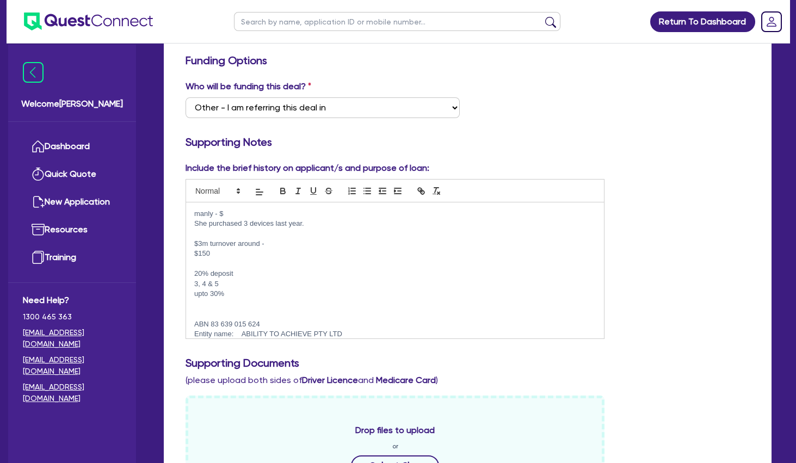
click at [244, 211] on p "manly - $" at bounding box center [394, 214] width 401 height 10
drag, startPoint x: 246, startPoint y: 213, endPoint x: 194, endPoint y: 212, distance: 52.8
click at [194, 212] on div "manly - $ She purchased 3 devices last year. $3m turnover around - $150 20% dep…" at bounding box center [395, 270] width 418 height 136
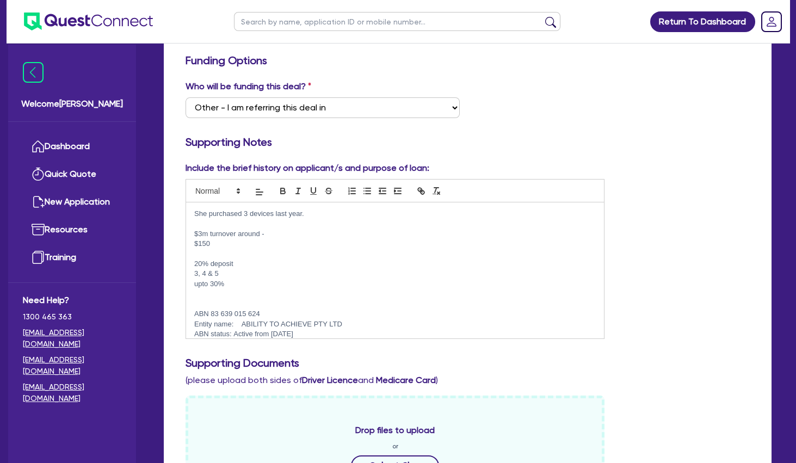
click at [336, 212] on p "She purchased 3 devices last year." at bounding box center [394, 214] width 401 height 10
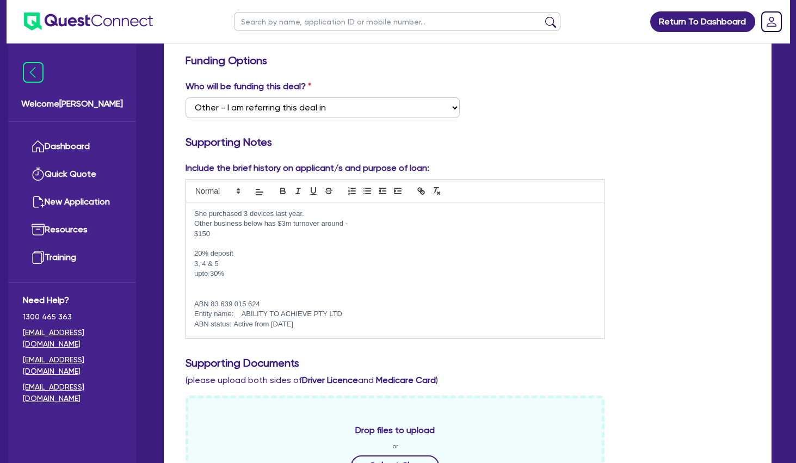
click at [380, 224] on p "Other business below has $3m turnover around -" at bounding box center [394, 224] width 401 height 10
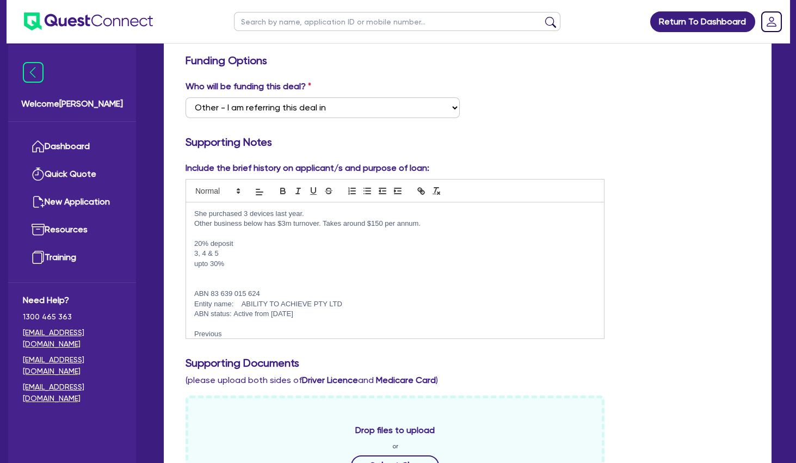
click at [287, 230] on p at bounding box center [394, 234] width 401 height 10
click at [312, 213] on p "She purchased 3 devices last year." at bounding box center [394, 214] width 401 height 10
click at [224, 232] on p at bounding box center [394, 234] width 401 height 10
click at [269, 233] on p at bounding box center [394, 234] width 401 height 10
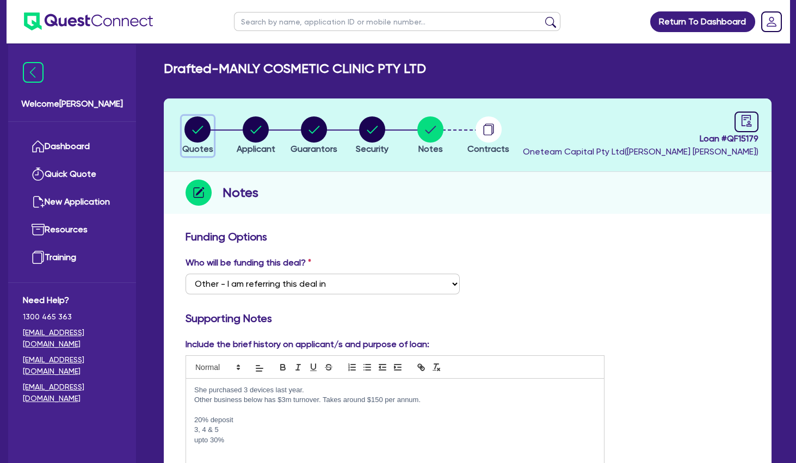
click at [194, 131] on icon "button" at bounding box center [198, 130] width 11 height 8
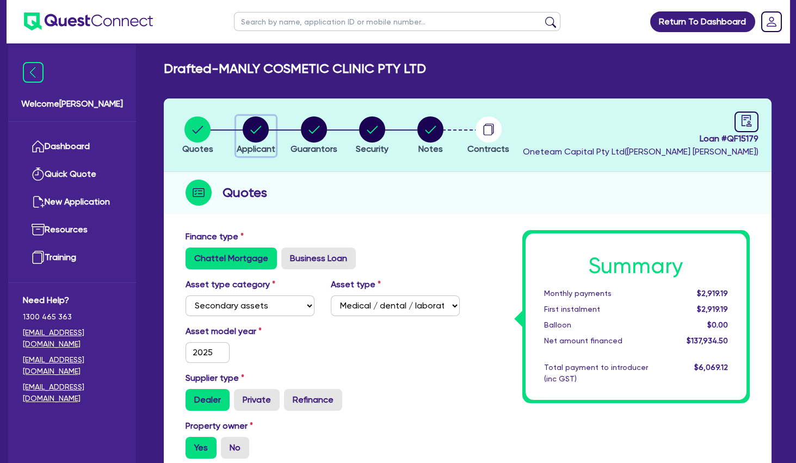
click at [259, 134] on circle "button" at bounding box center [256, 129] width 26 height 26
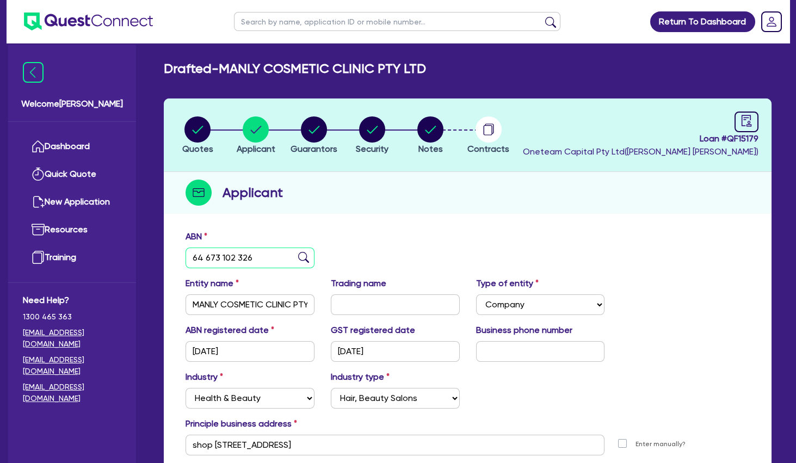
click at [234, 252] on input "64 673 102 326" at bounding box center [249, 257] width 129 height 21
click at [320, 129] on circle "button" at bounding box center [314, 129] width 26 height 26
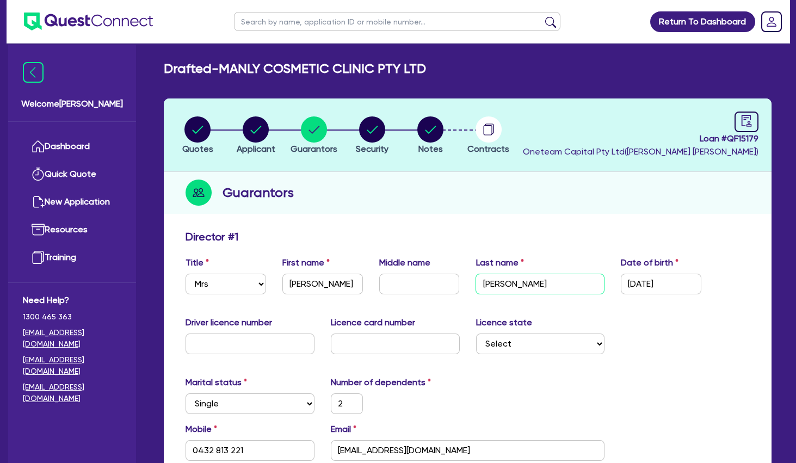
click at [500, 284] on input "[PERSON_NAME]" at bounding box center [539, 284] width 129 height 21
click at [475, 189] on div "Guarantors" at bounding box center [468, 193] width 608 height 42
click at [255, 127] on circle "button" at bounding box center [256, 129] width 26 height 26
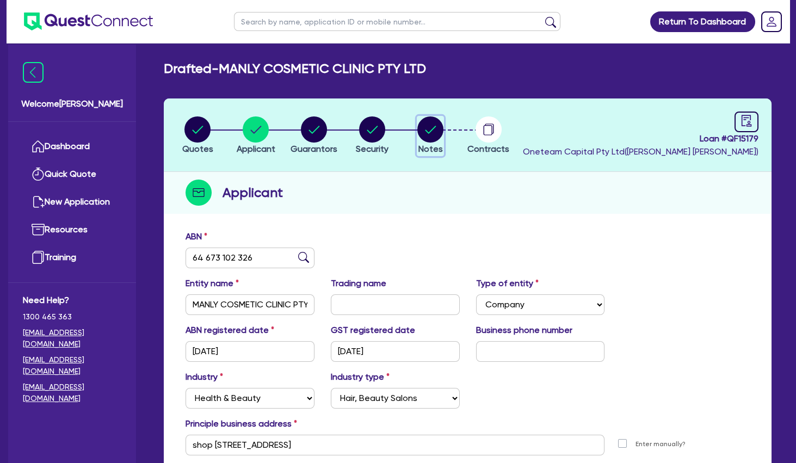
click at [432, 126] on circle "button" at bounding box center [430, 129] width 26 height 26
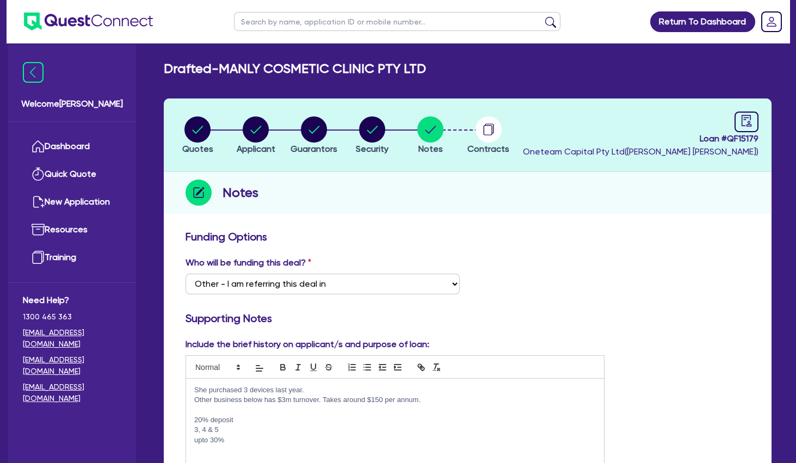
click at [305, 410] on p at bounding box center [394, 410] width 401 height 10
click at [334, 400] on p "Other business below has $3m turnover. Takes around $150 per annum." at bounding box center [394, 400] width 401 height 10
drag, startPoint x: 447, startPoint y: 403, endPoint x: 325, endPoint y: 397, distance: 122.5
click at [325, 397] on p "Other business below has $3m turnover. dividenaround $150 per annum." at bounding box center [394, 400] width 401 height 10
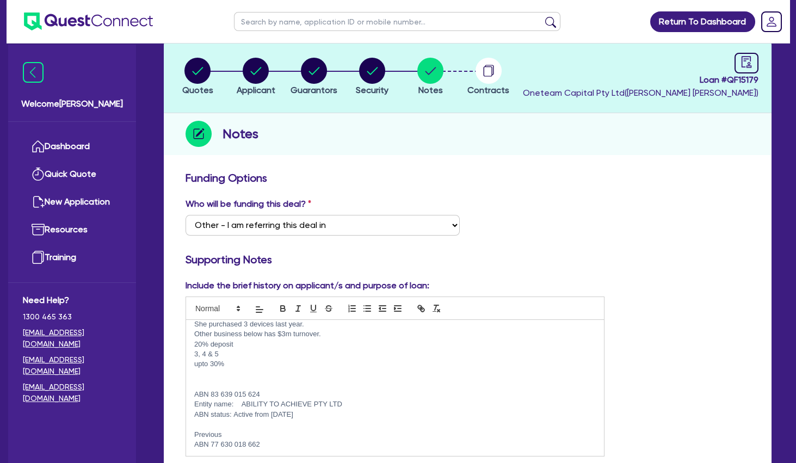
scroll to position [117, 0]
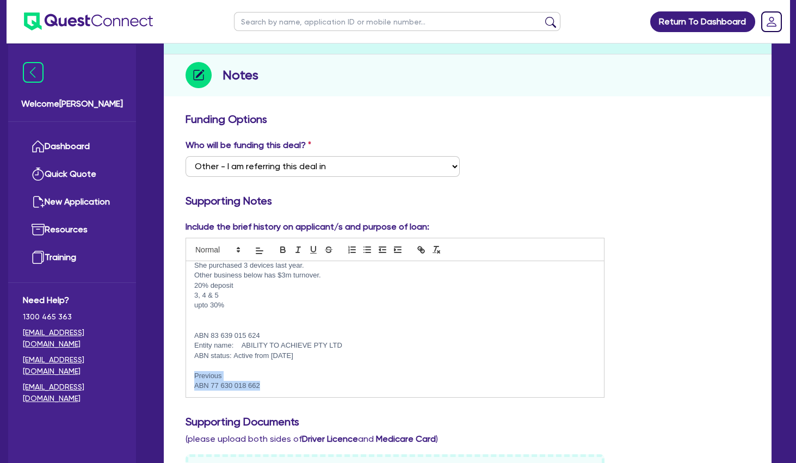
drag, startPoint x: 269, startPoint y: 388, endPoint x: 189, endPoint y: 376, distance: 81.4
click at [189, 376] on div "She purchased 3 devices last year. Other business below has $3m turnover. 20% d…" at bounding box center [395, 329] width 418 height 136
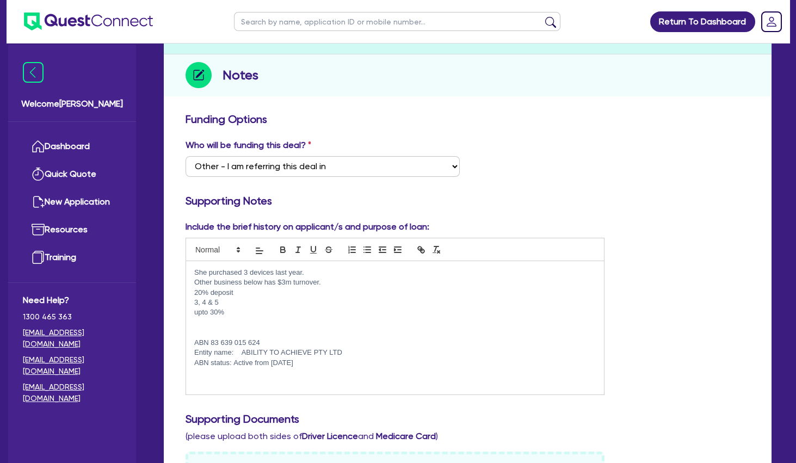
click at [222, 334] on p at bounding box center [394, 332] width 401 height 10
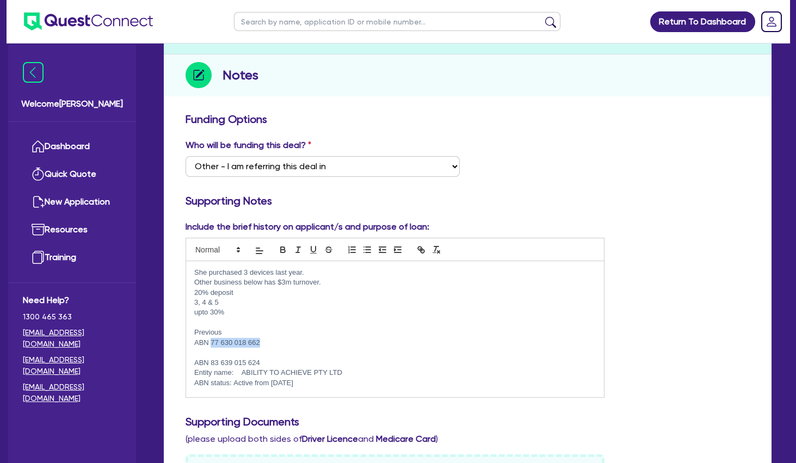
drag, startPoint x: 274, startPoint y: 341, endPoint x: 213, endPoint y: 338, distance: 61.5
click at [213, 338] on p "ABN 77 630 018 662" at bounding box center [394, 343] width 401 height 10
copy p "77 630 018 662"
click at [222, 351] on p at bounding box center [394, 353] width 401 height 10
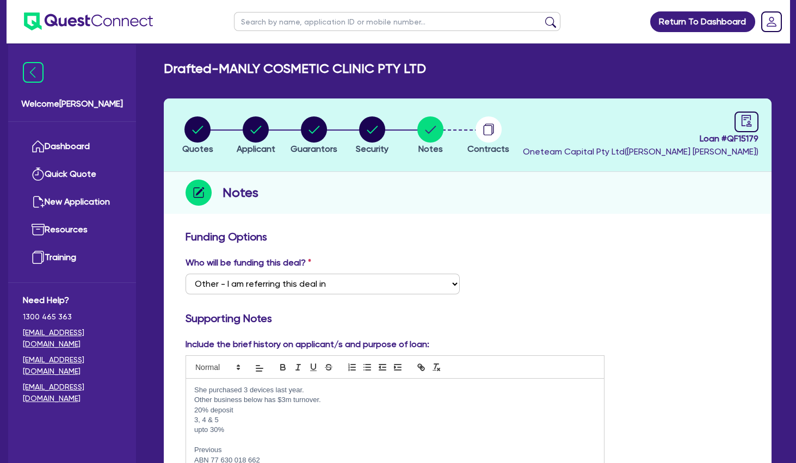
click at [195, 391] on p "She purchased 3 devices last year." at bounding box center [394, 390] width 401 height 10
